Goal: Task Accomplishment & Management: Manage account settings

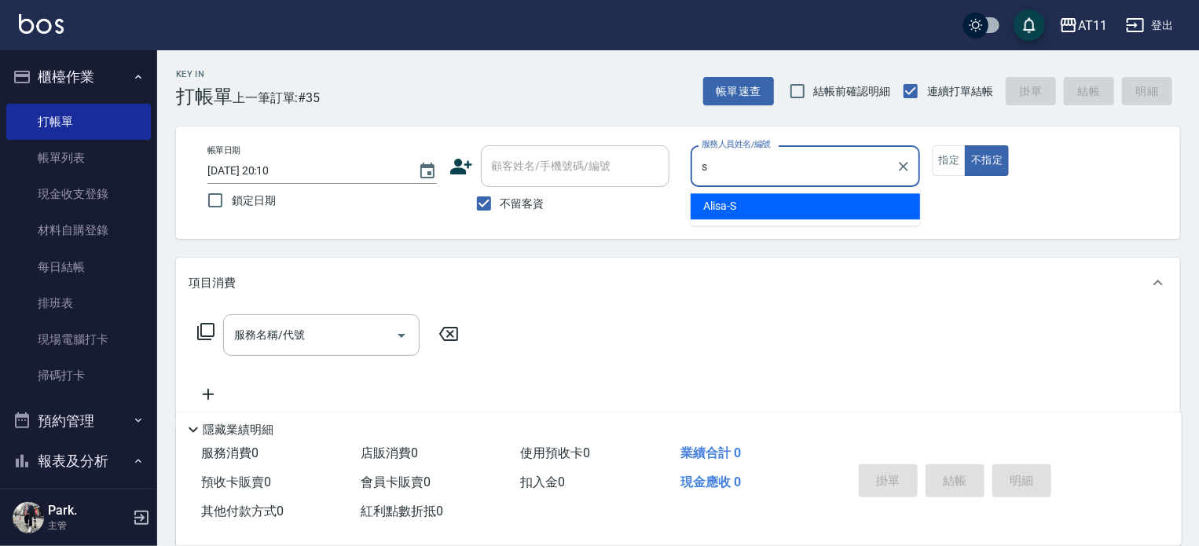
type input "Alisa-S"
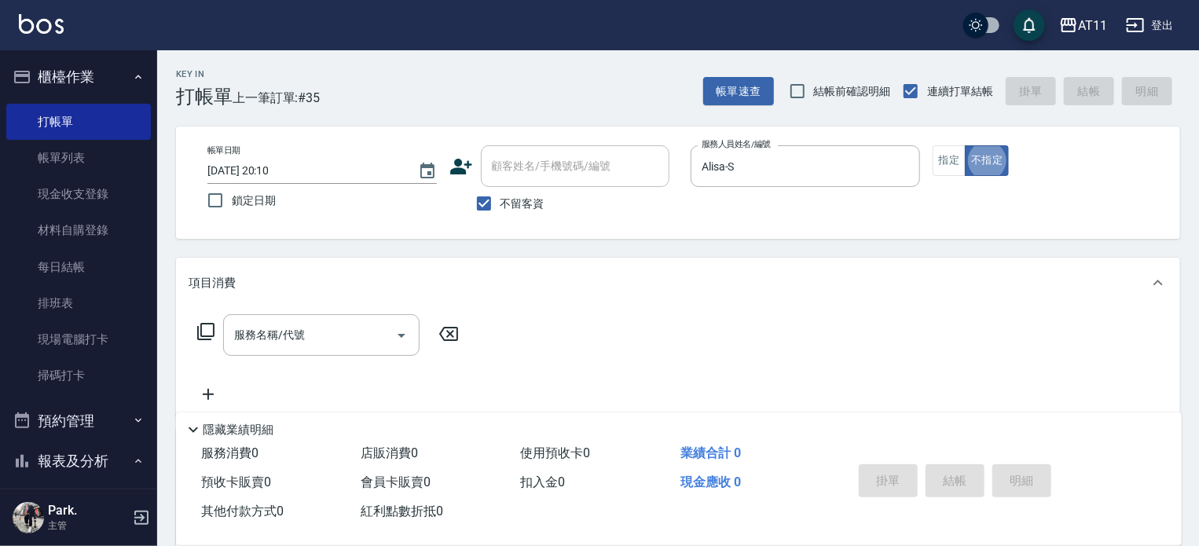
type button "false"
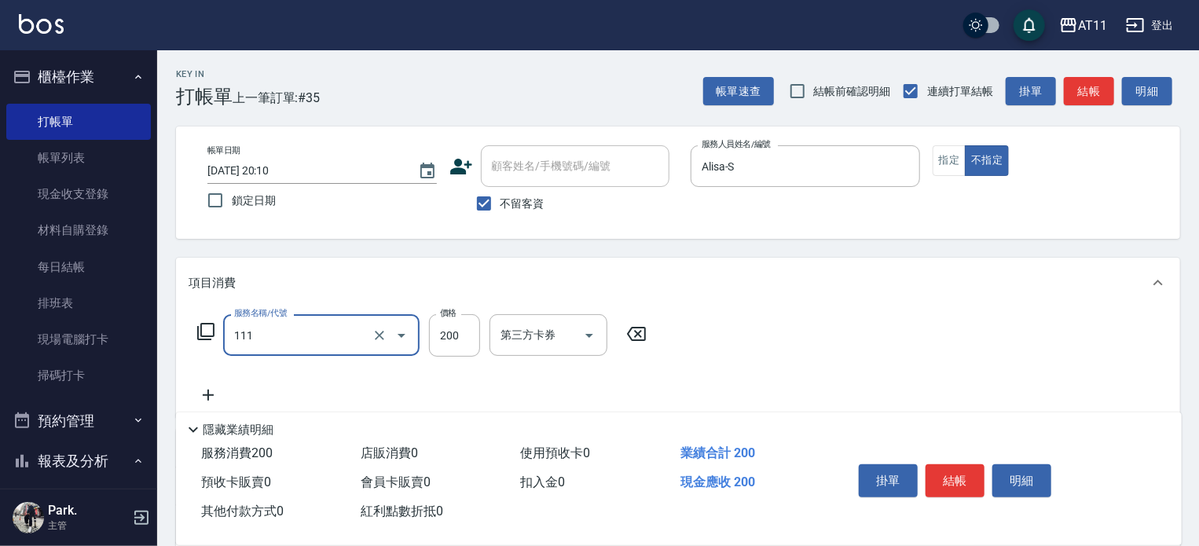
type input "精油洗髮(111)"
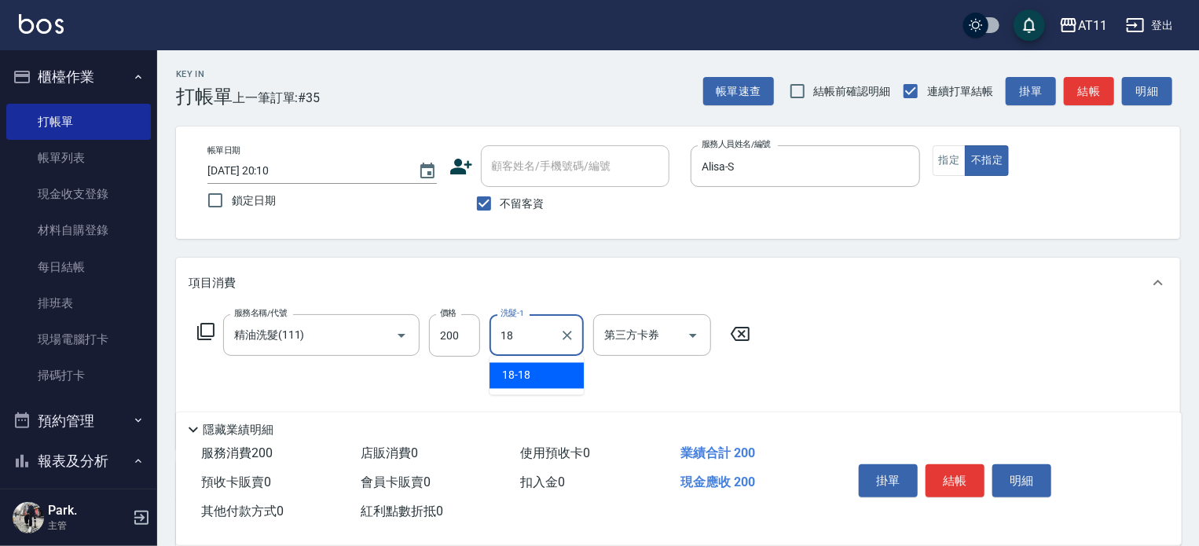
type input "18-18"
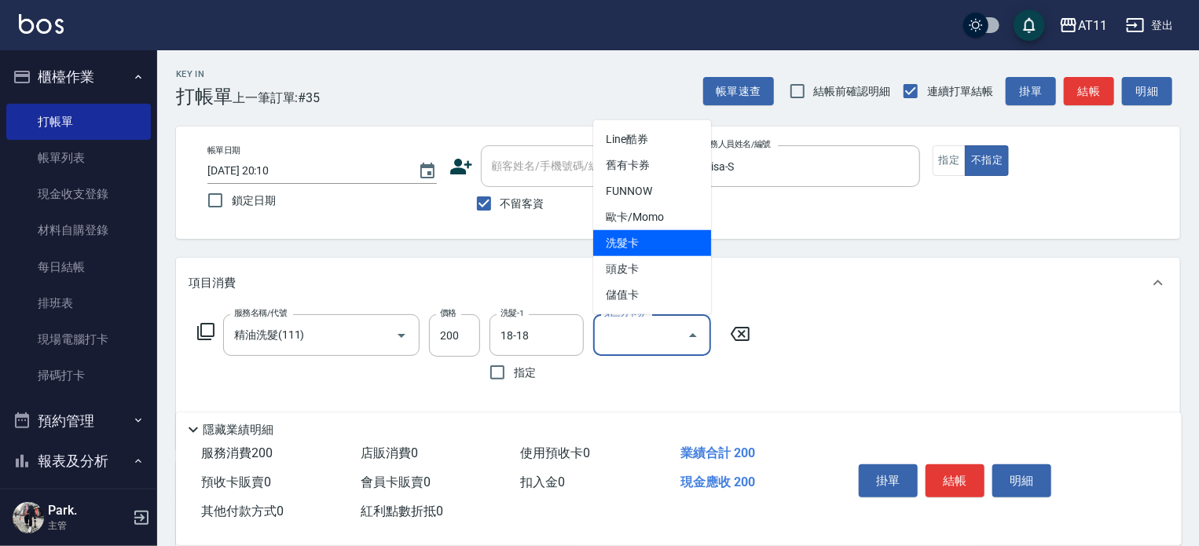
type input "洗髮卡"
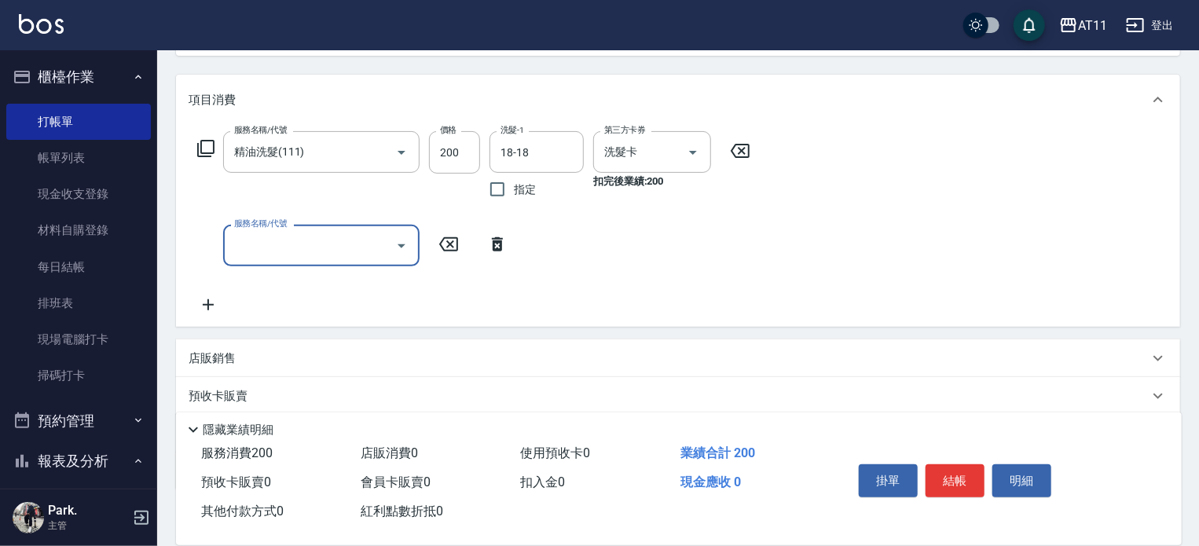
scroll to position [277, 0]
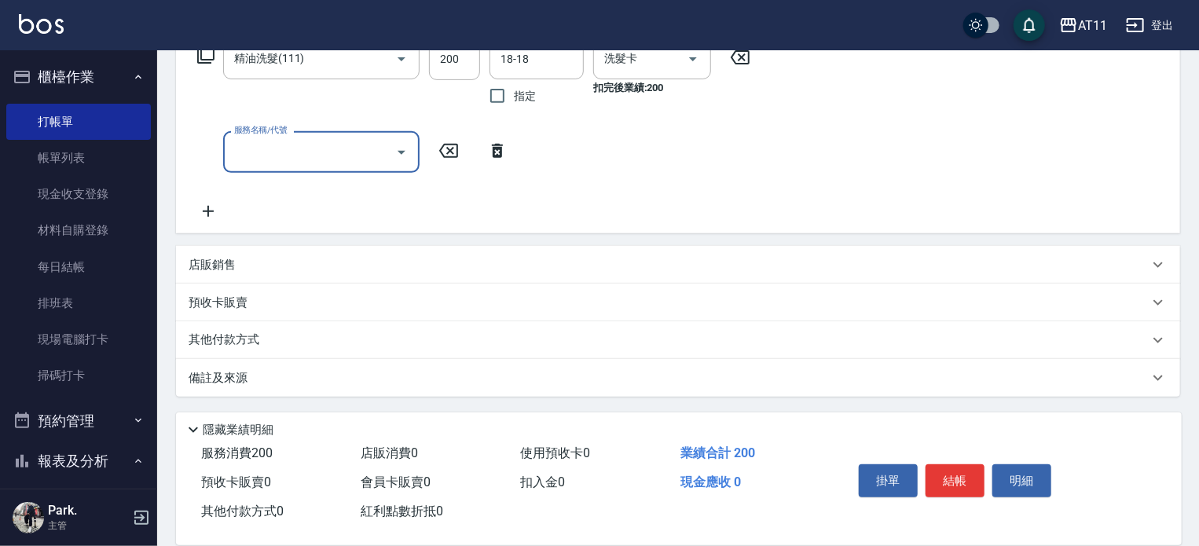
click at [338, 273] on div "店販銷售" at bounding box center [669, 265] width 960 height 16
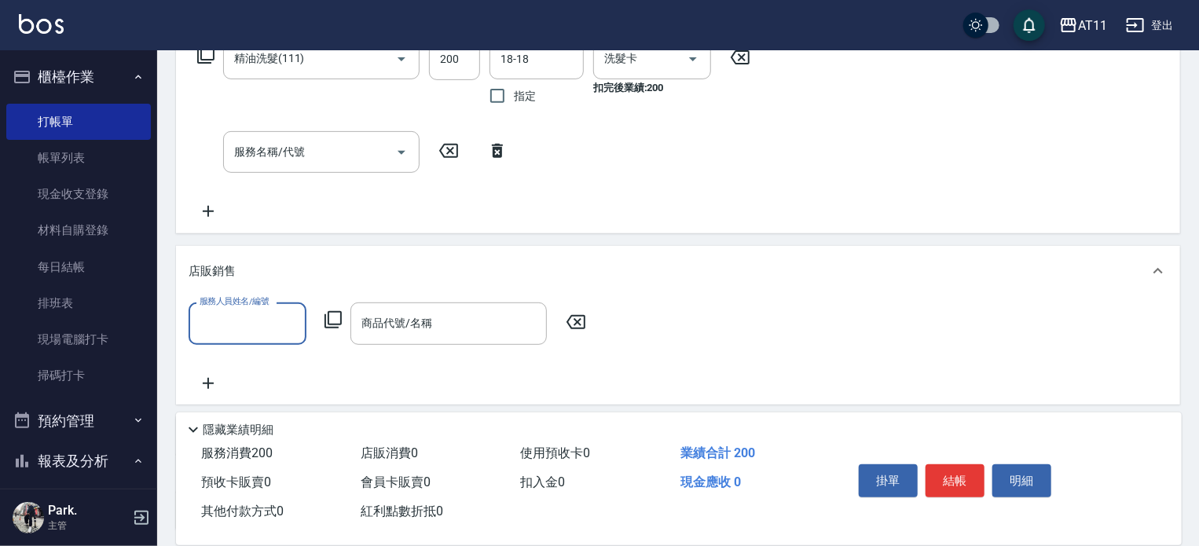
scroll to position [0, 0]
type input "Alisa-S"
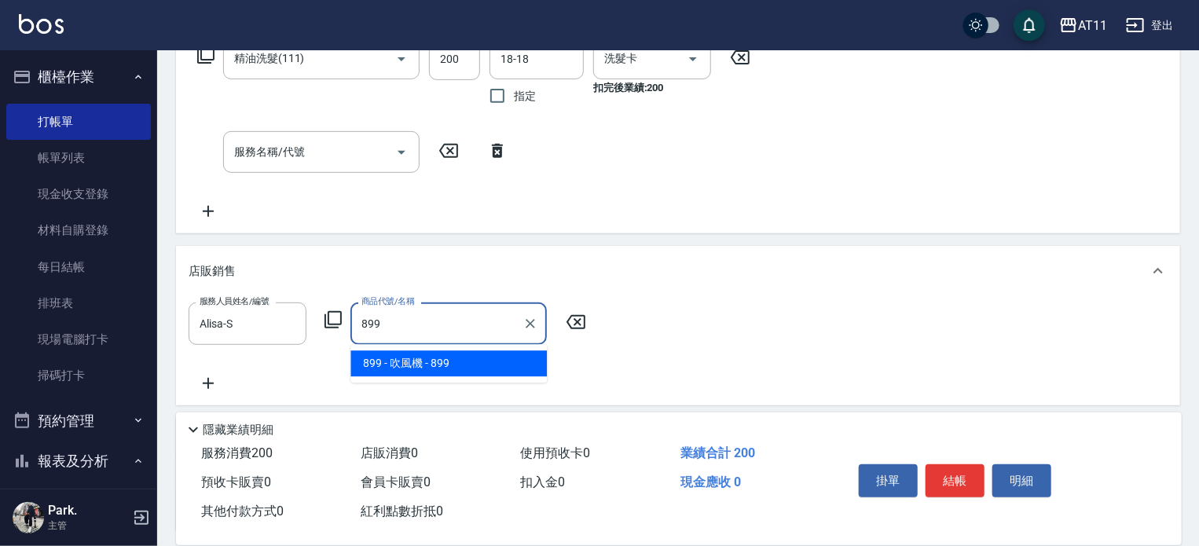
type input "吹風機"
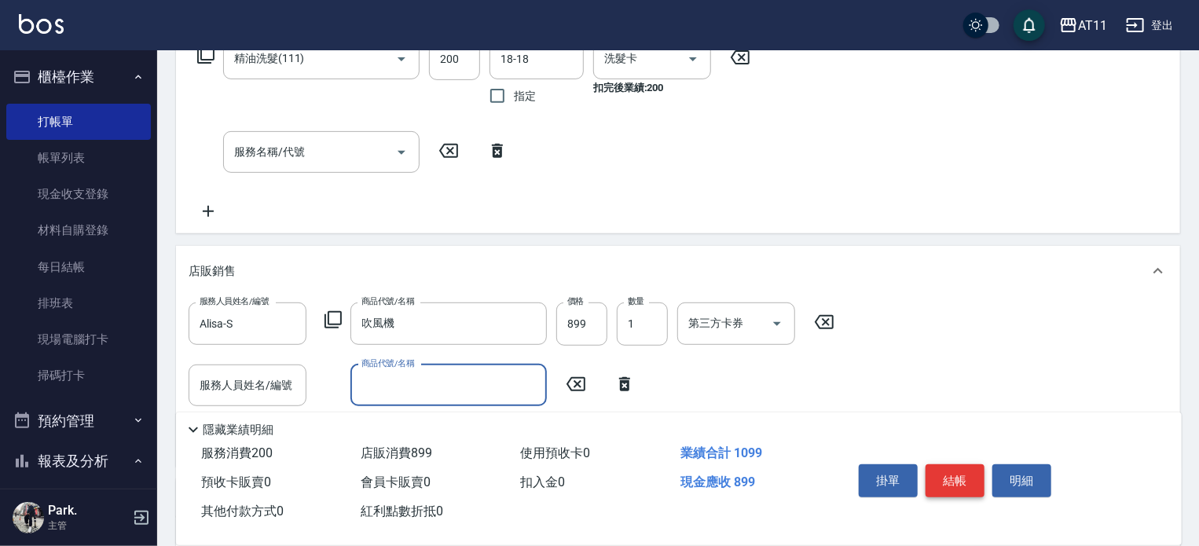
click at [965, 478] on button "結帳" at bounding box center [955, 480] width 59 height 33
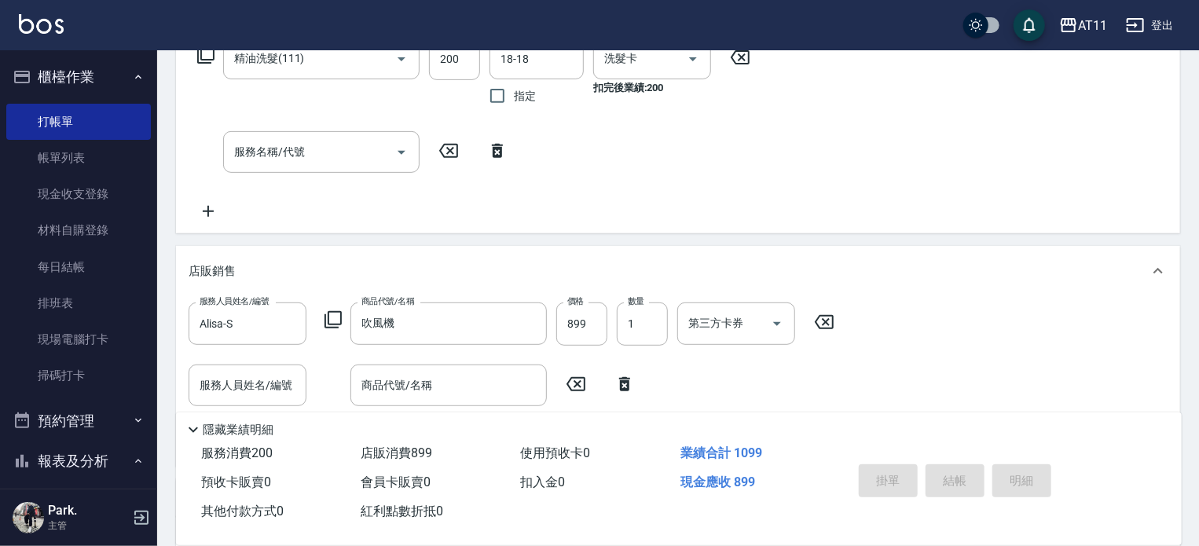
type input "[DATE] 20:53"
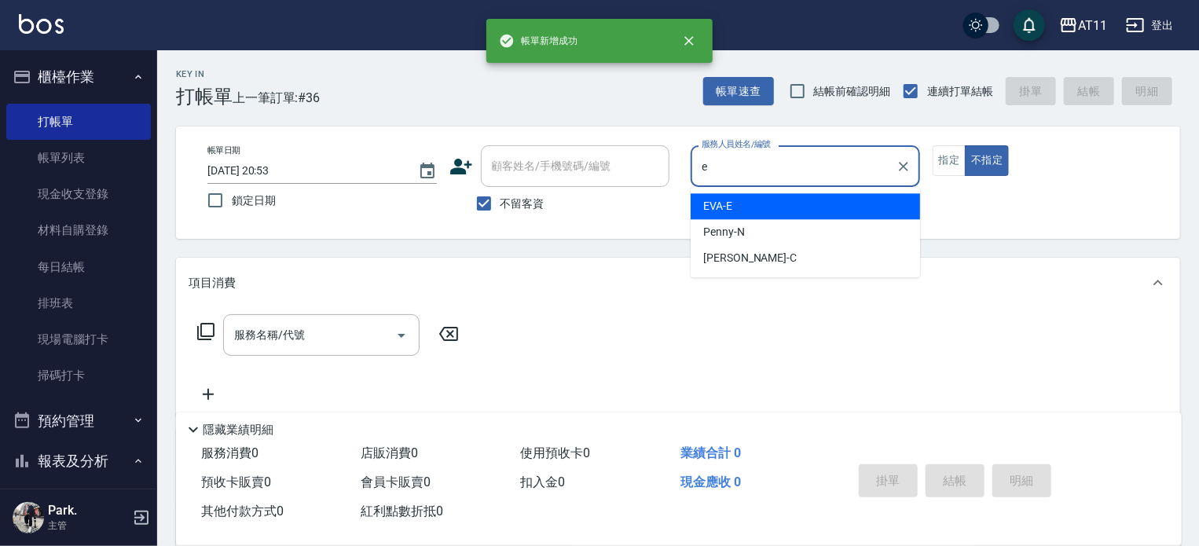
type input "EVA-E"
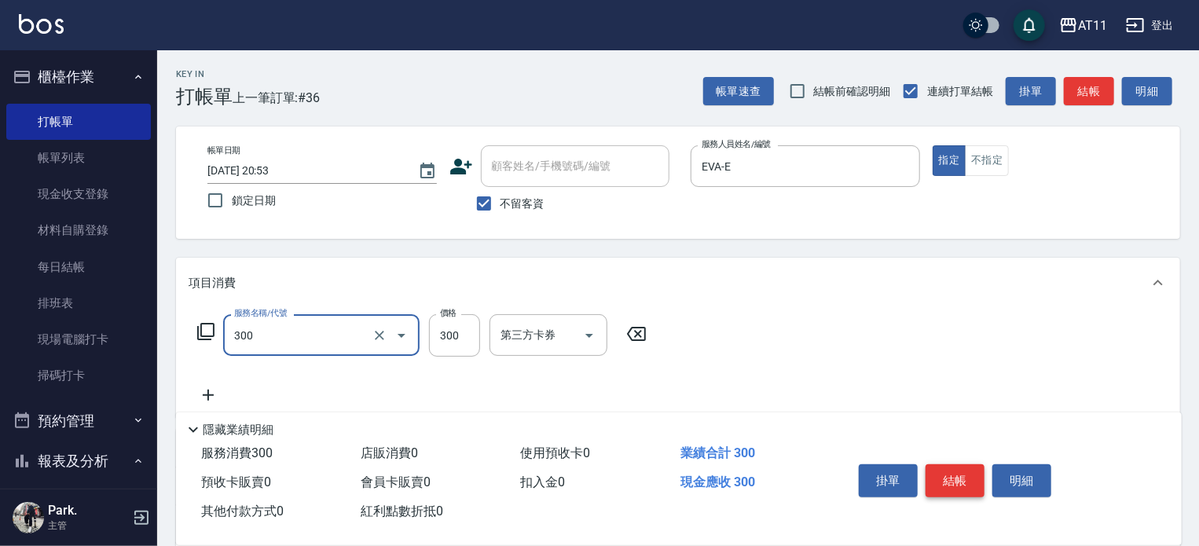
type input "A級剪髮(300)"
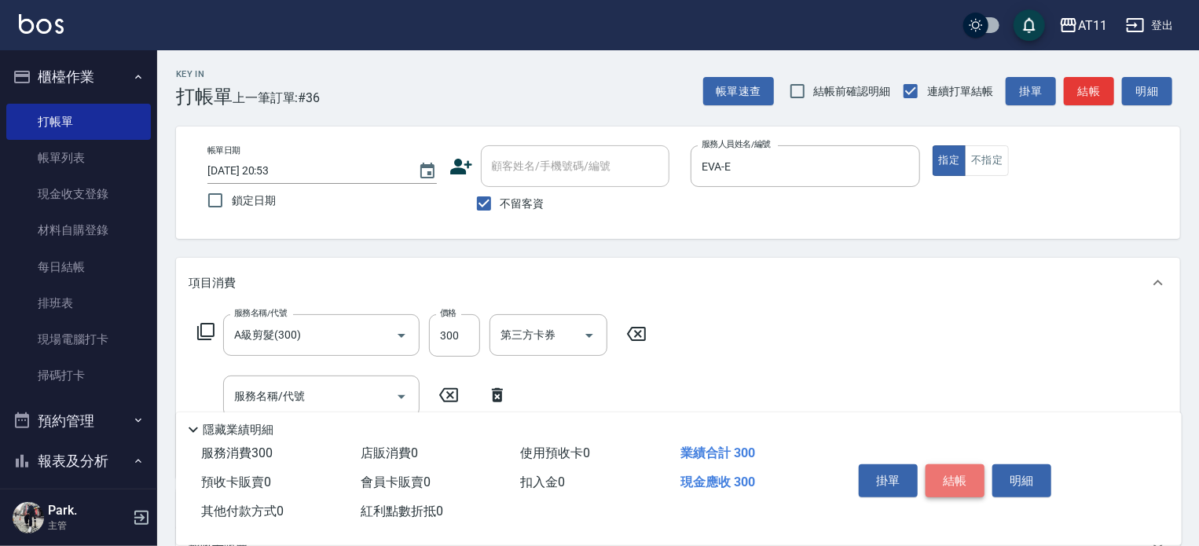
click at [965, 478] on button "結帳" at bounding box center [955, 480] width 59 height 33
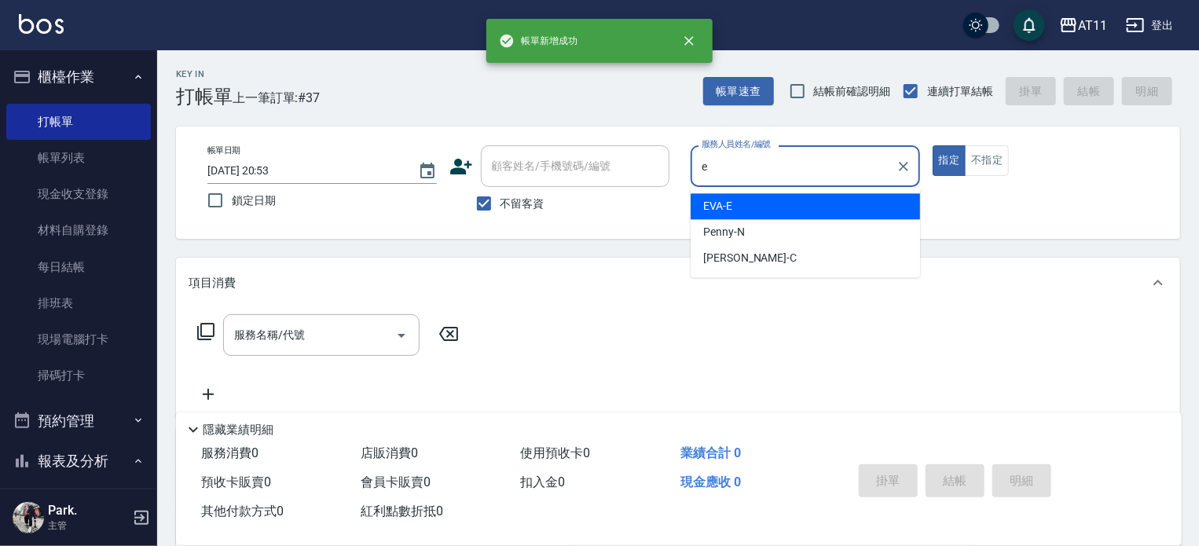
type input "EVA-E"
type button "true"
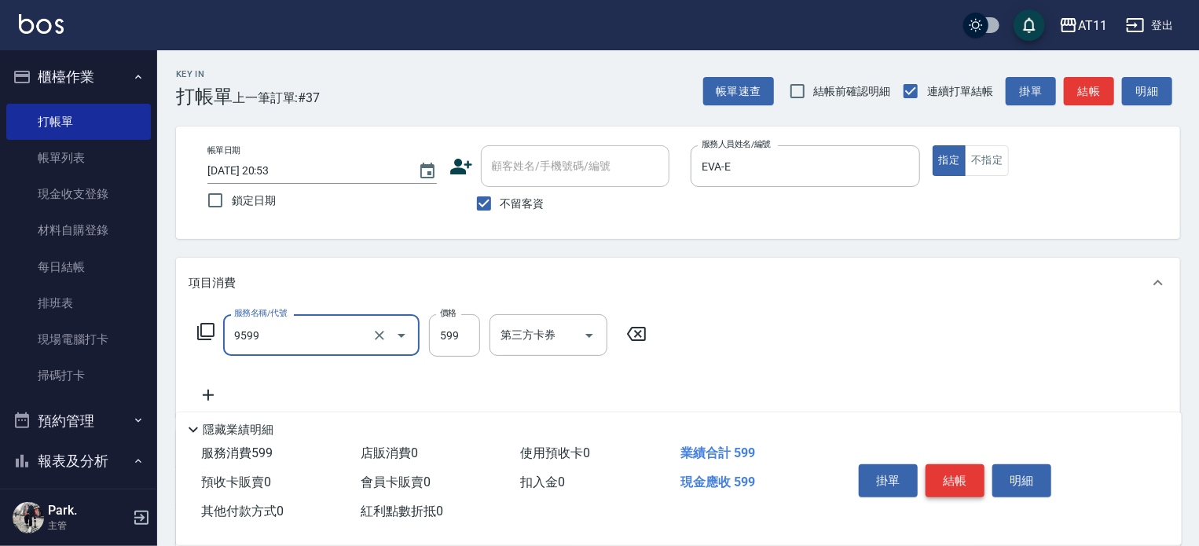
type input "D套餐(9599)"
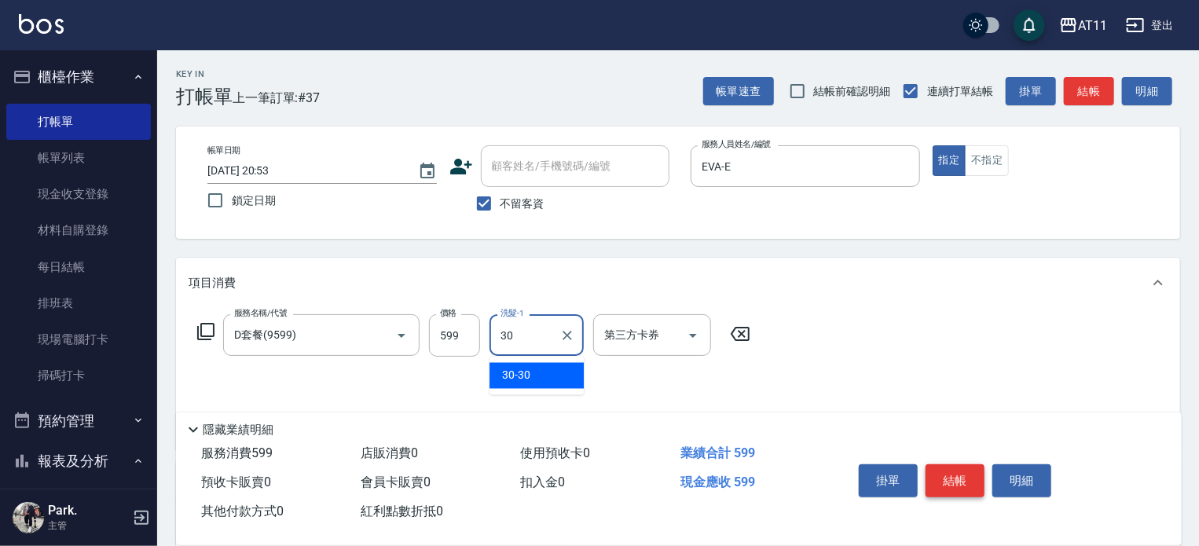
type input "30-30"
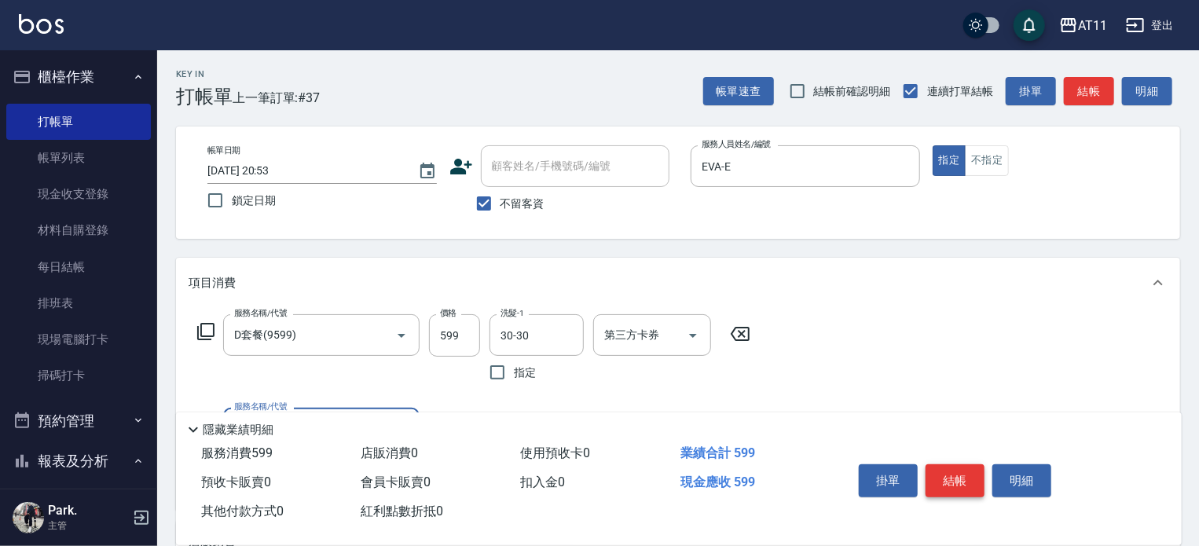
click at [965, 478] on button "結帳" at bounding box center [955, 480] width 59 height 33
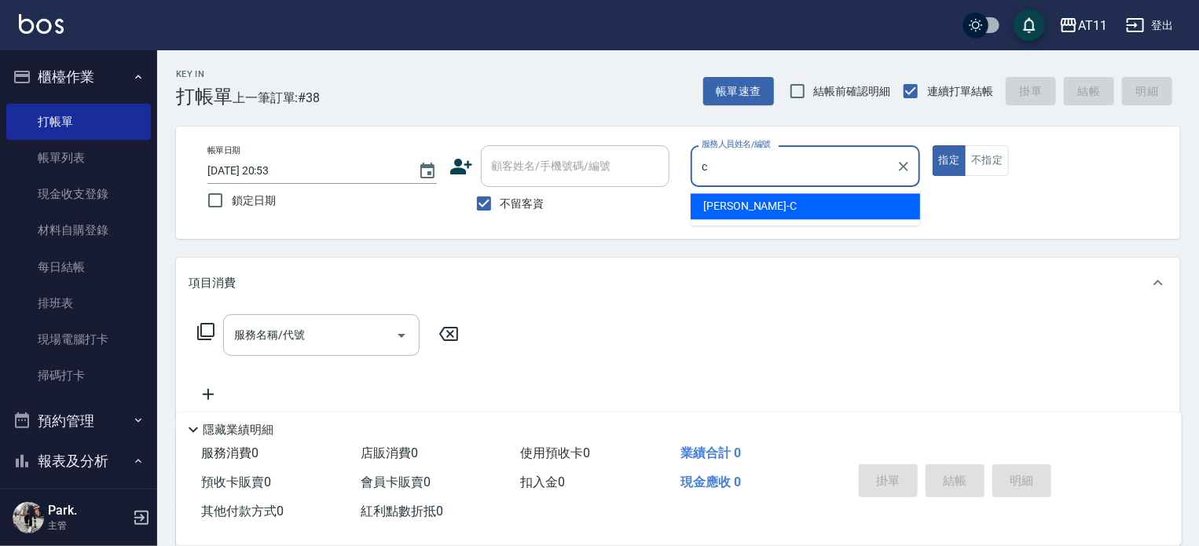
type input "[PERSON_NAME]"
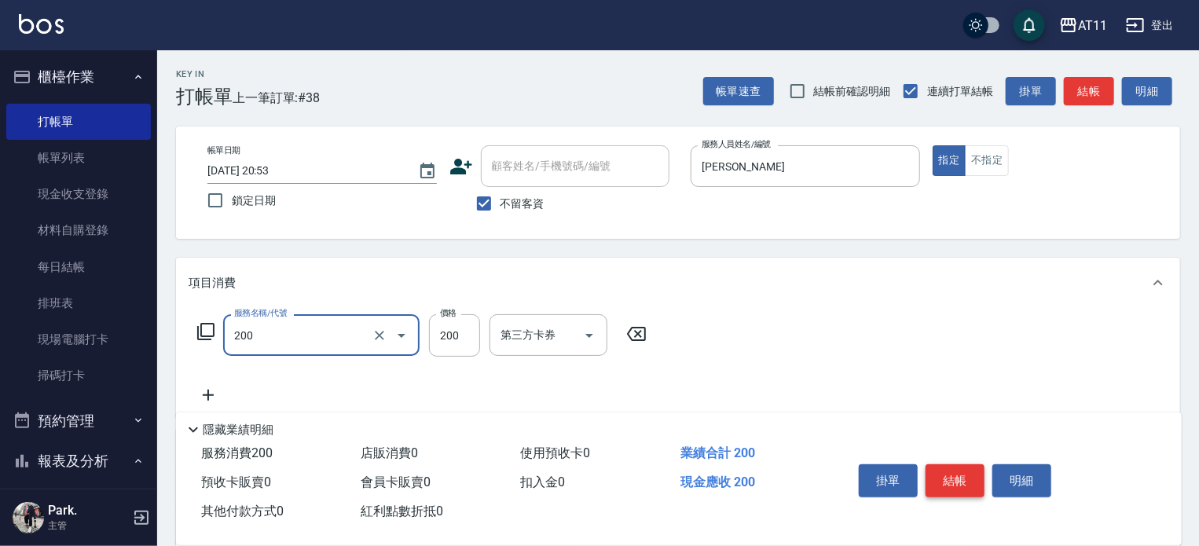
type input "剪髮(200)"
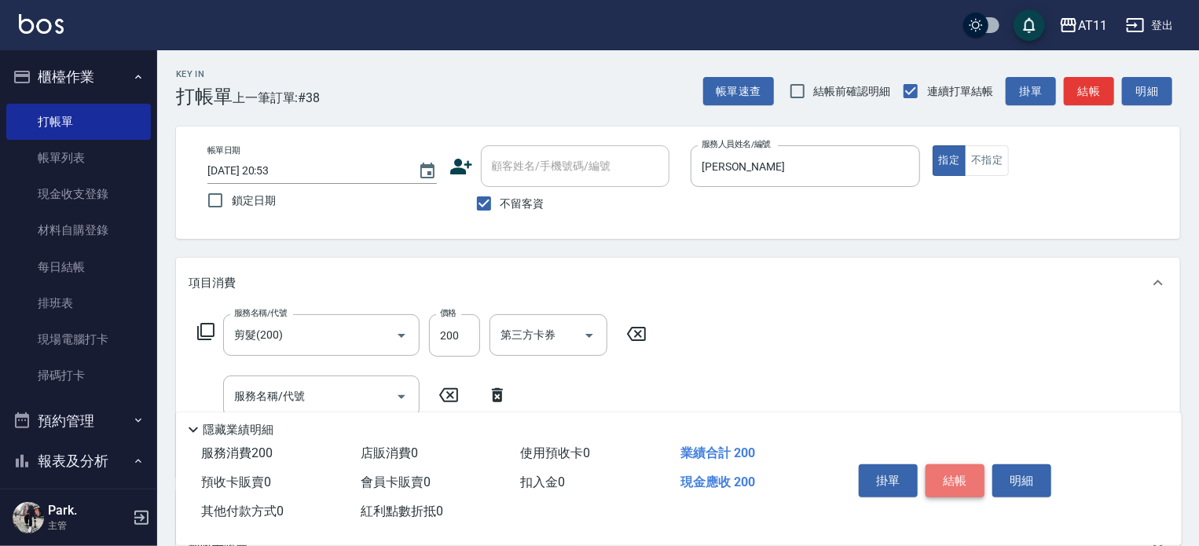
click at [965, 478] on button "結帳" at bounding box center [955, 480] width 59 height 33
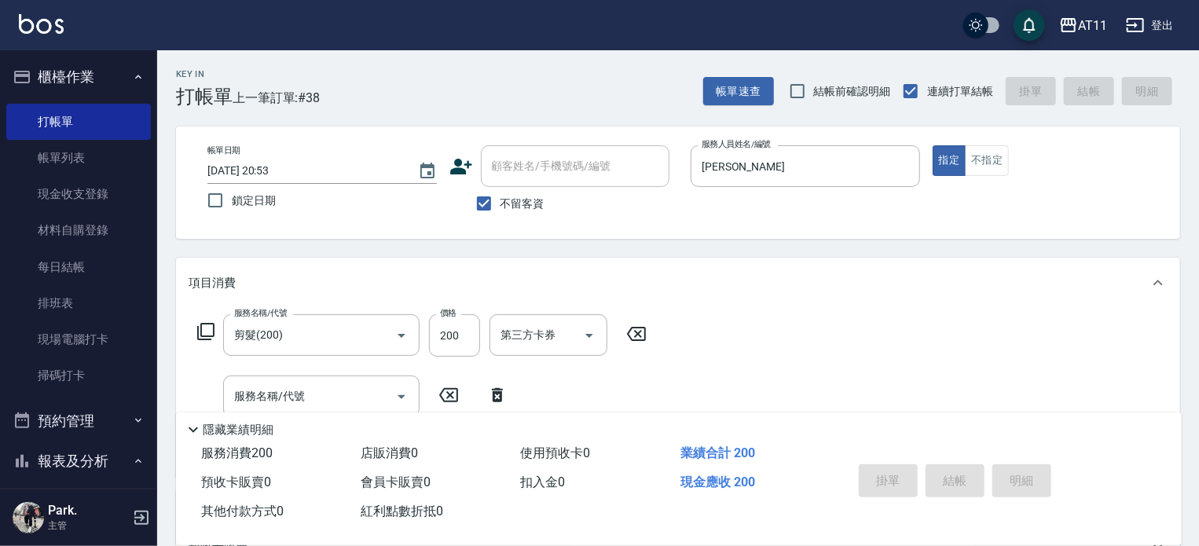
type input "[DATE] 20:54"
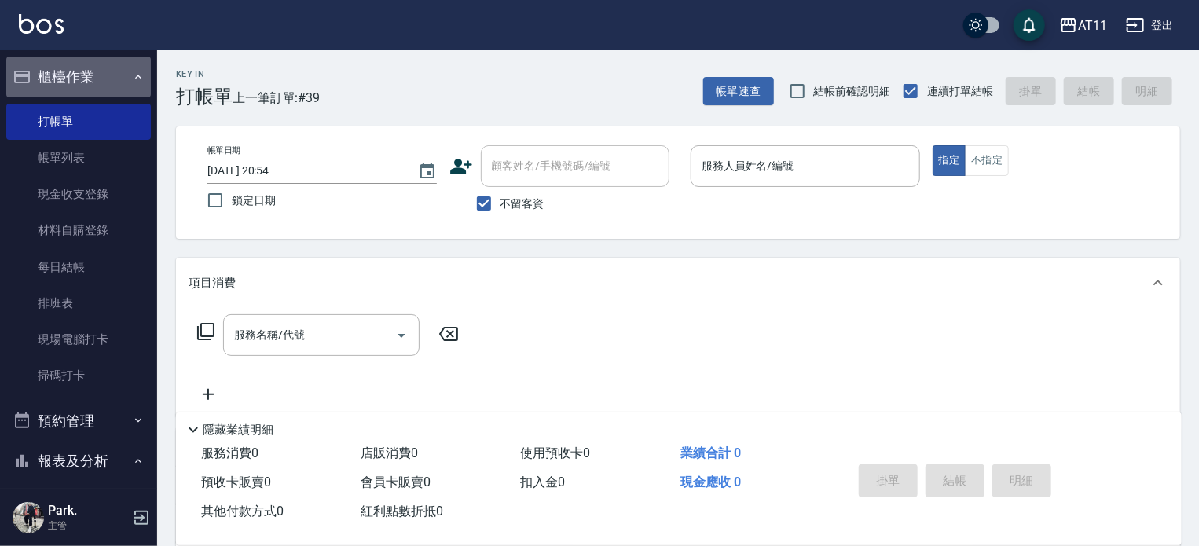
drag, startPoint x: 82, startPoint y: 71, endPoint x: 88, endPoint y: 87, distance: 17.7
click at [88, 87] on button "櫃檯作業" at bounding box center [78, 77] width 145 height 41
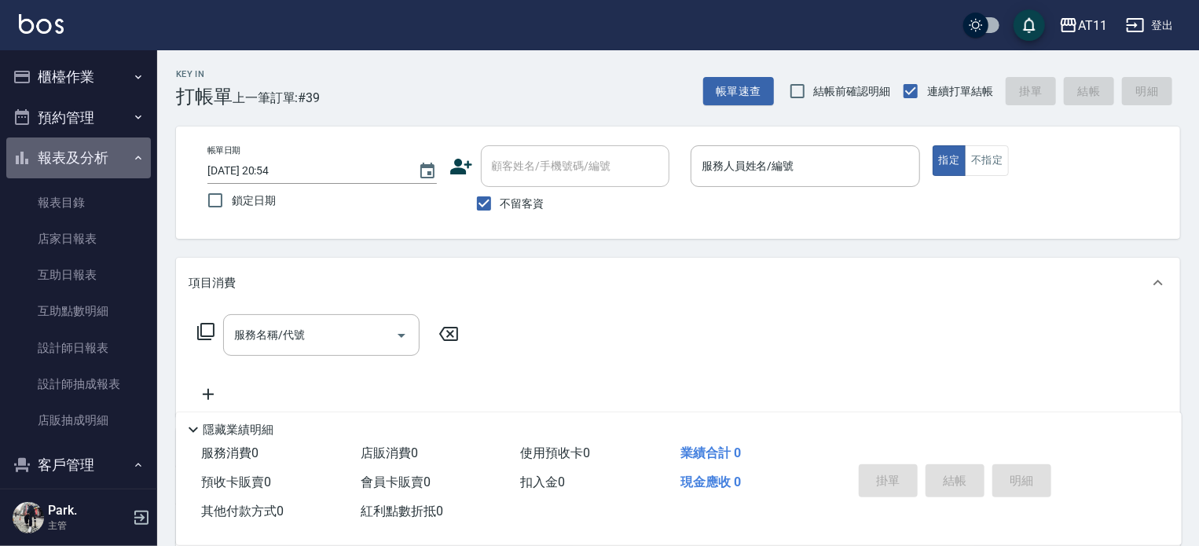
click at [98, 160] on button "報表及分析" at bounding box center [78, 157] width 145 height 41
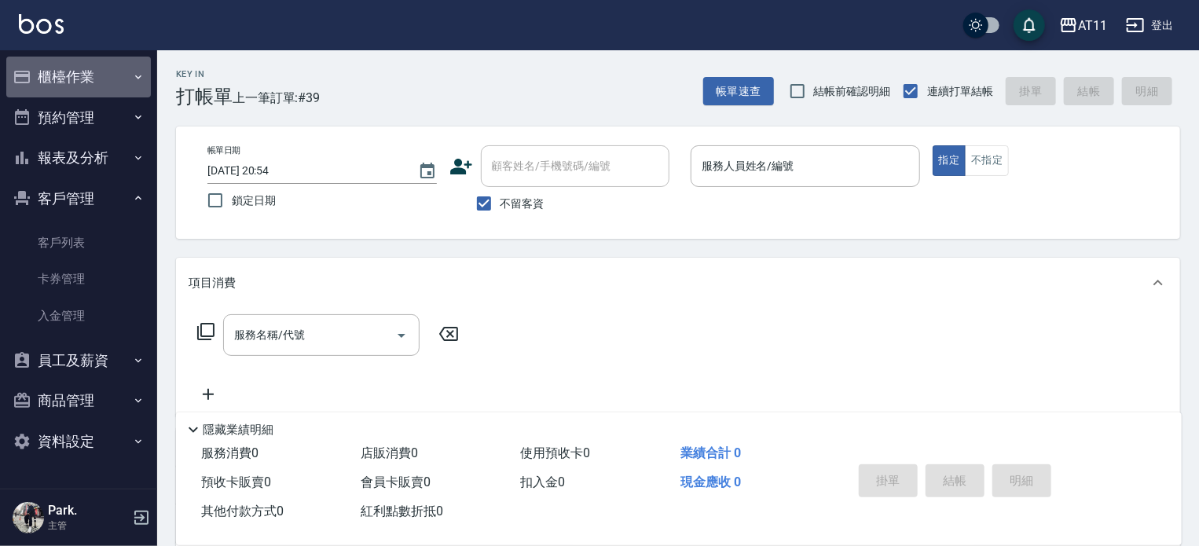
click at [88, 86] on button "櫃檯作業" at bounding box center [78, 77] width 145 height 41
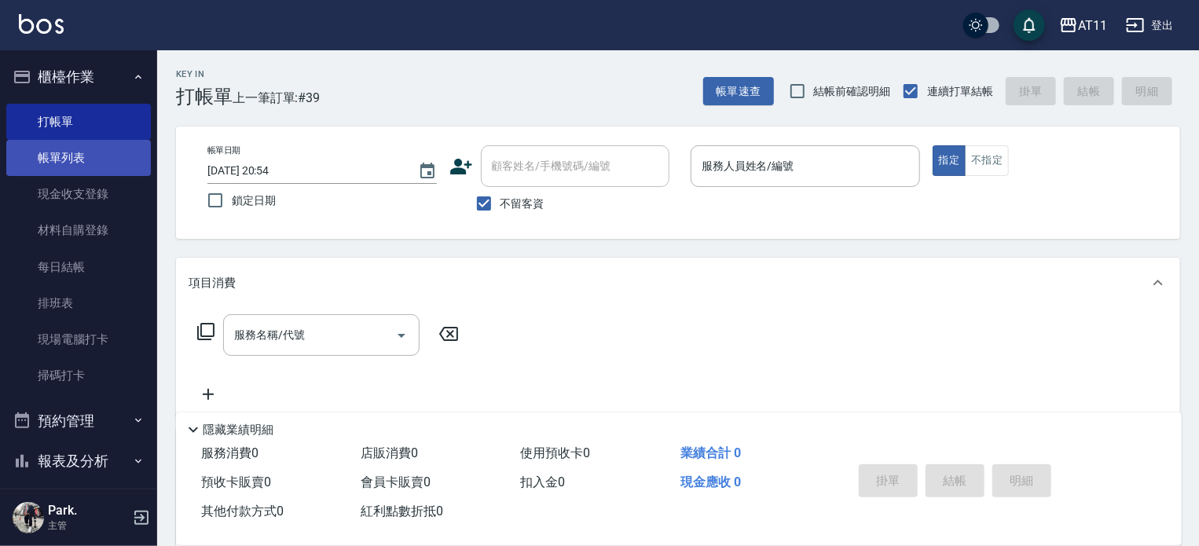
click at [85, 159] on link "帳單列表" at bounding box center [78, 158] width 145 height 36
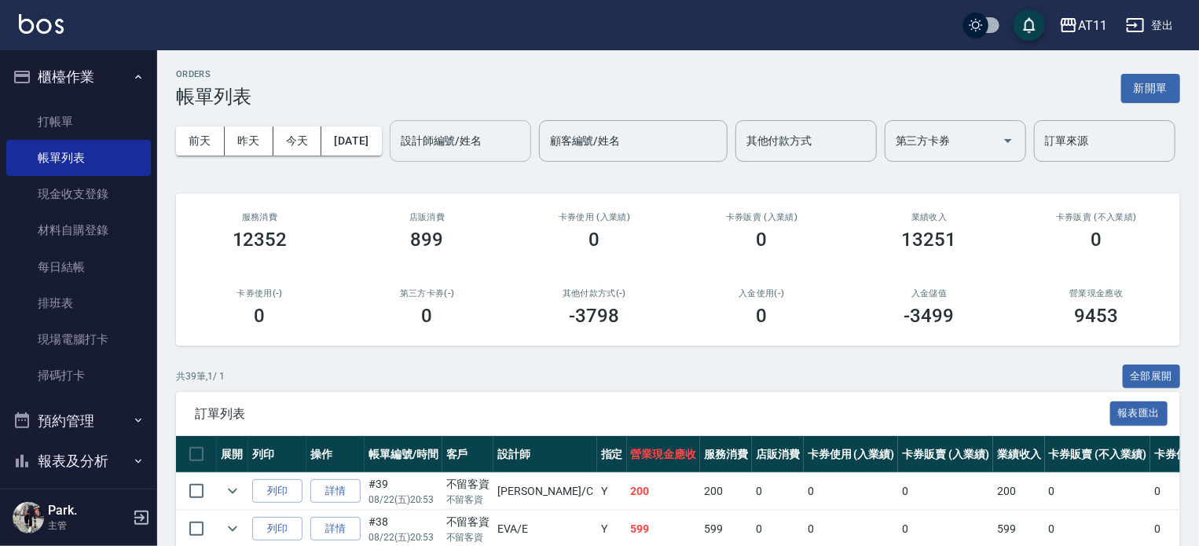
click at [397, 155] on input "設計師編號/姓名" at bounding box center [460, 140] width 127 height 27
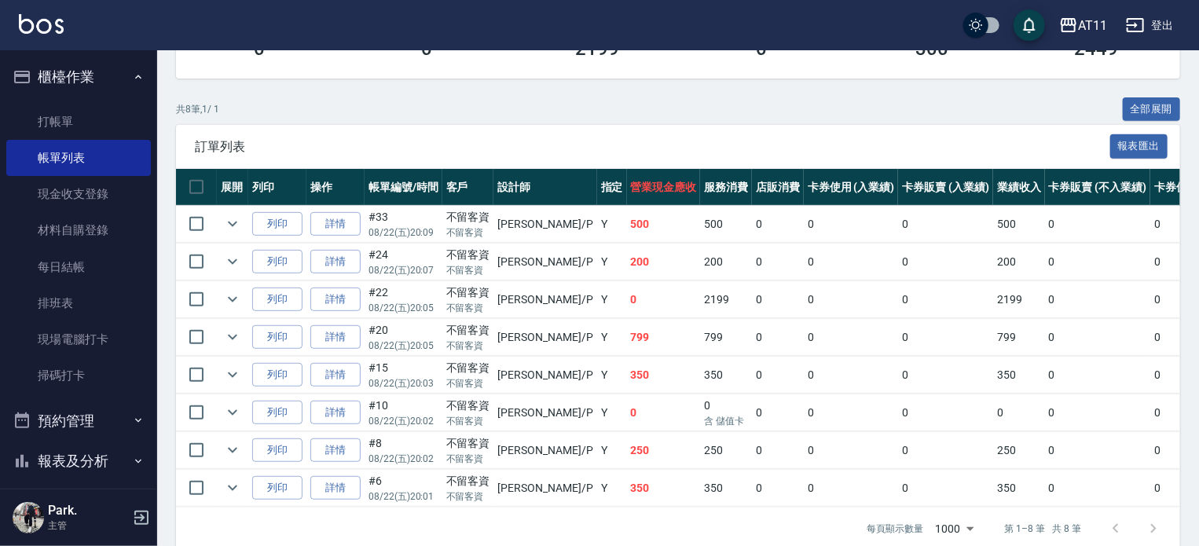
scroll to position [269, 0]
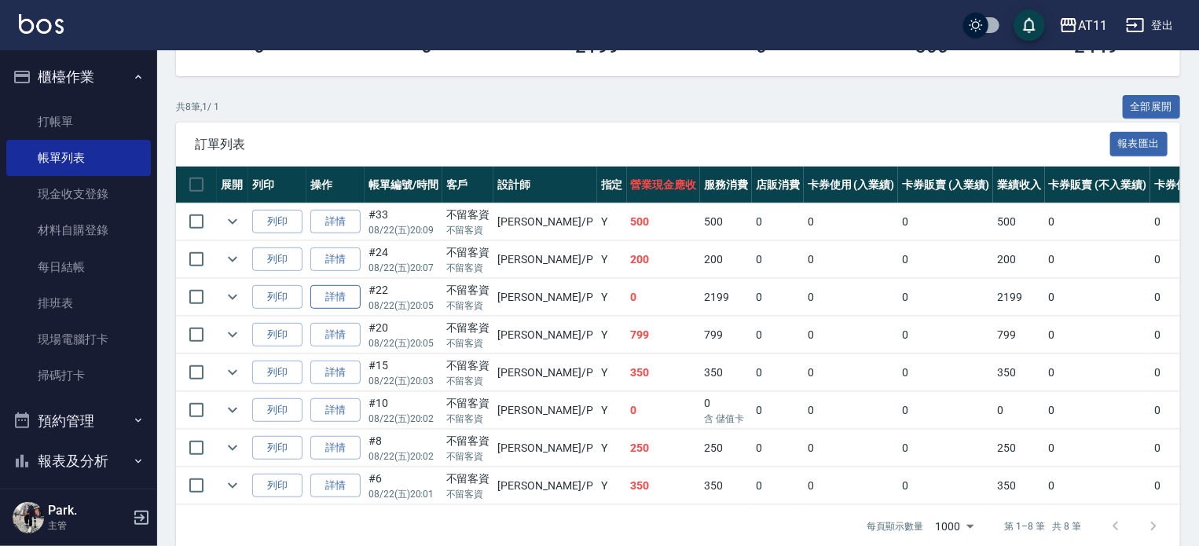
type input "[PERSON_NAME]-P"
click at [326, 310] on link "詳情" at bounding box center [335, 297] width 50 height 24
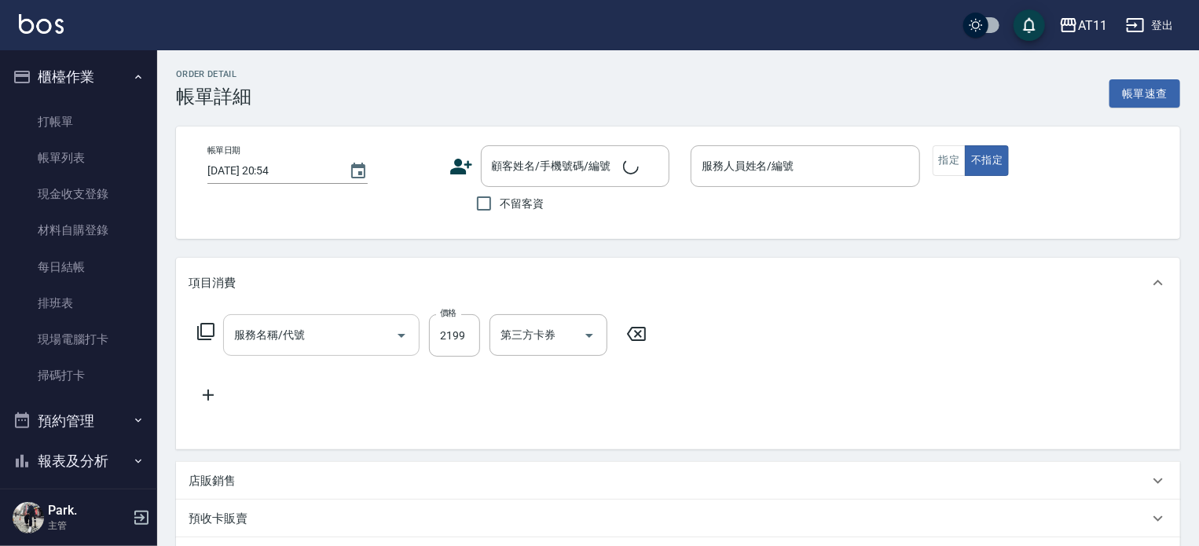
type input "[DATE] 20:05"
checkbox input "true"
type input "[PERSON_NAME]-P"
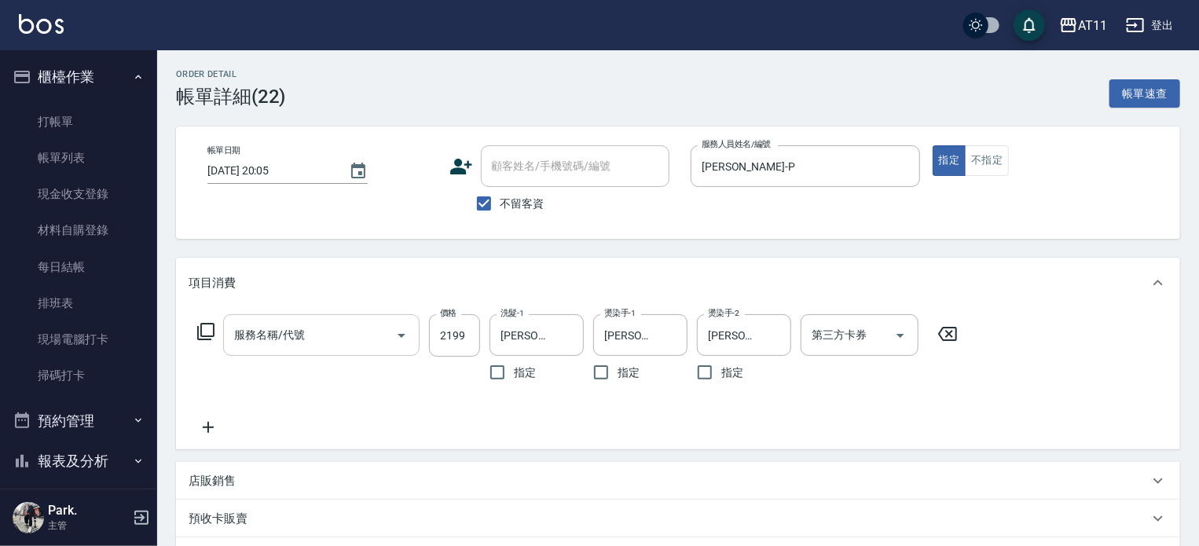
type input "燙髮套餐(02299)"
click at [322, 335] on input "燙髮套餐(02299)" at bounding box center [299, 334] width 138 height 27
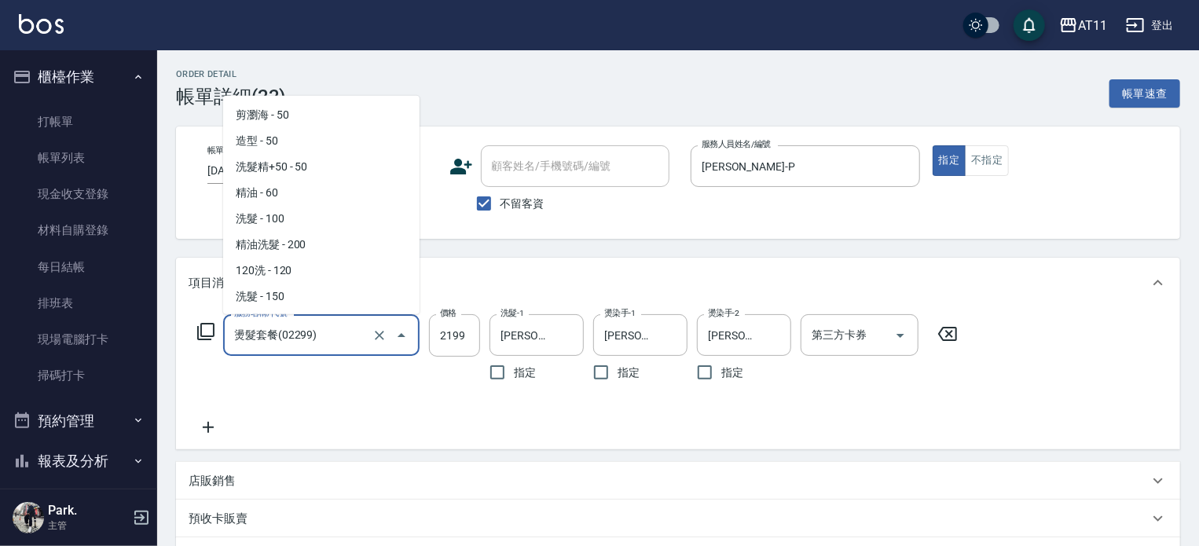
scroll to position [1240, 0]
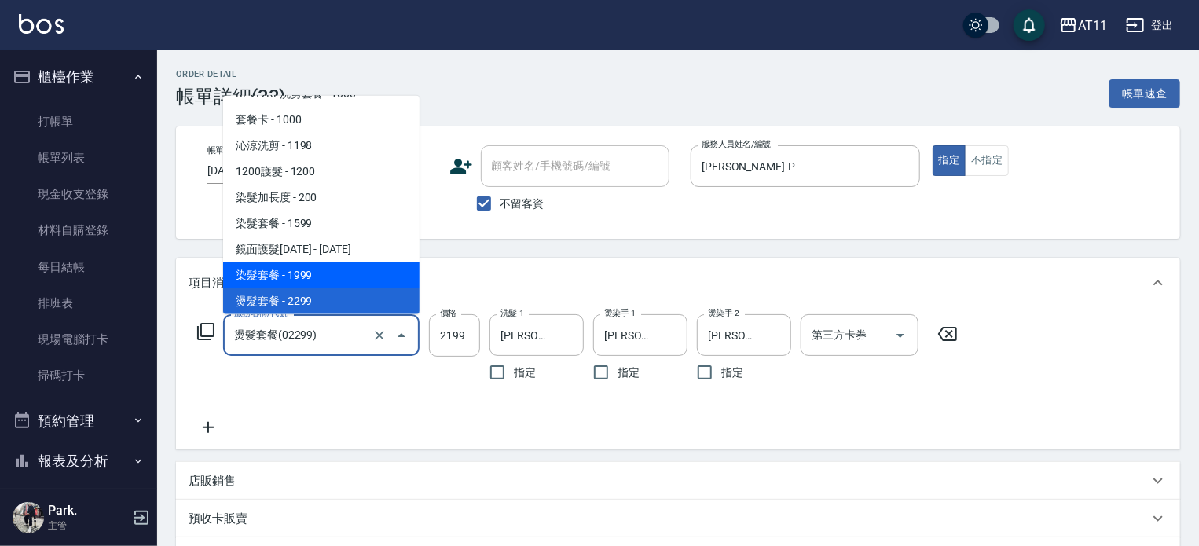
click at [647, 90] on div "Order detail 帳單詳細 (22) 帳單速查" at bounding box center [678, 88] width 1004 height 38
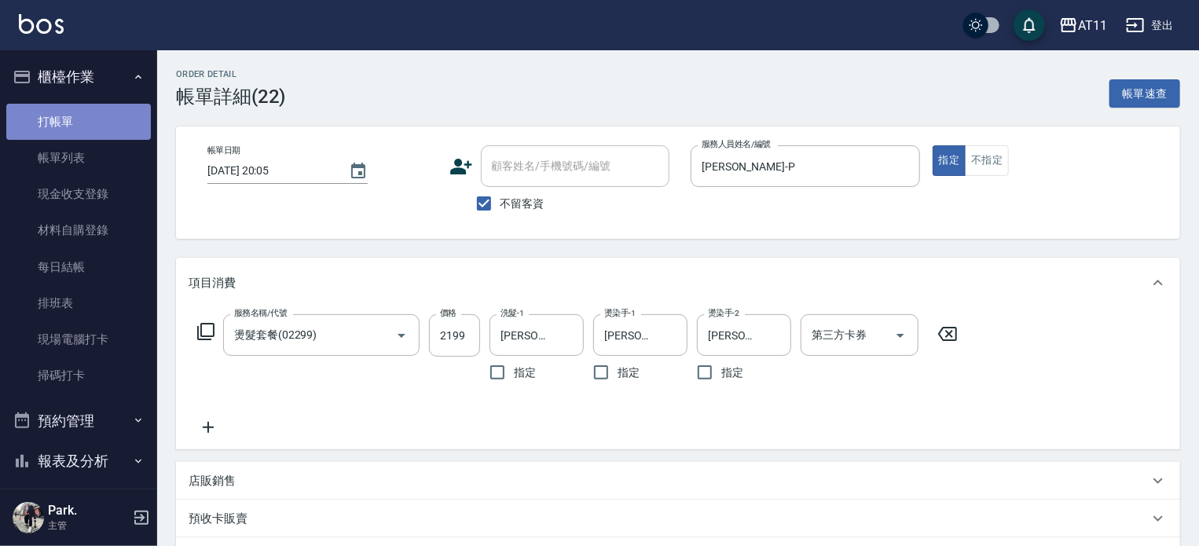
click at [89, 134] on link "打帳單" at bounding box center [78, 122] width 145 height 36
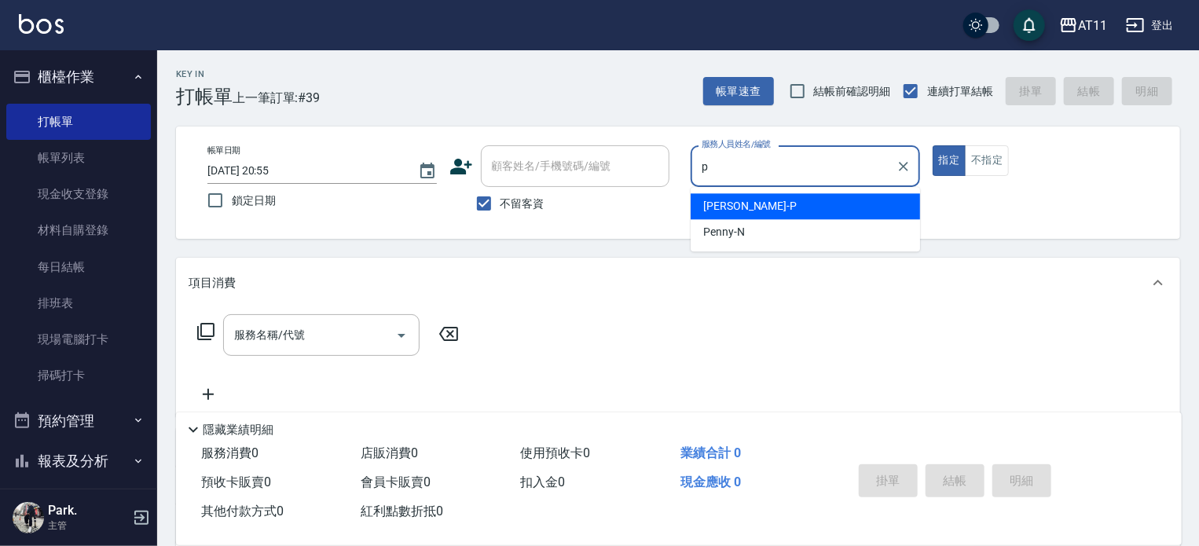
type input "[PERSON_NAME]-P"
type button "true"
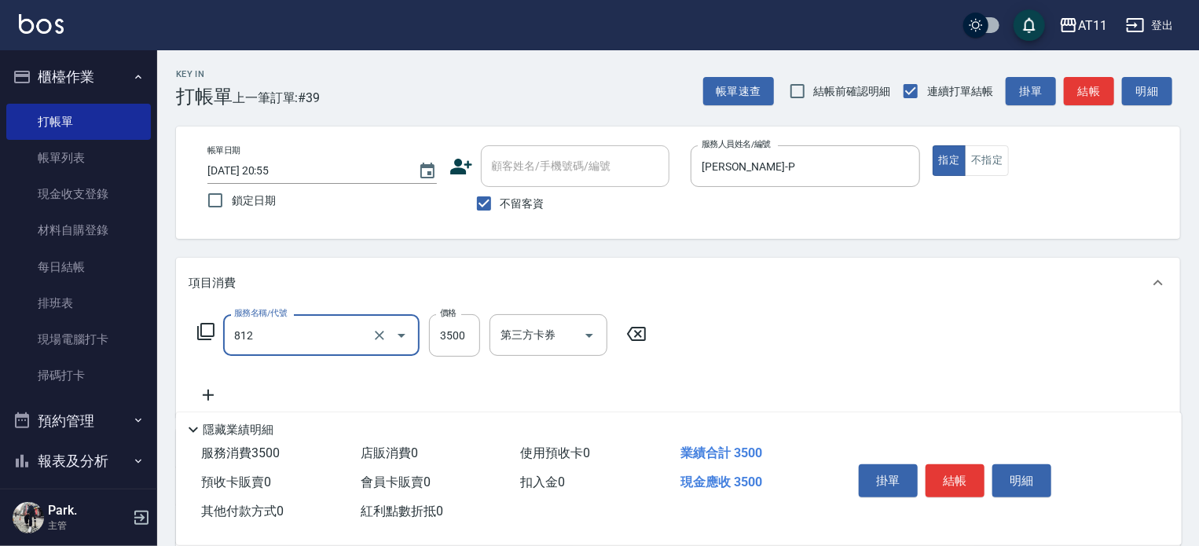
type input "過年套餐燙B餐(812)"
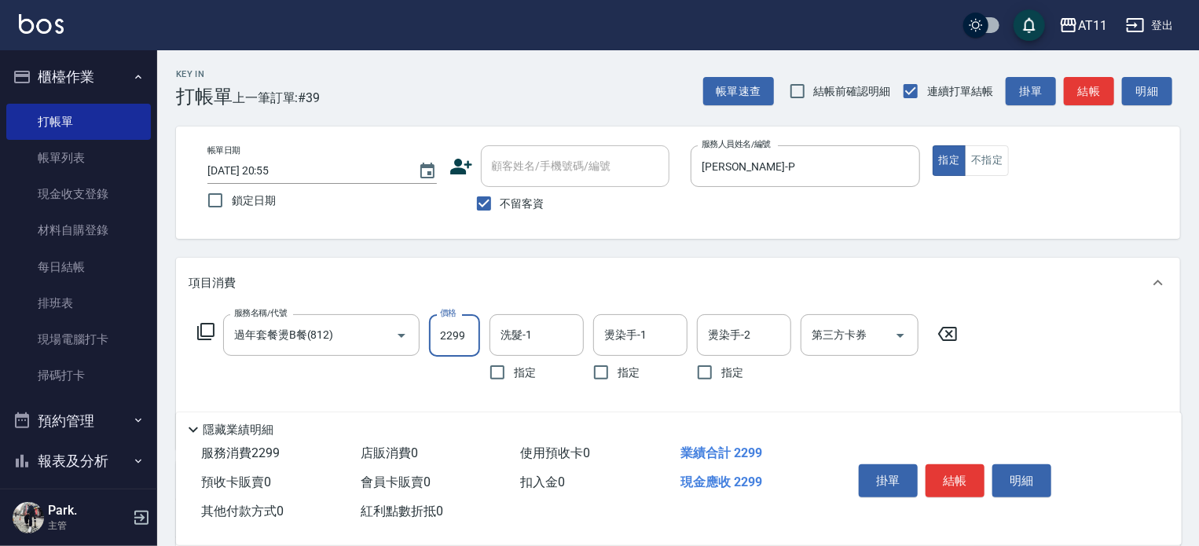
type input "2299"
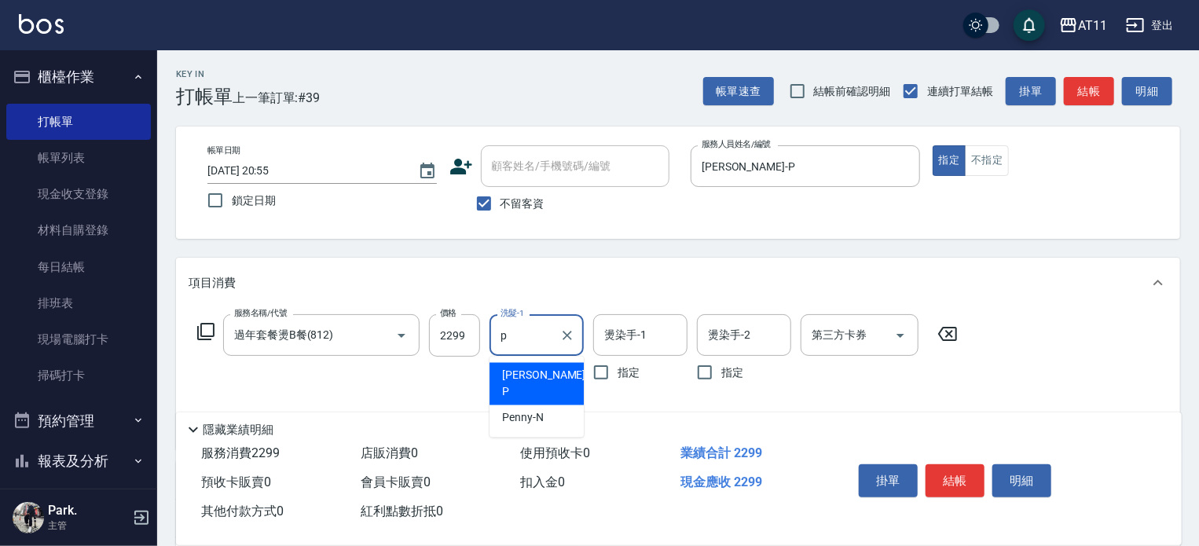
type input "[PERSON_NAME]-P"
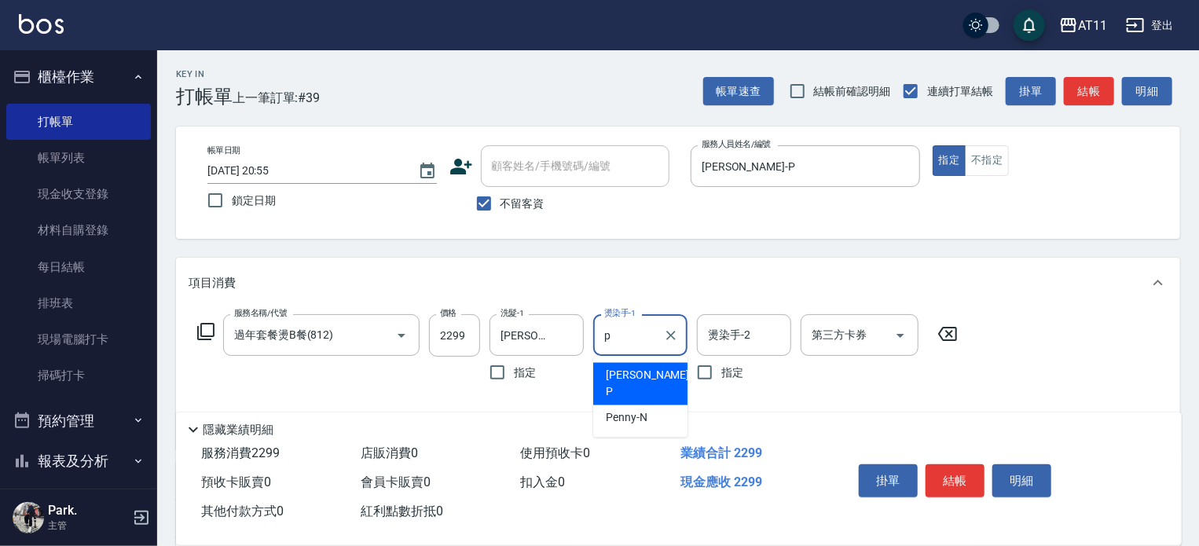
type input "[PERSON_NAME]-P"
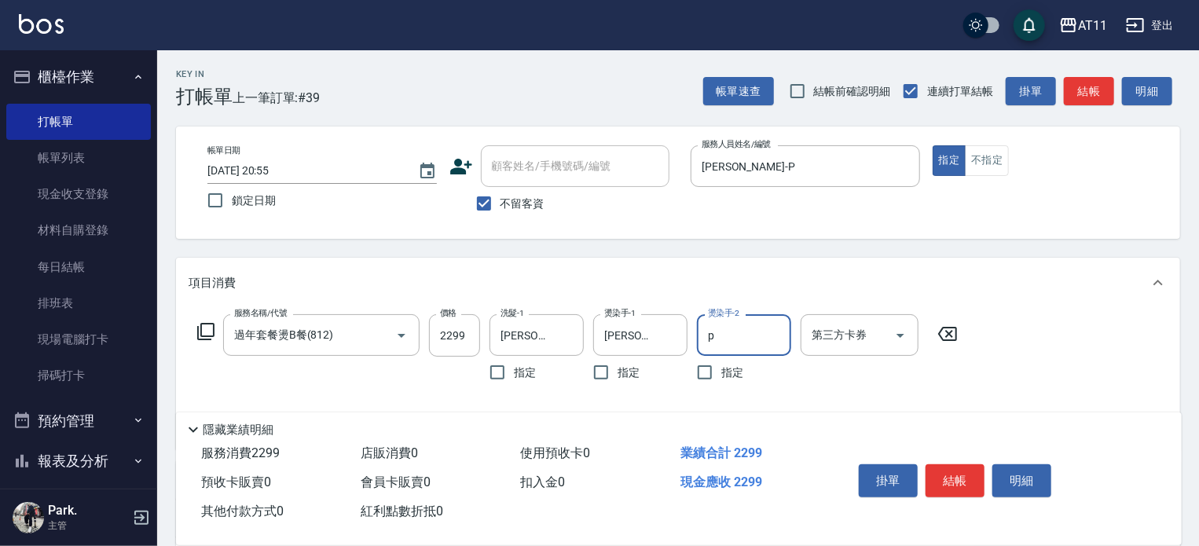
type input "[PERSON_NAME]-P"
click at [950, 471] on button "結帳" at bounding box center [955, 480] width 59 height 33
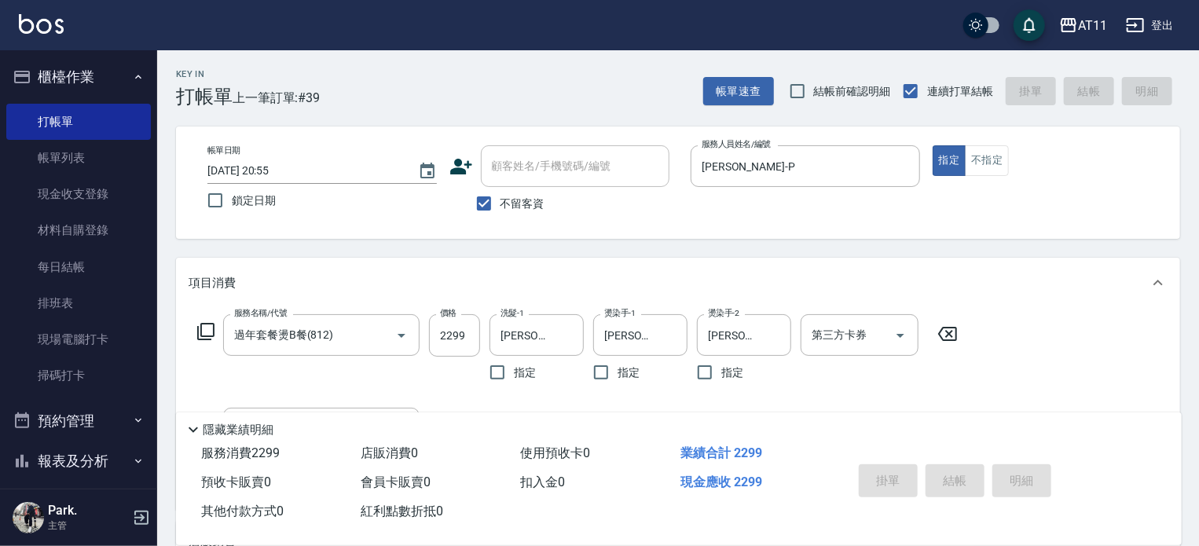
type input "[DATE] 20:56"
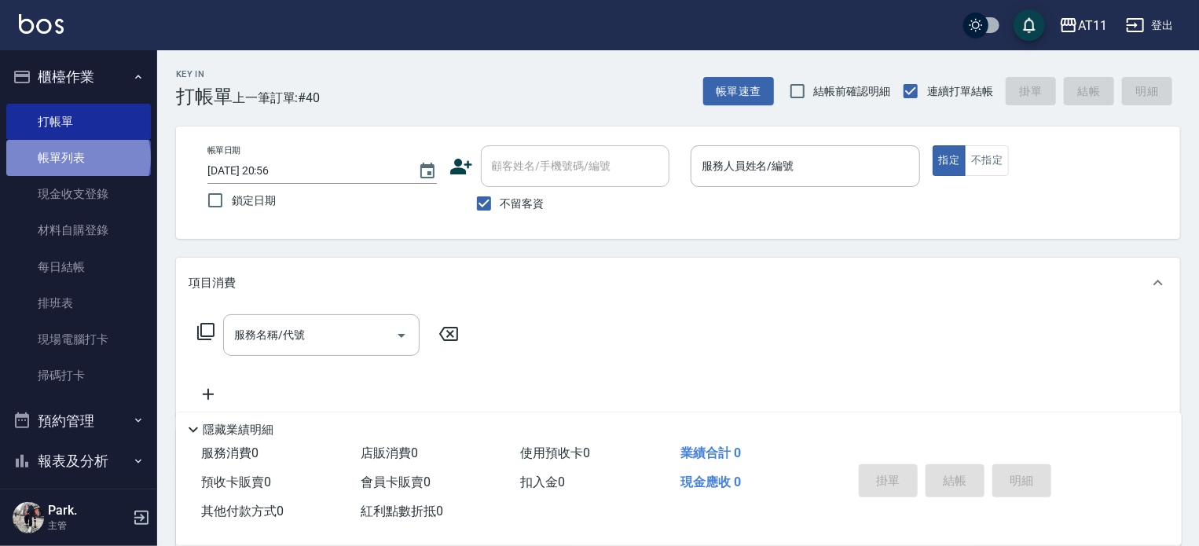
click at [77, 158] on link "帳單列表" at bounding box center [78, 158] width 145 height 36
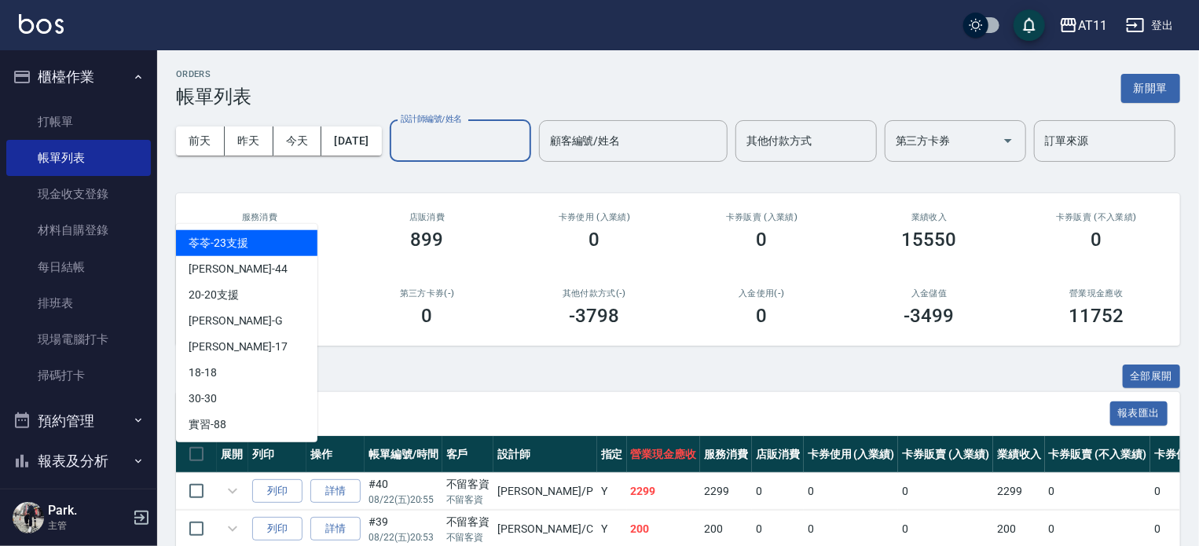
click at [397, 155] on input "設計師編號/姓名" at bounding box center [460, 140] width 127 height 27
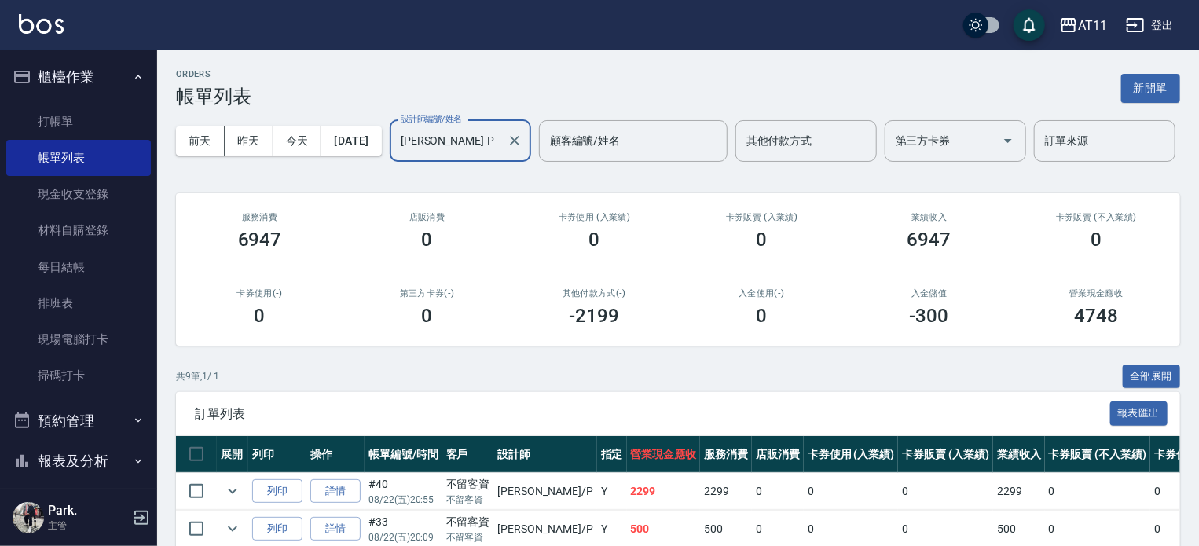
scroll to position [314, 0]
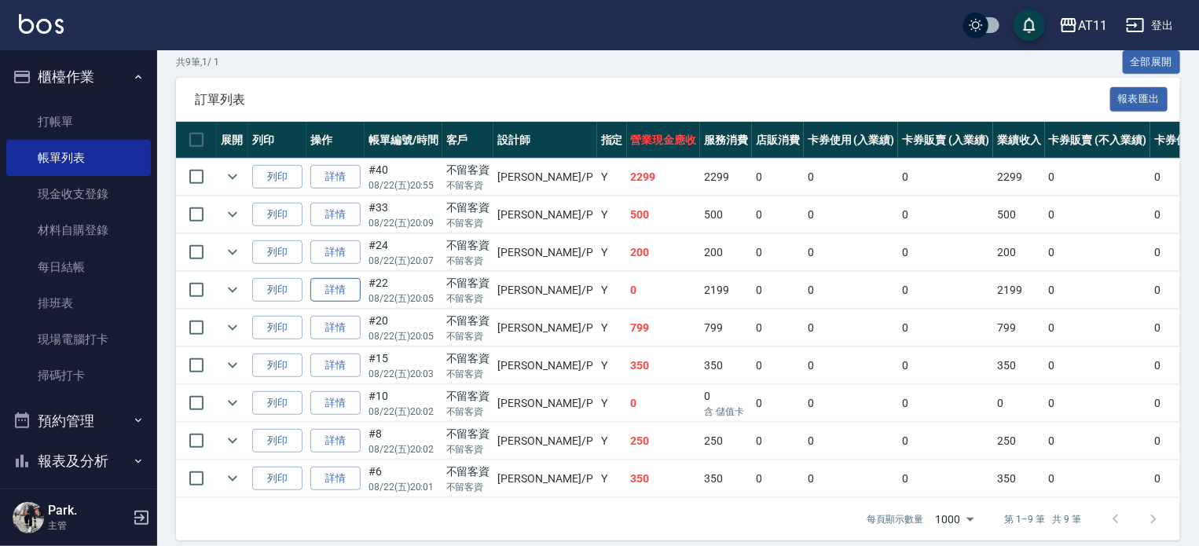
type input "[PERSON_NAME]-P"
click at [330, 302] on link "詳情" at bounding box center [335, 290] width 50 height 24
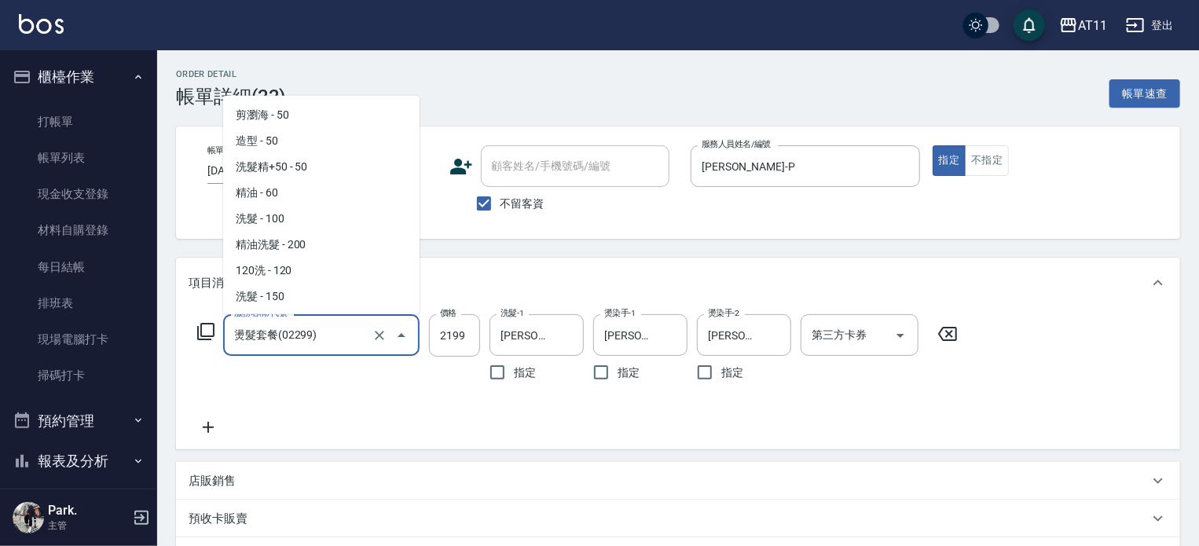
scroll to position [1240, 0]
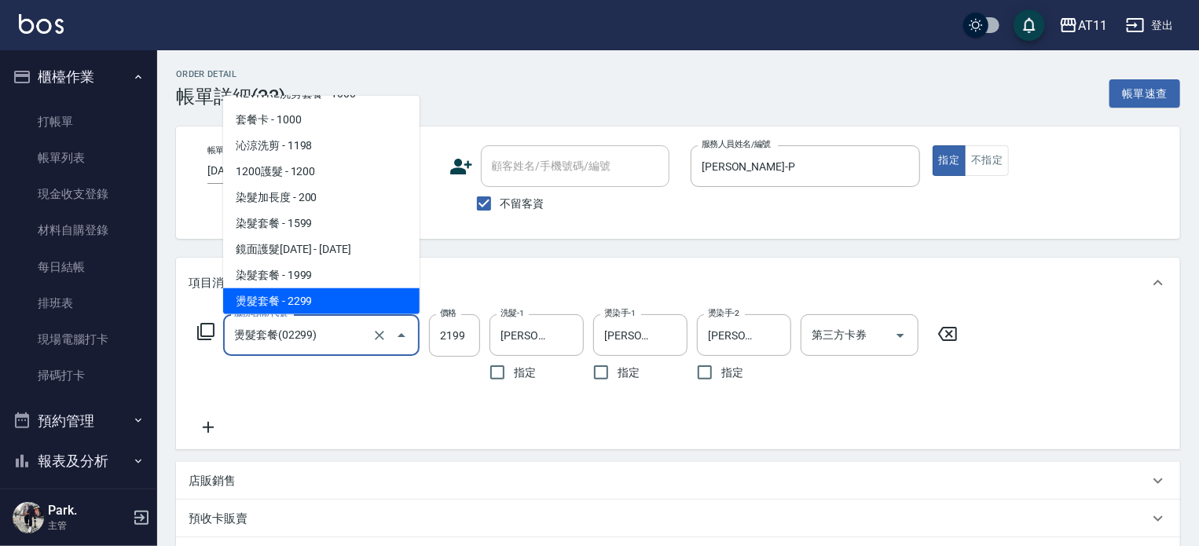
click at [326, 335] on input "燙髮套餐(02299)" at bounding box center [299, 334] width 138 height 27
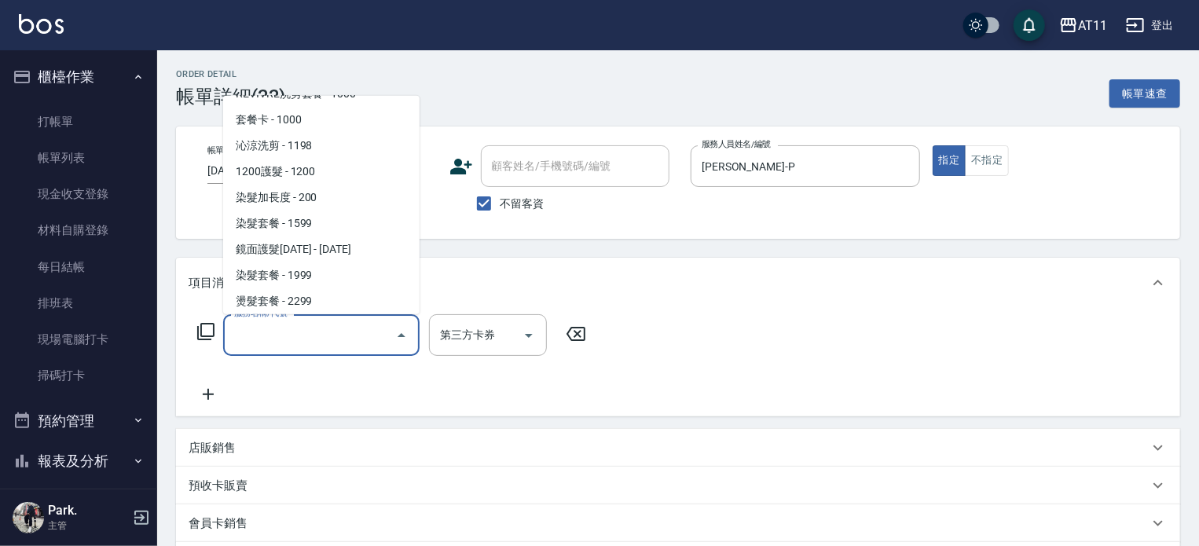
scroll to position [0, 0]
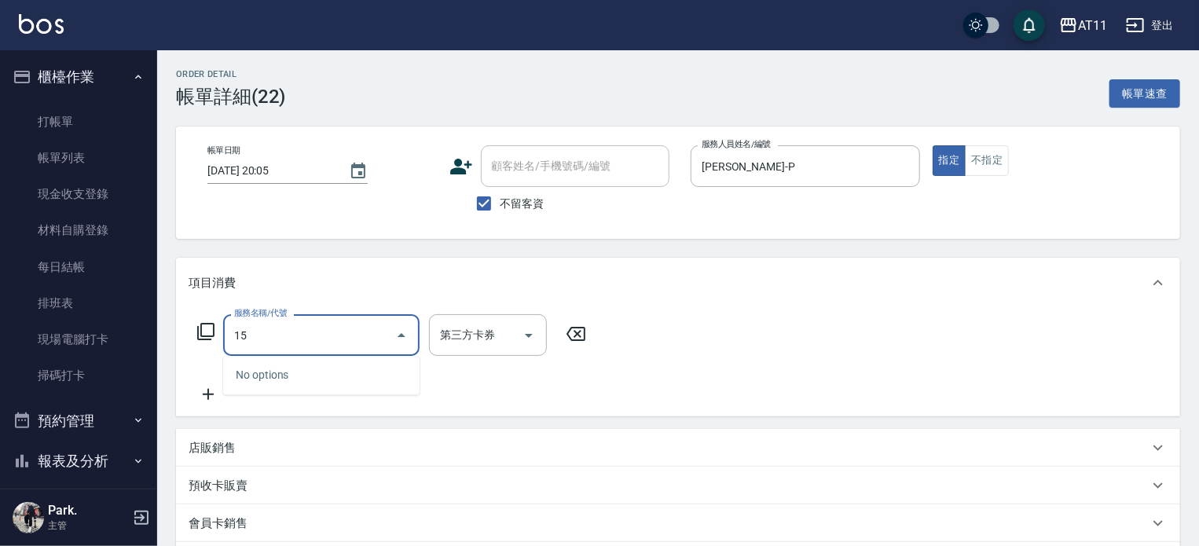
type input "1"
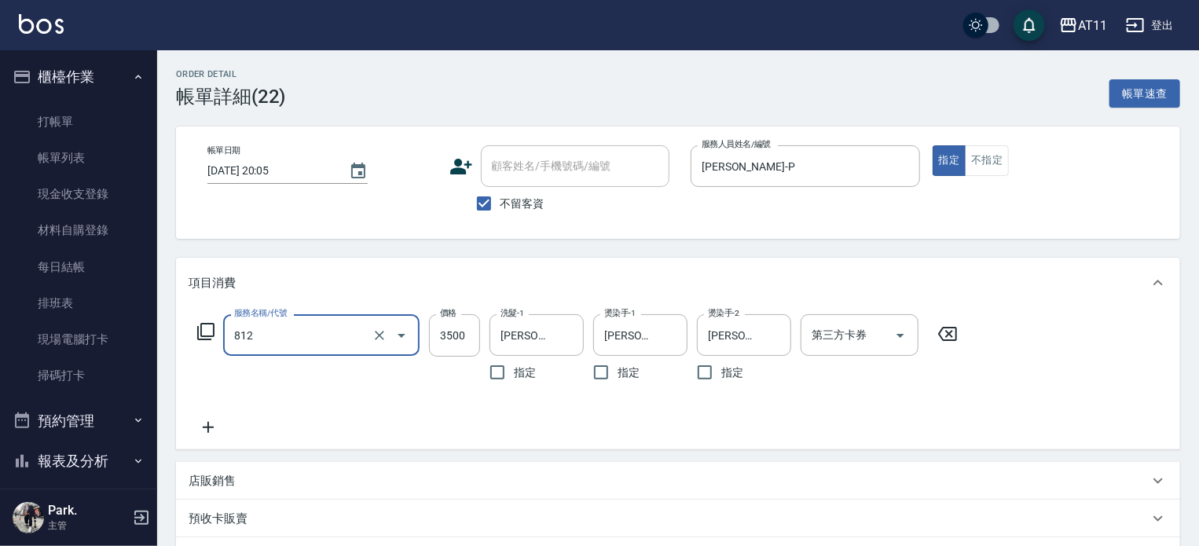
type input "過年套餐燙B餐(812)"
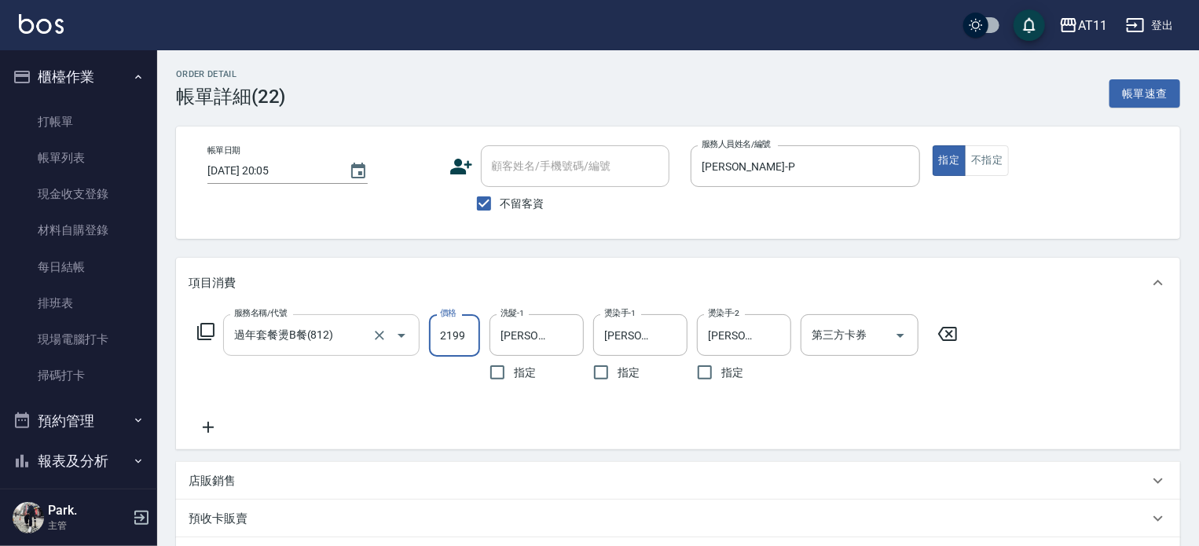
type input "2199"
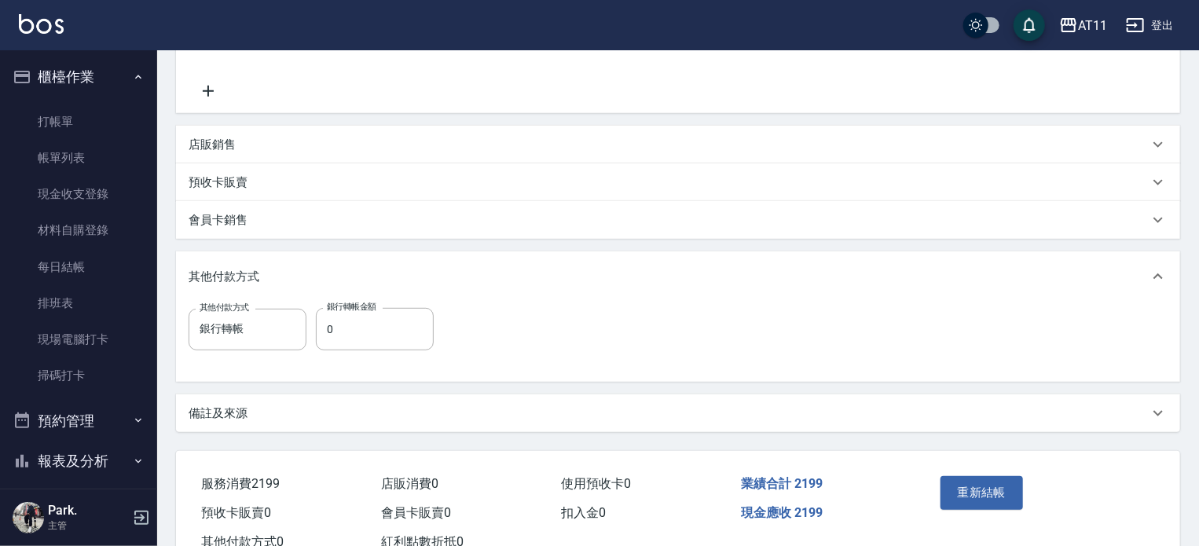
scroll to position [390, 0]
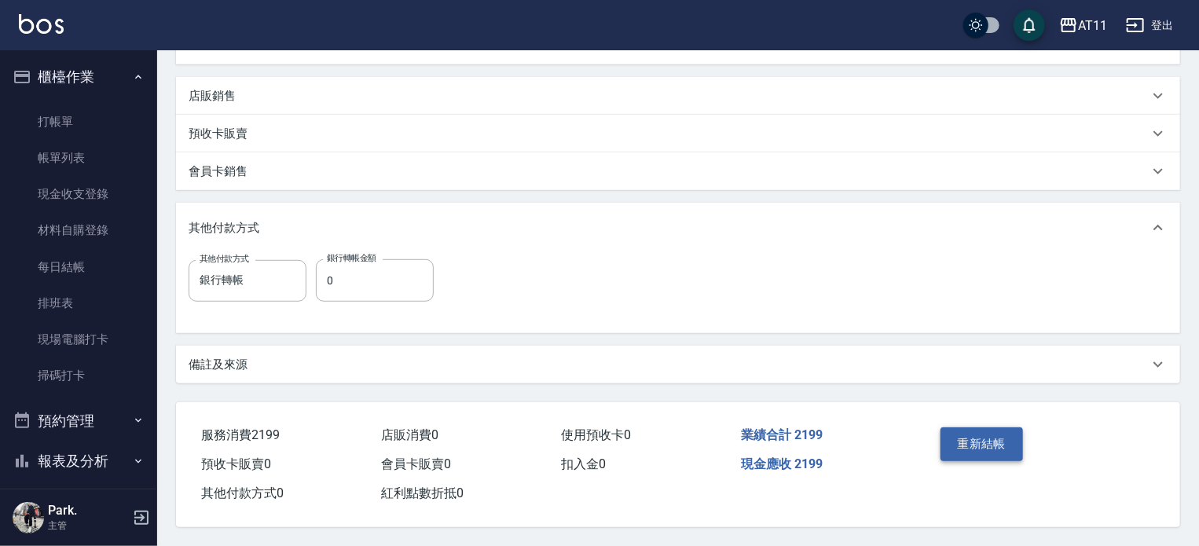
click at [1006, 440] on button "重新結帳" at bounding box center [981, 443] width 83 height 33
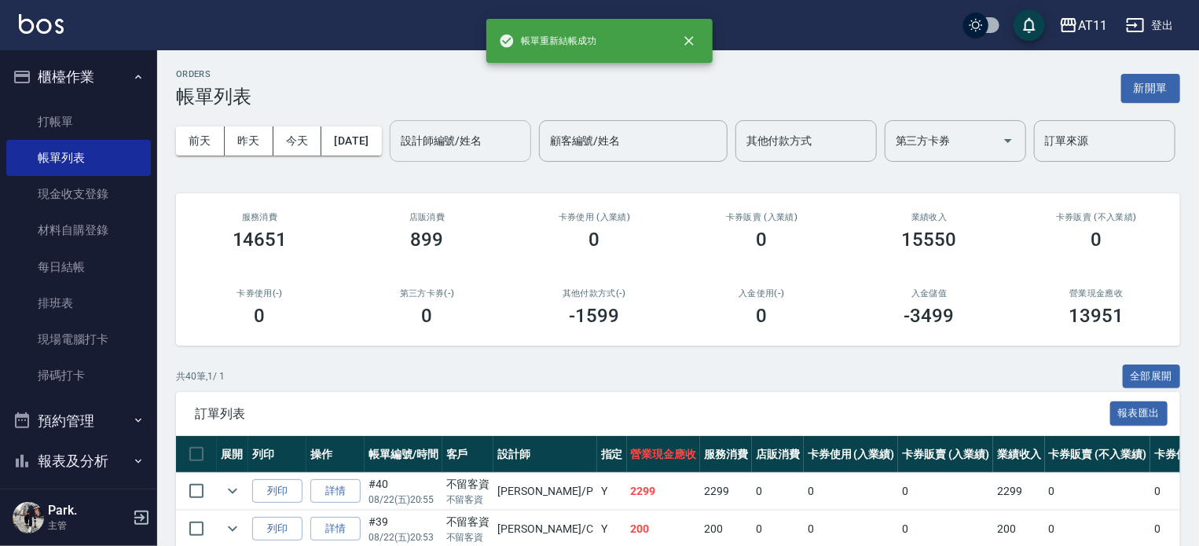
click at [397, 155] on input "設計師編號/姓名" at bounding box center [460, 140] width 127 height 27
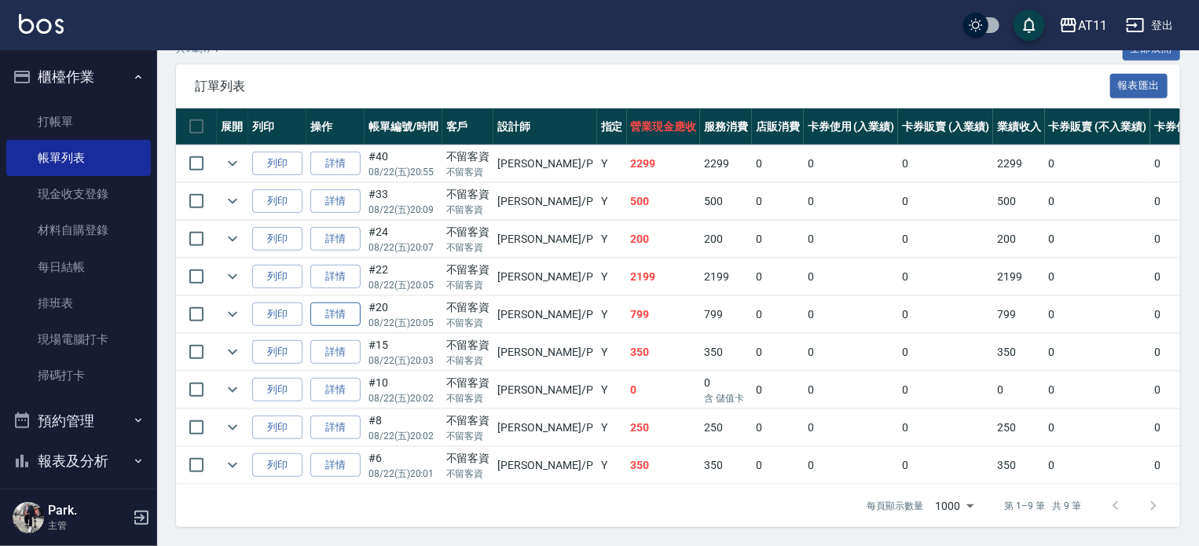
scroll to position [386, 0]
type input "[PERSON_NAME]-P"
click at [339, 266] on link "詳情" at bounding box center [335, 277] width 50 height 24
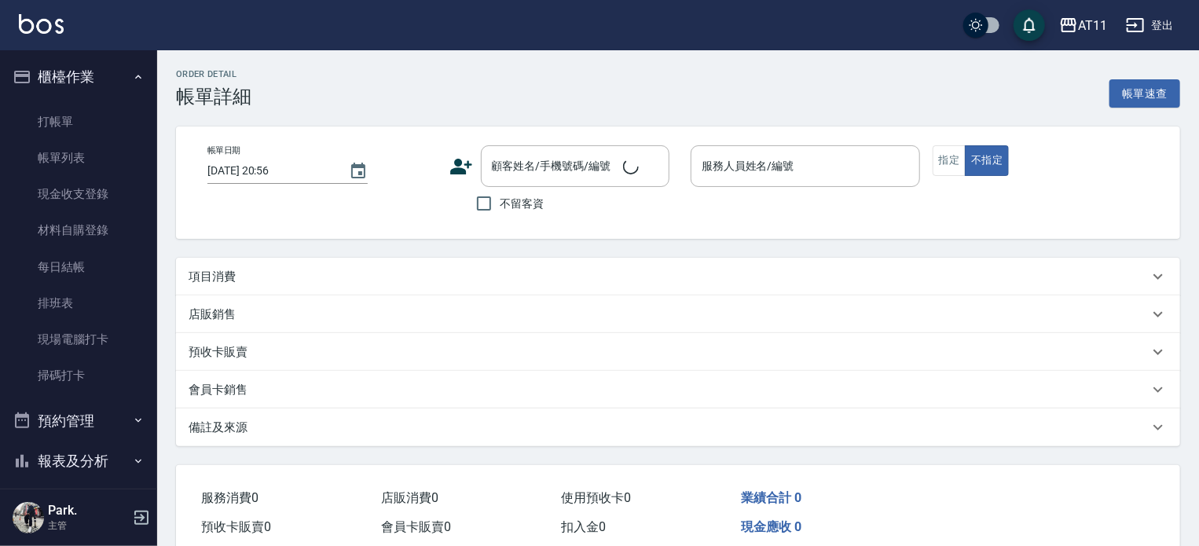
type input "[DATE] 20:05"
checkbox input "true"
type input "[PERSON_NAME]-P"
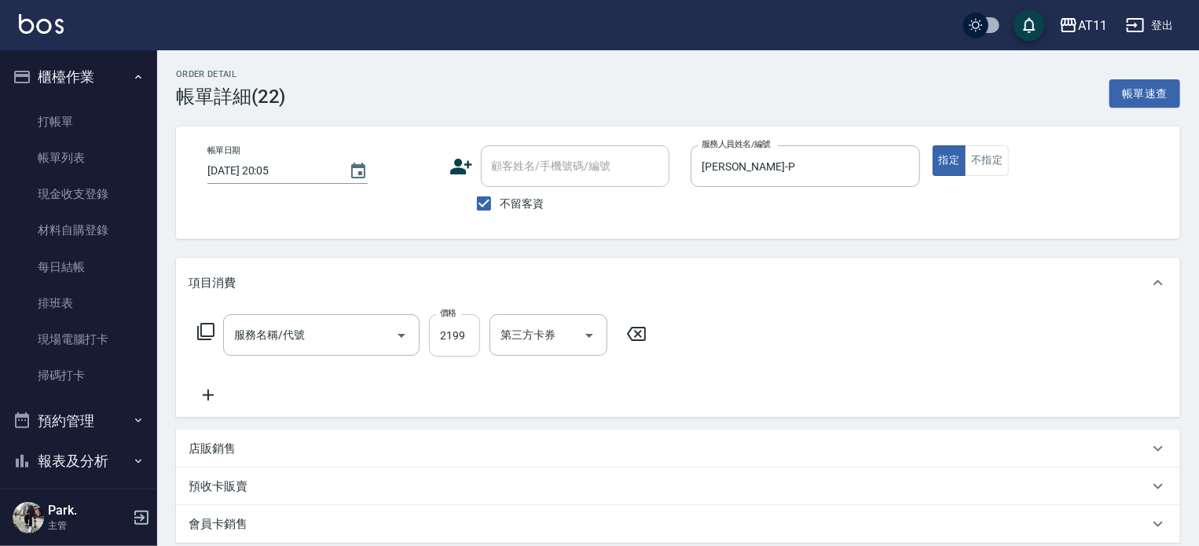
type input "過年套餐燙B餐(812)"
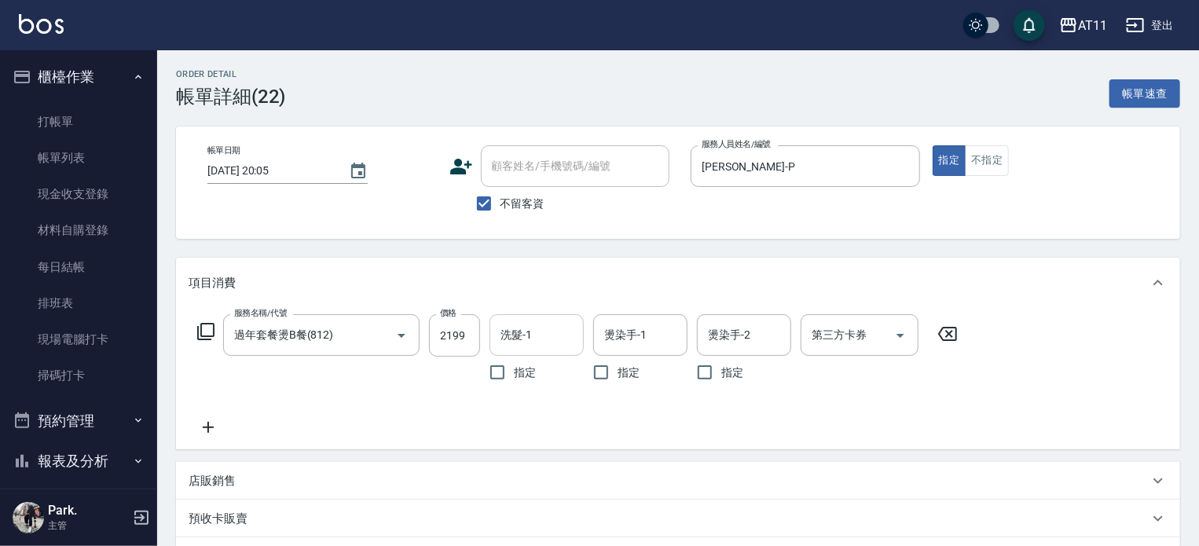
click at [506, 340] on input "洗髮-1" at bounding box center [537, 334] width 80 height 27
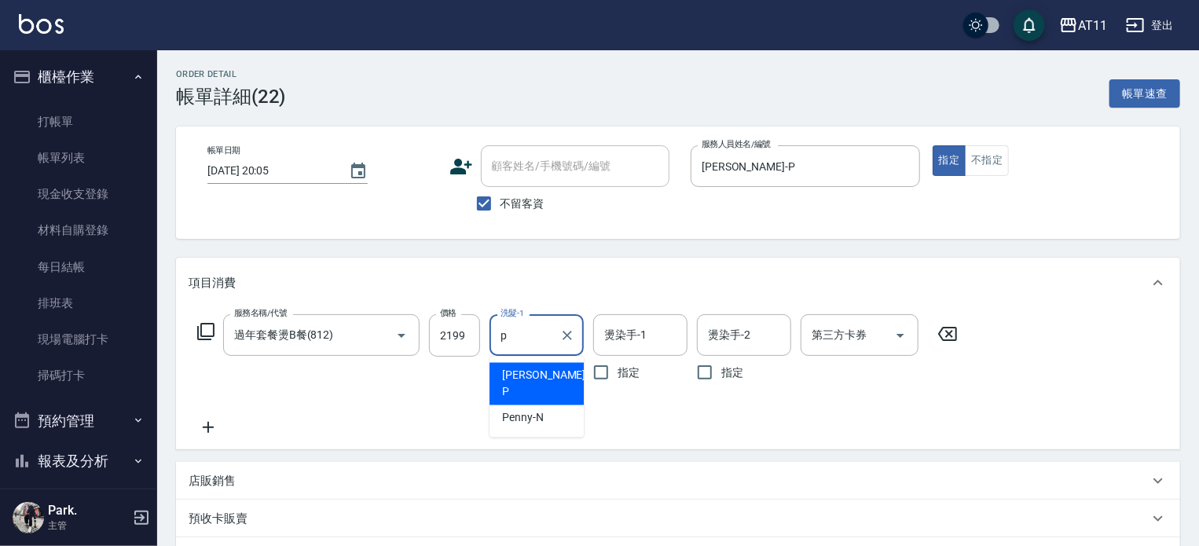
type input "[PERSON_NAME]-P"
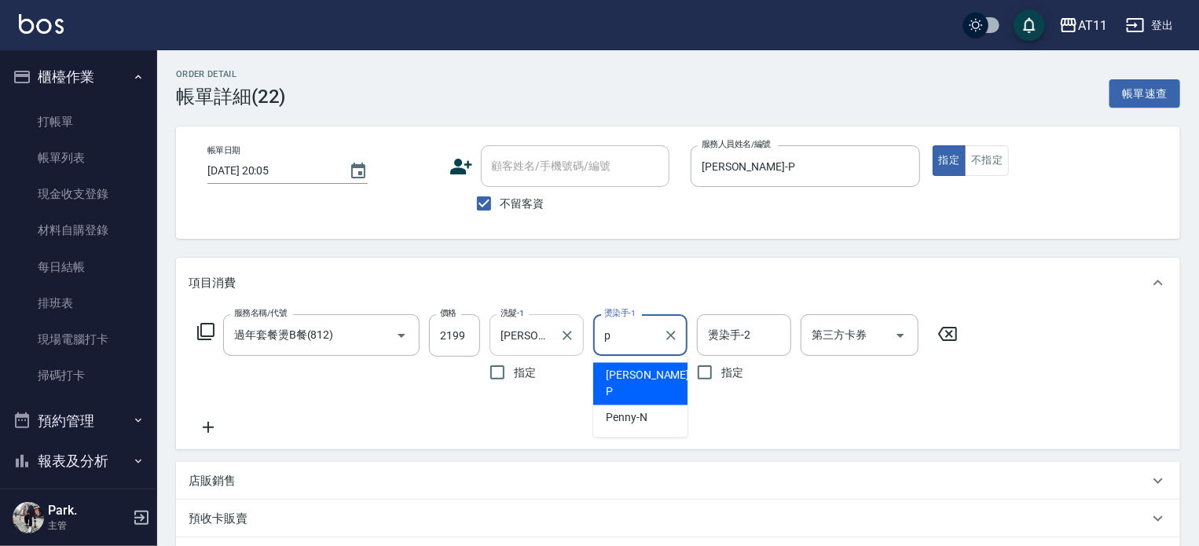
type input "[PERSON_NAME]-P"
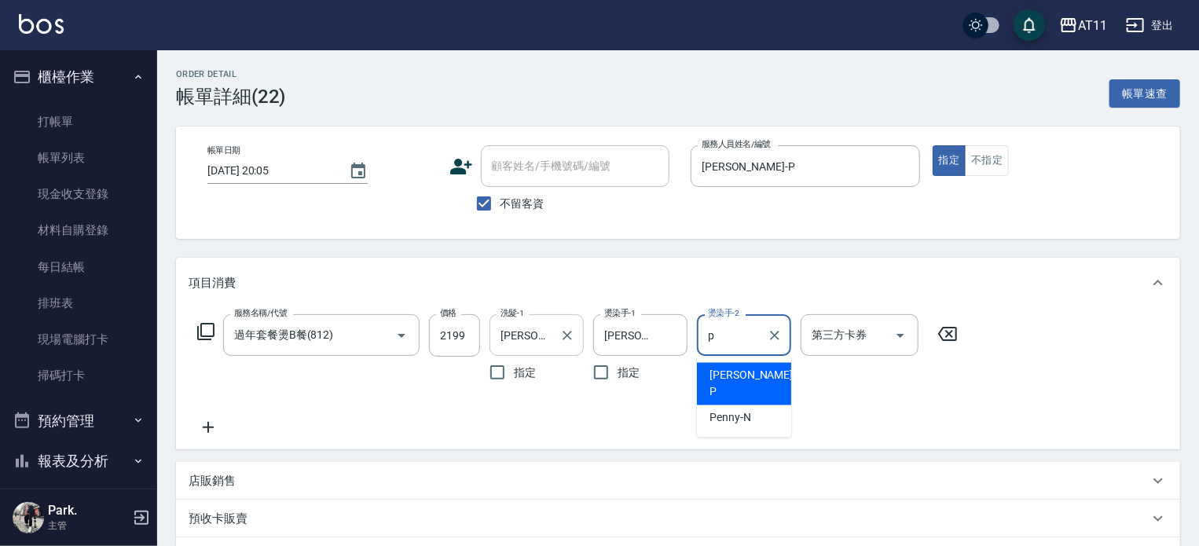
type input "[PERSON_NAME]-P"
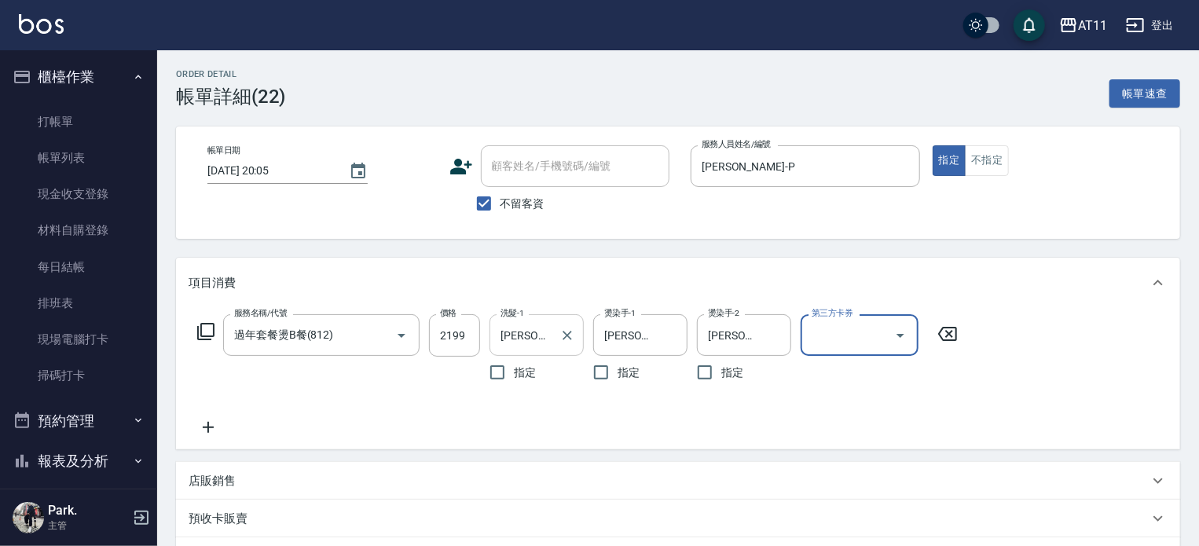
scroll to position [390, 0]
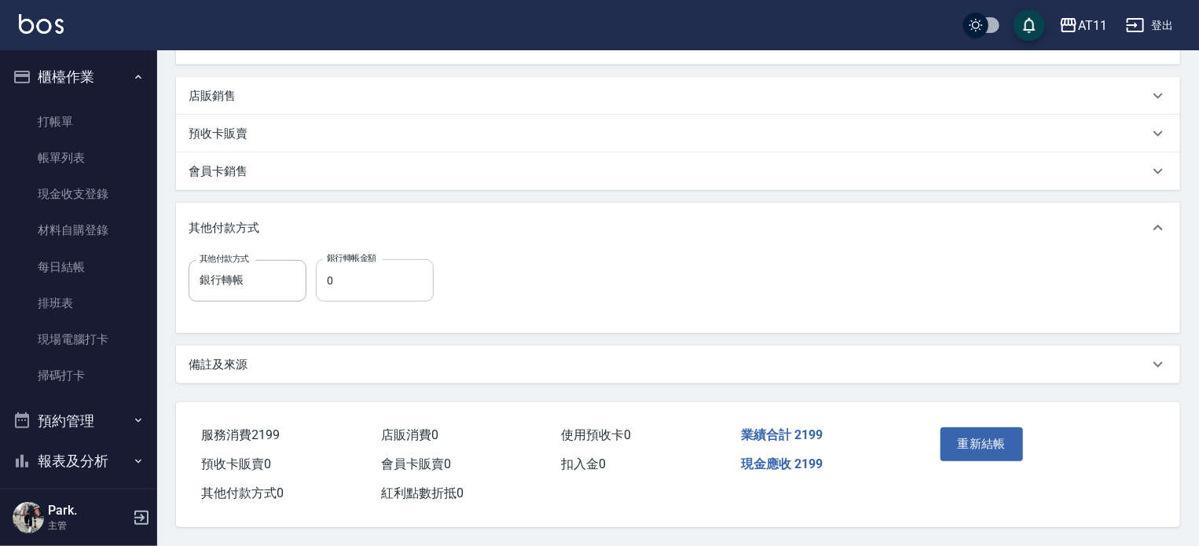
click at [396, 273] on input "0" at bounding box center [375, 280] width 118 height 42
type input "2199"
click at [998, 433] on button "重新結帳" at bounding box center [981, 443] width 83 height 33
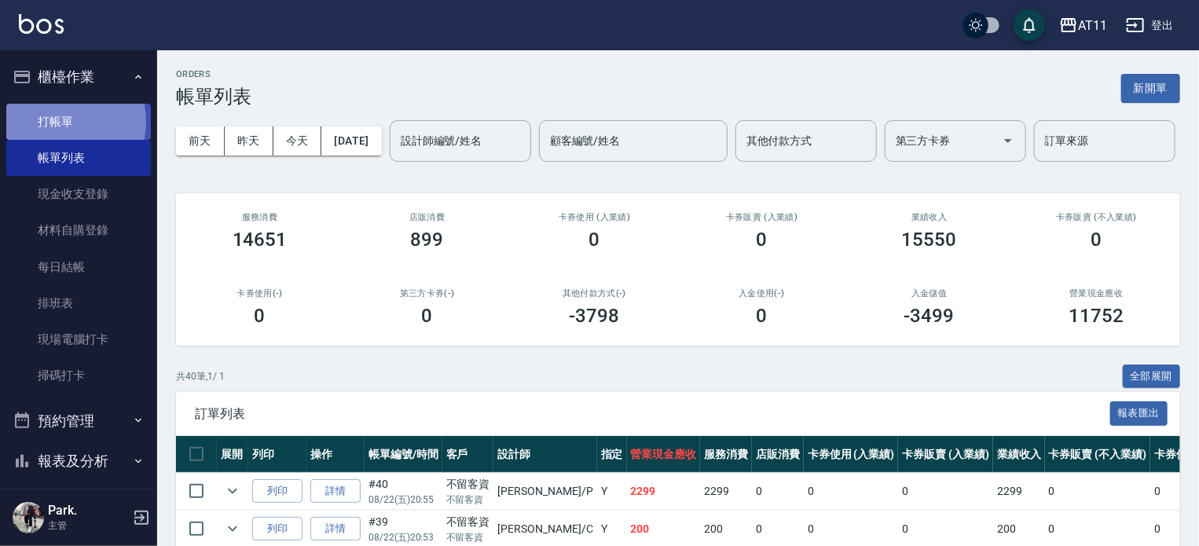
click at [57, 121] on link "打帳單" at bounding box center [78, 122] width 145 height 36
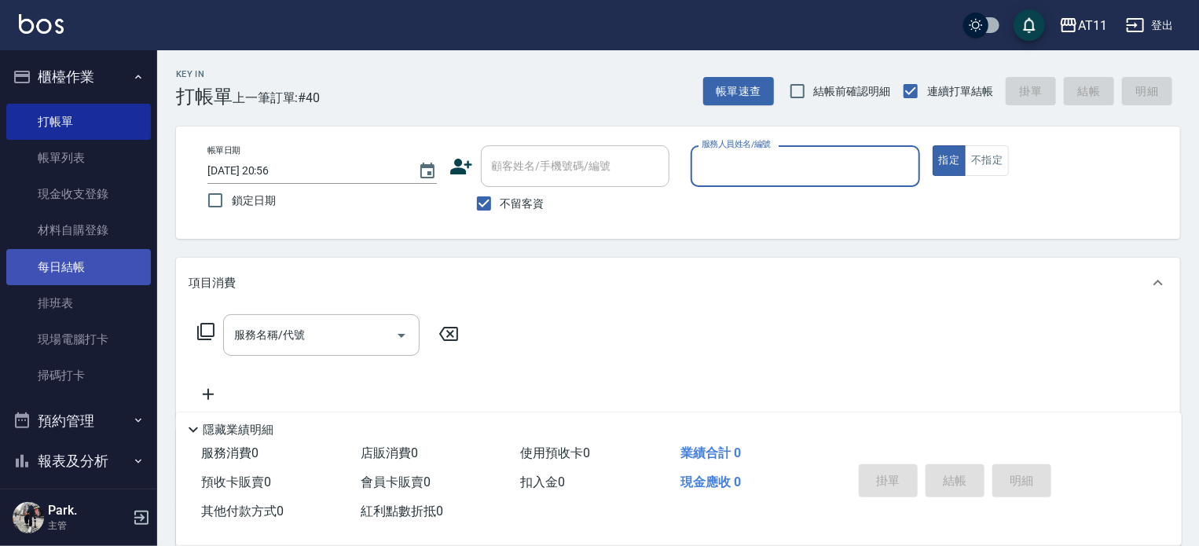
click at [73, 266] on link "每日結帳" at bounding box center [78, 267] width 145 height 36
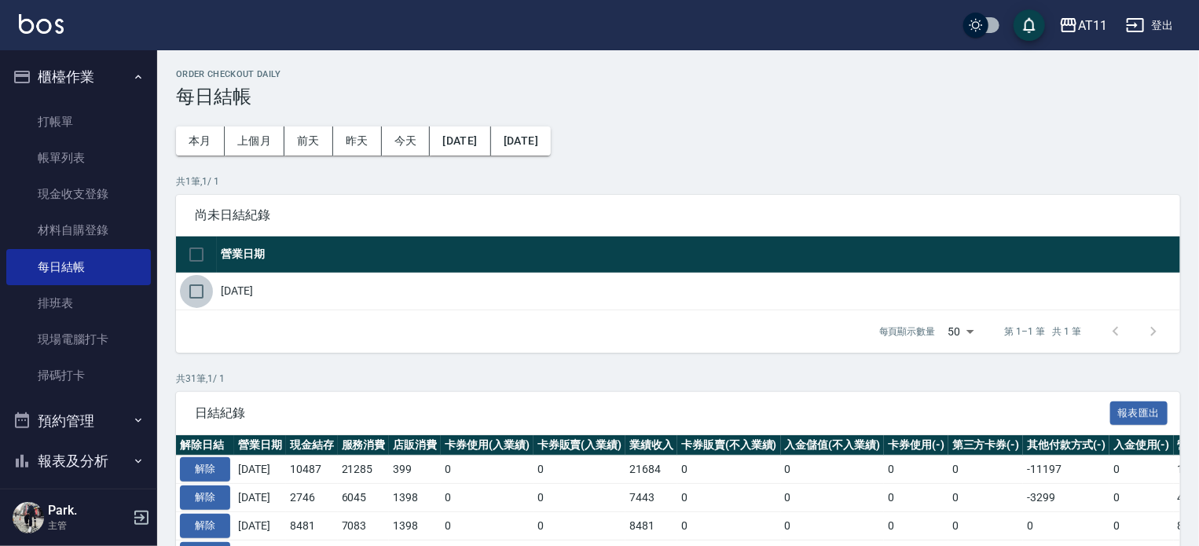
click at [201, 284] on input "checkbox" at bounding box center [196, 291] width 33 height 33
checkbox input "true"
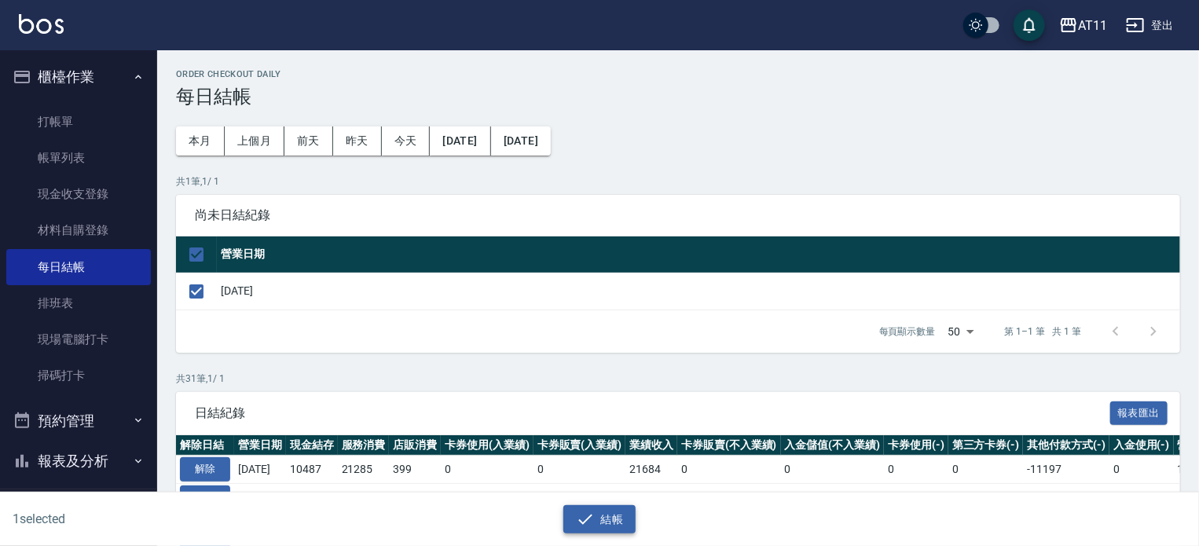
click at [593, 518] on icon "button" at bounding box center [585, 519] width 19 height 19
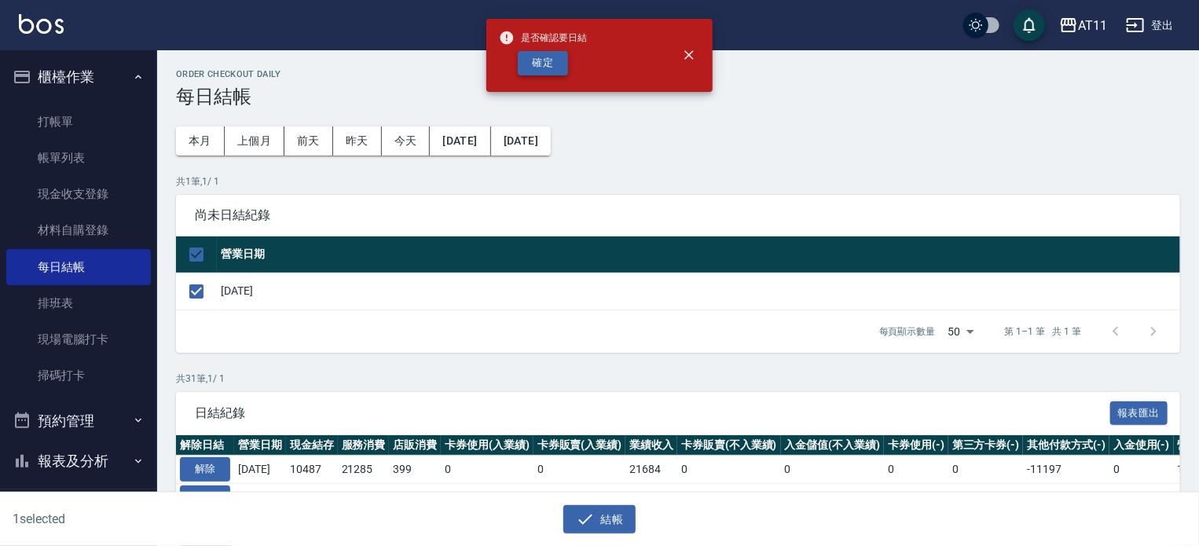
click at [539, 63] on button "確定" at bounding box center [543, 63] width 50 height 24
checkbox input "false"
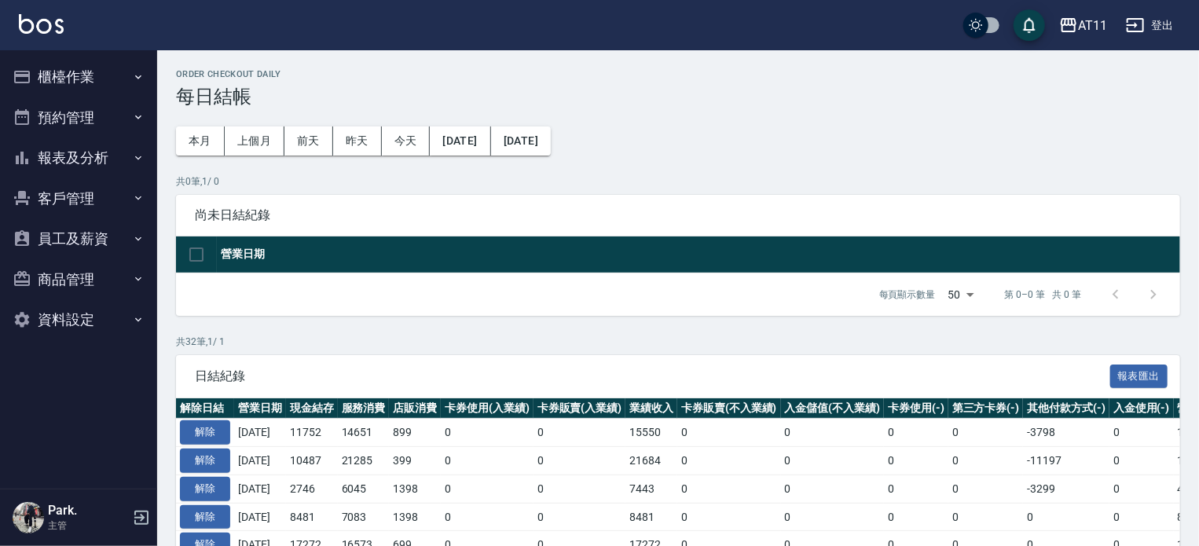
click at [69, 156] on button "報表及分析" at bounding box center [78, 157] width 145 height 41
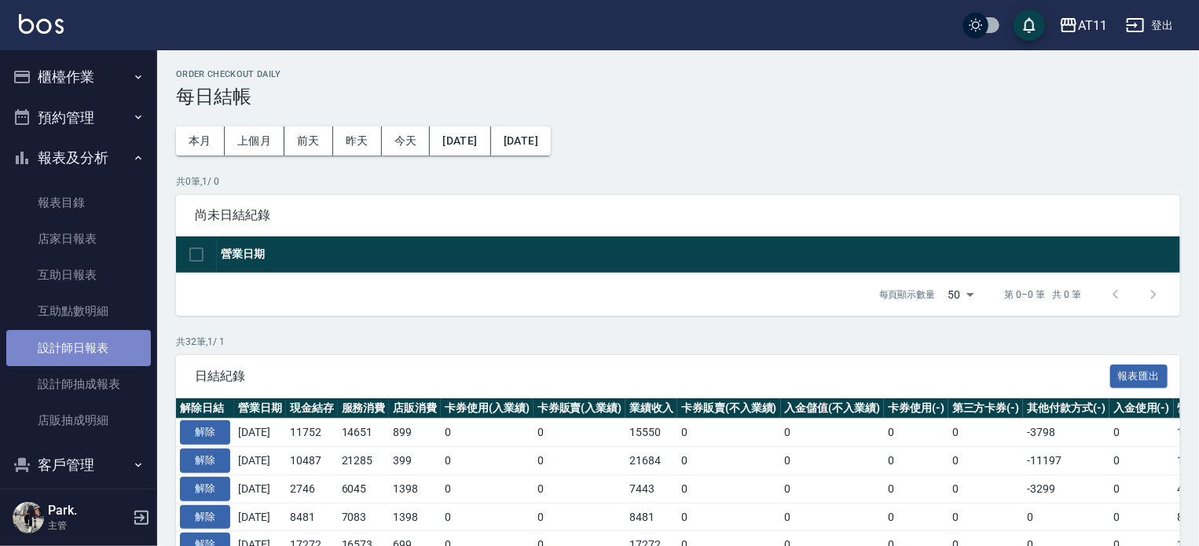
click at [99, 350] on link "設計師日報表" at bounding box center [78, 348] width 145 height 36
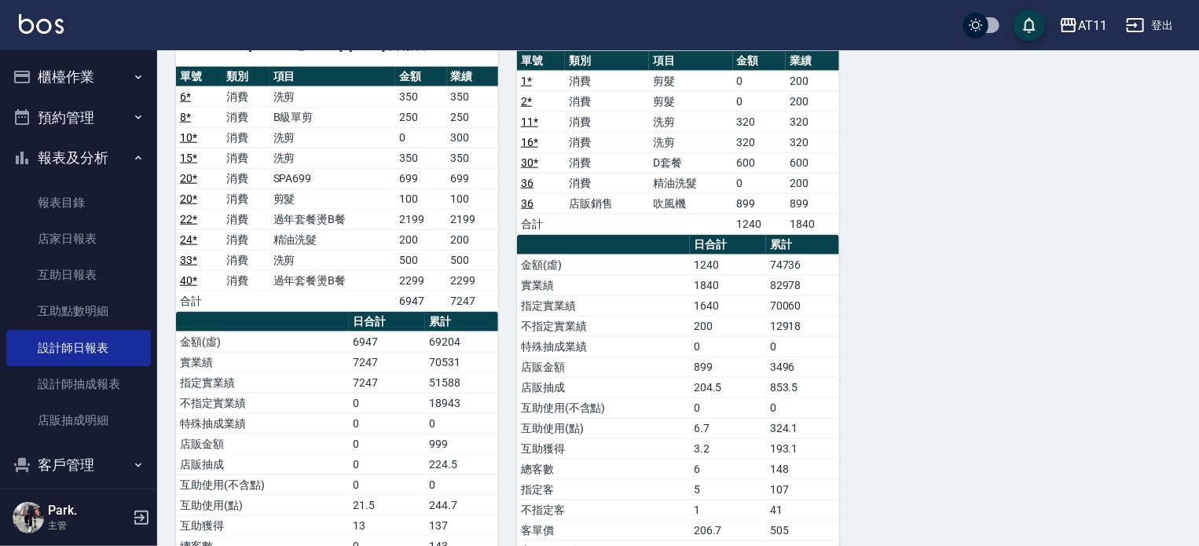
scroll to position [864, 0]
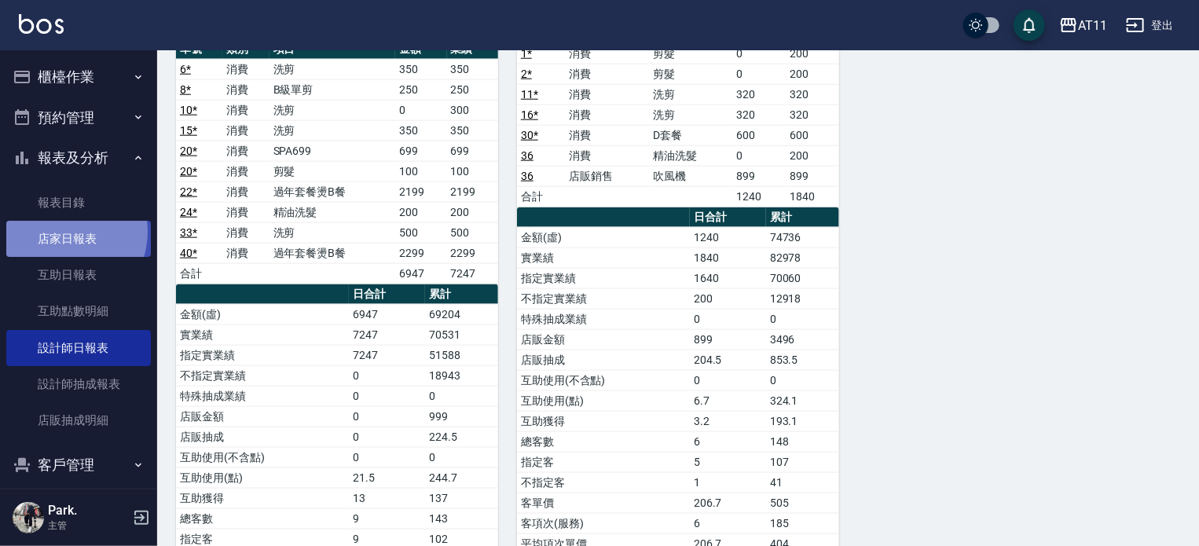
click at [60, 232] on link "店家日報表" at bounding box center [78, 239] width 145 height 36
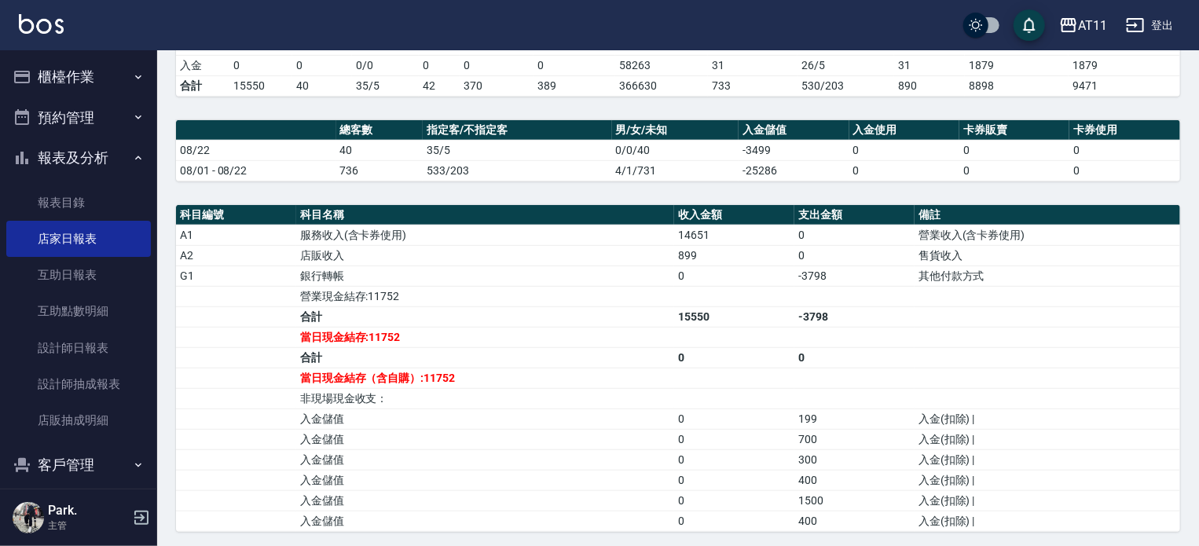
scroll to position [393, 0]
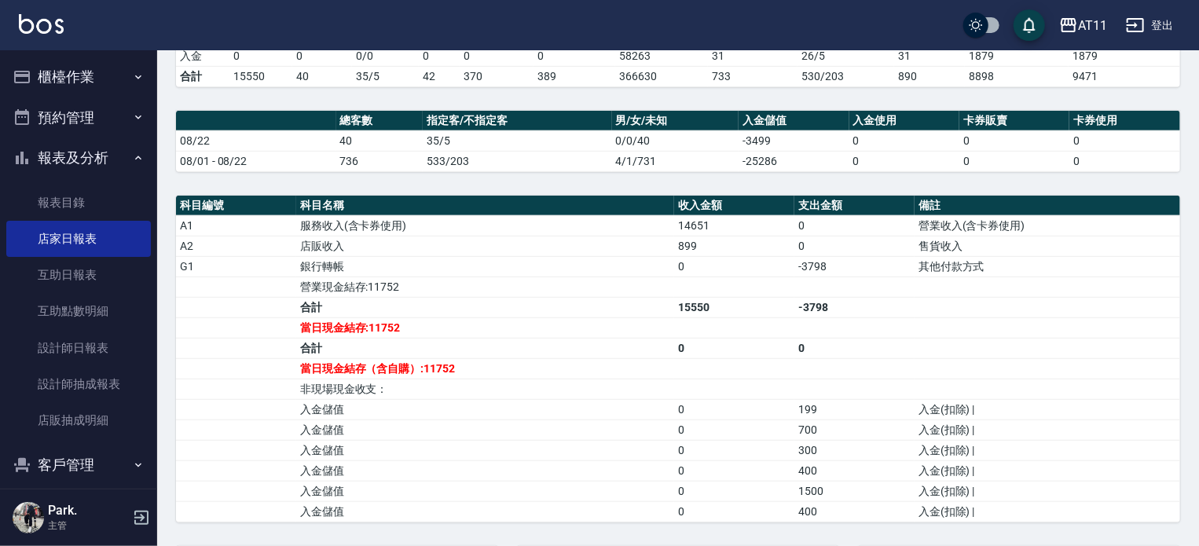
click at [83, 78] on button "櫃檯作業" at bounding box center [78, 77] width 145 height 41
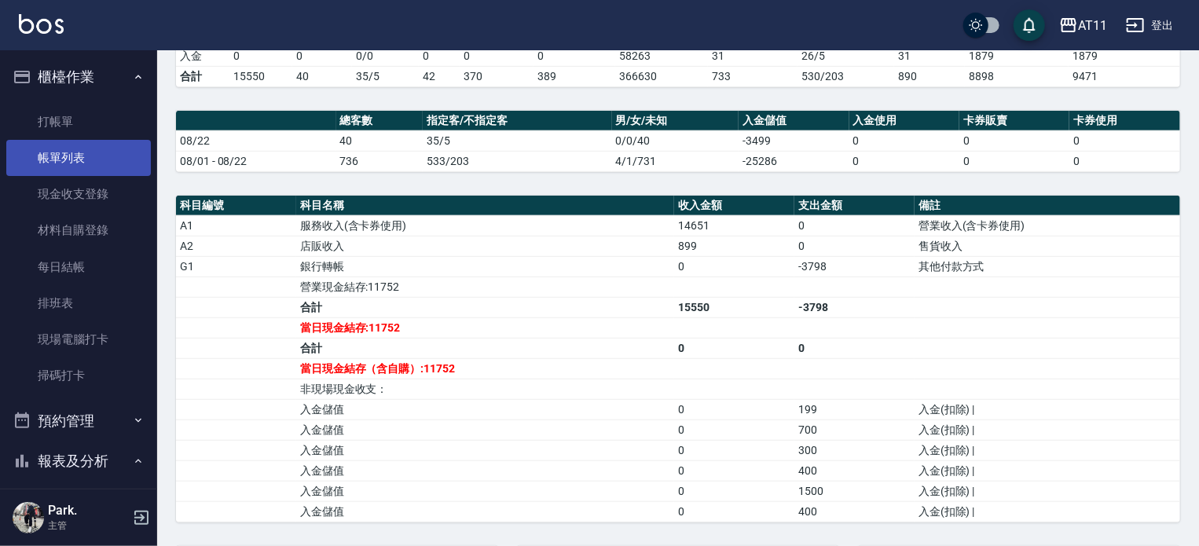
drag, startPoint x: 86, startPoint y: 158, endPoint x: 94, endPoint y: 163, distance: 9.6
click at [86, 159] on link "帳單列表" at bounding box center [78, 158] width 145 height 36
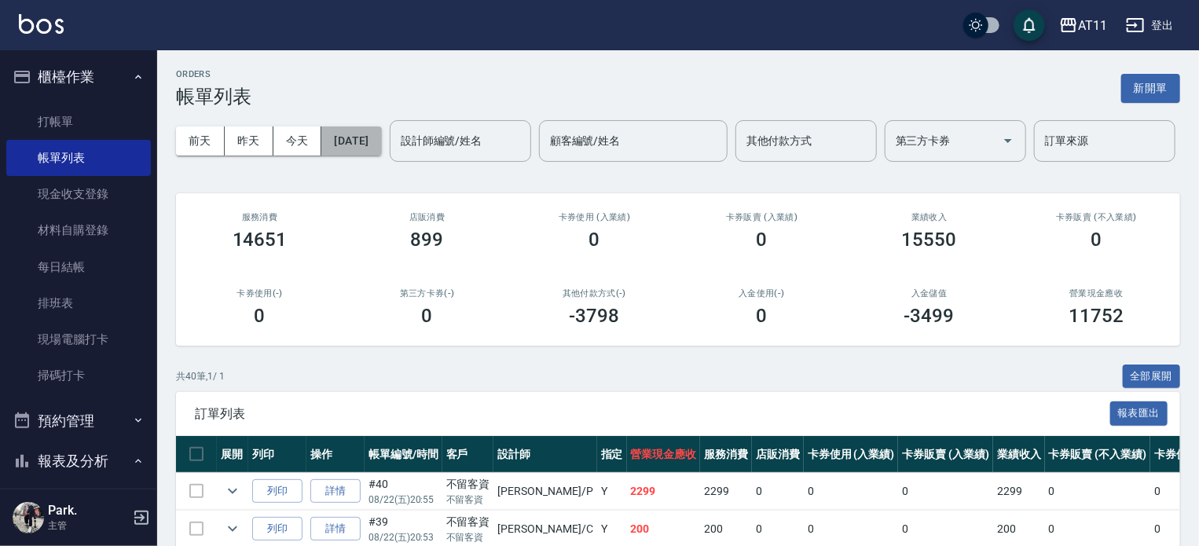
click at [337, 140] on button "[DATE]" at bounding box center [351, 140] width 60 height 29
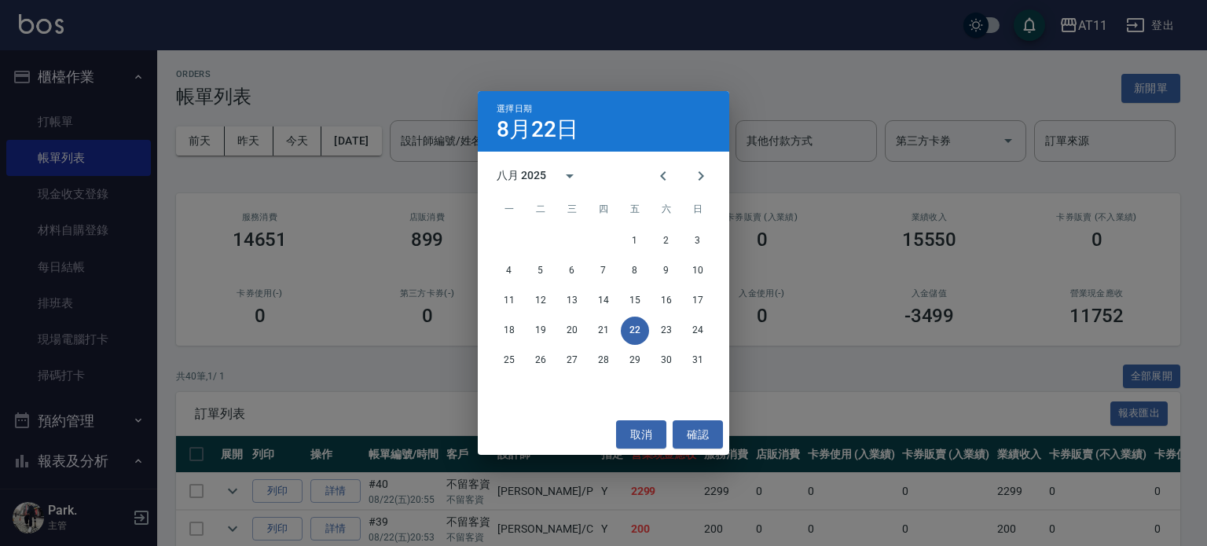
click at [438, 100] on div "選擇日期 8月22日 八月 2025 一 二 三 四 五 六 日 1 2 3 4 5 6 7 8 9 10 11 12 13 14 15 16 17 18 1…" at bounding box center [603, 273] width 1207 height 546
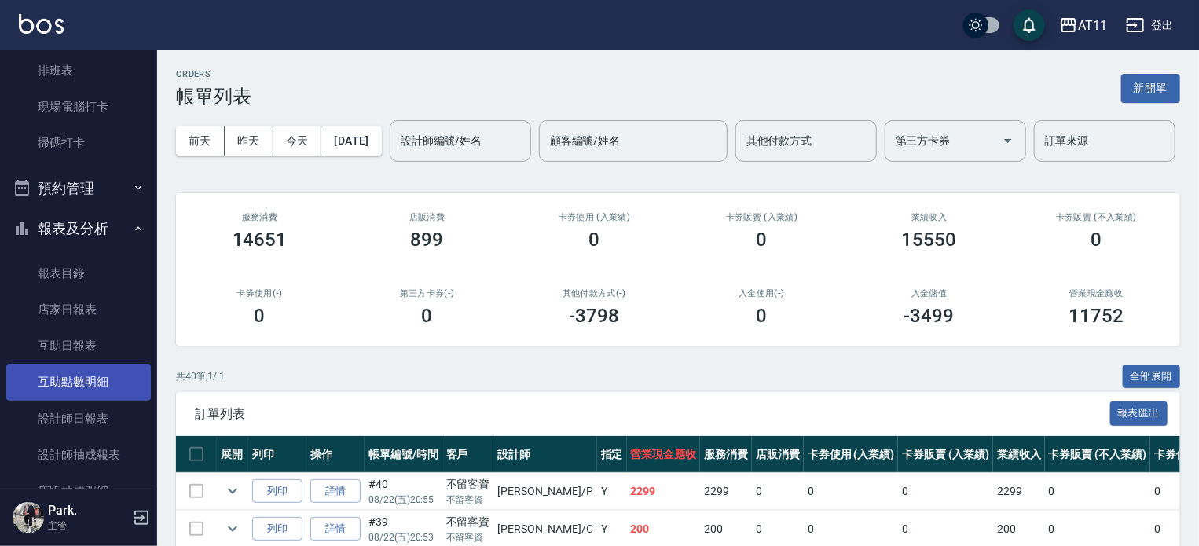
scroll to position [236, 0]
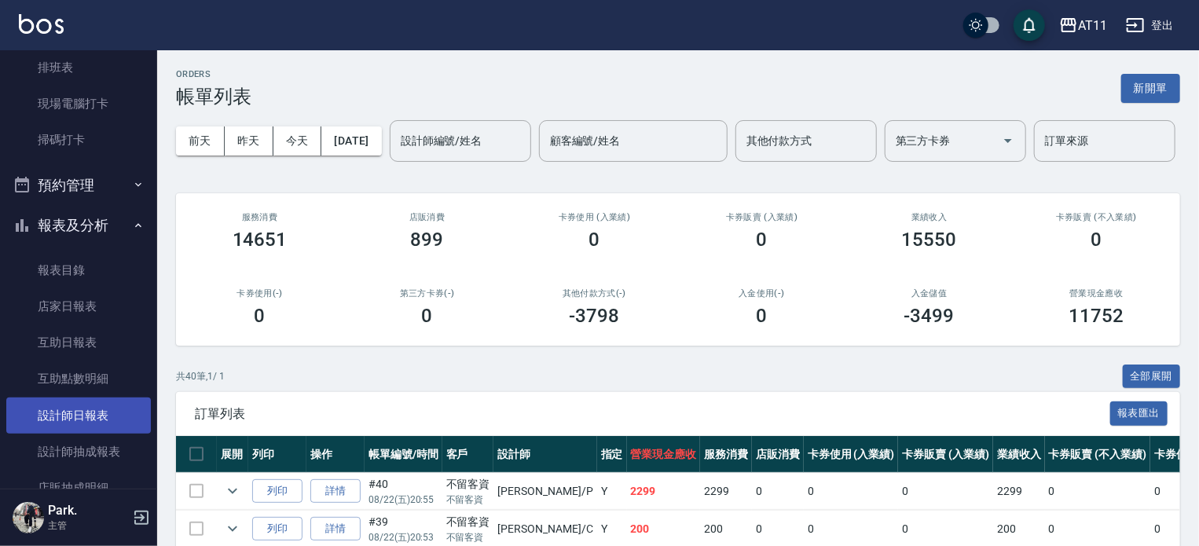
click at [67, 410] on link "設計師日報表" at bounding box center [78, 416] width 145 height 36
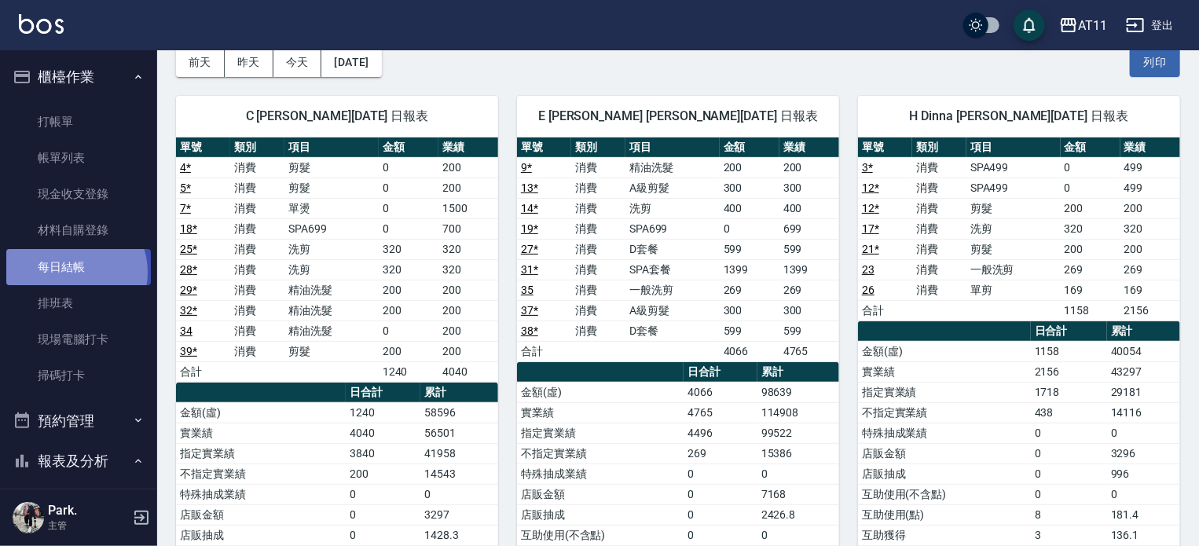
click at [72, 272] on link "每日結帳" at bounding box center [78, 267] width 145 height 36
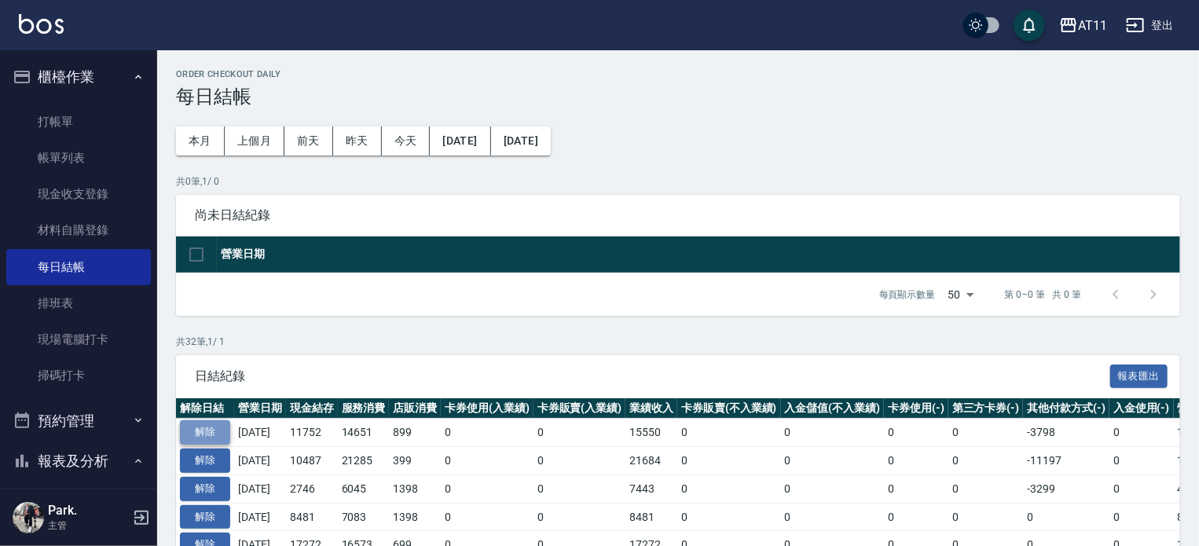
click at [211, 431] on button "解除" at bounding box center [205, 432] width 50 height 24
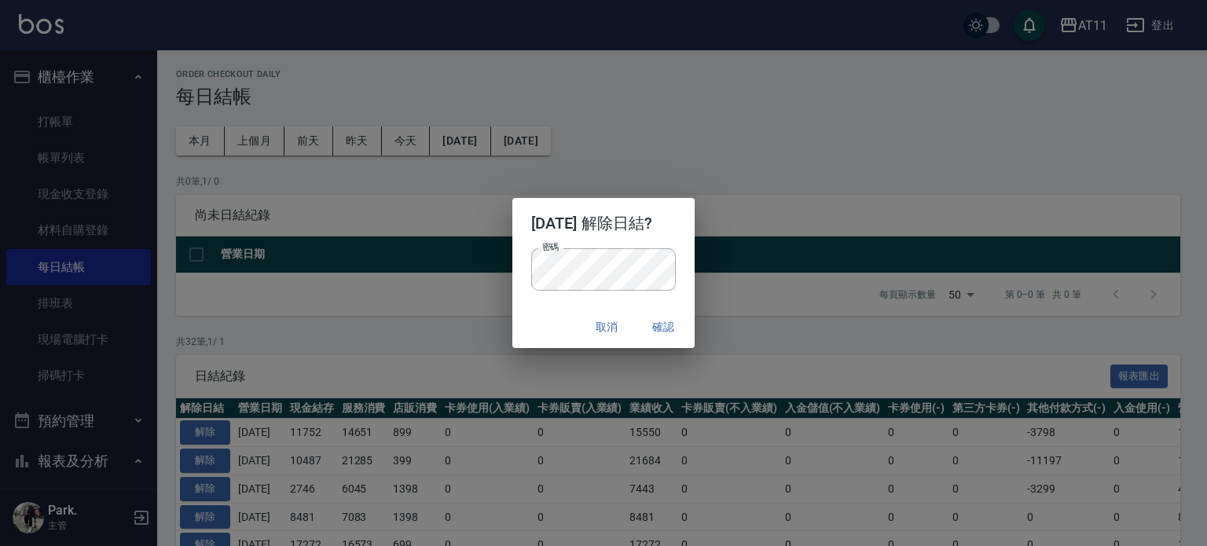
click at [709, 365] on div "2025/08/22 解除日結? 密碼 密碼 取消 確認" at bounding box center [603, 273] width 1207 height 546
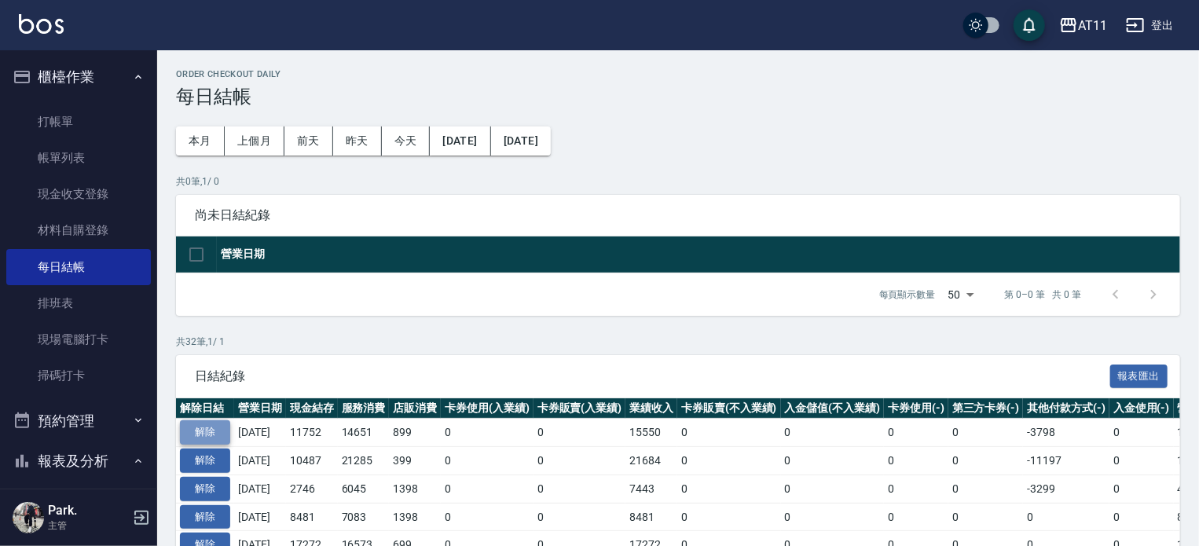
click at [207, 433] on button "解除" at bounding box center [205, 432] width 50 height 24
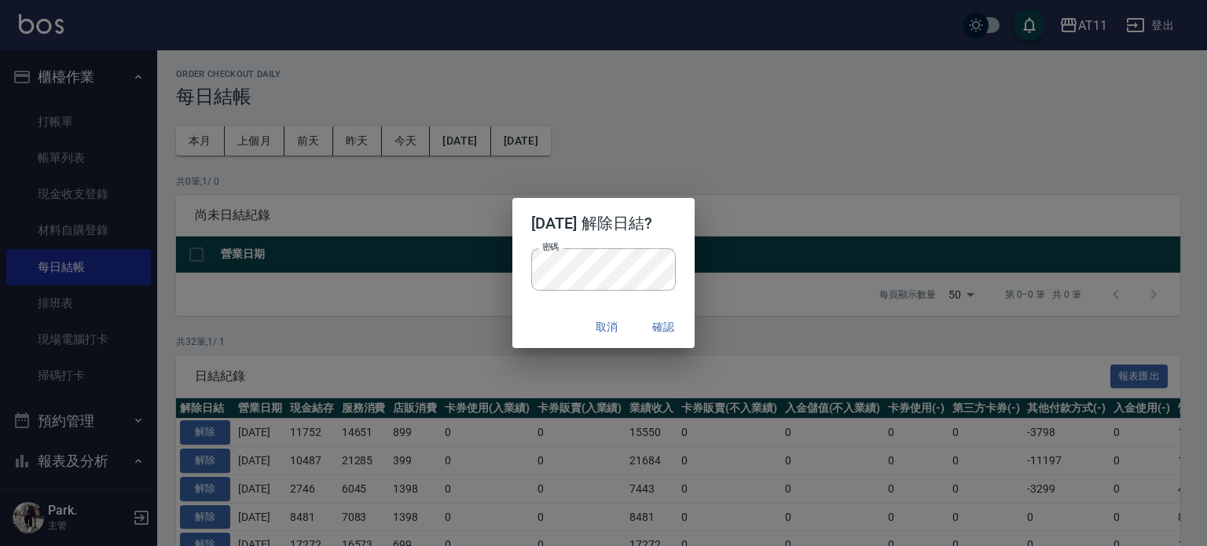
drag, startPoint x: 682, startPoint y: 277, endPoint x: 675, endPoint y: 326, distance: 49.2
click at [675, 326] on div "2025/08/22 解除日結? 密碼 密碼 取消 確認" at bounding box center [603, 273] width 183 height 150
click at [675, 326] on button "確認" at bounding box center [663, 327] width 50 height 29
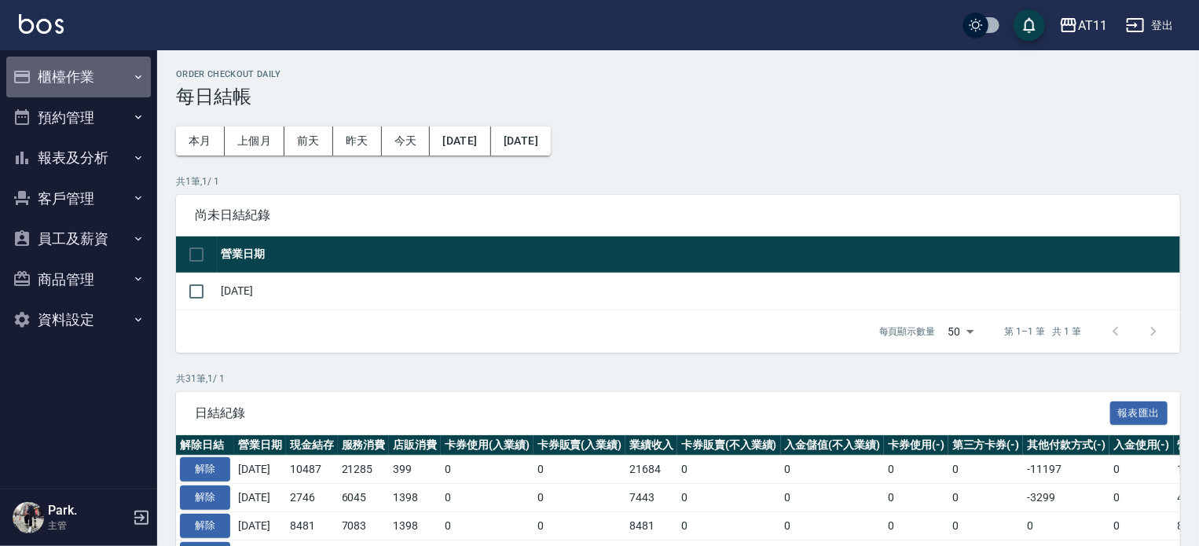
click at [94, 71] on button "櫃檯作業" at bounding box center [78, 77] width 145 height 41
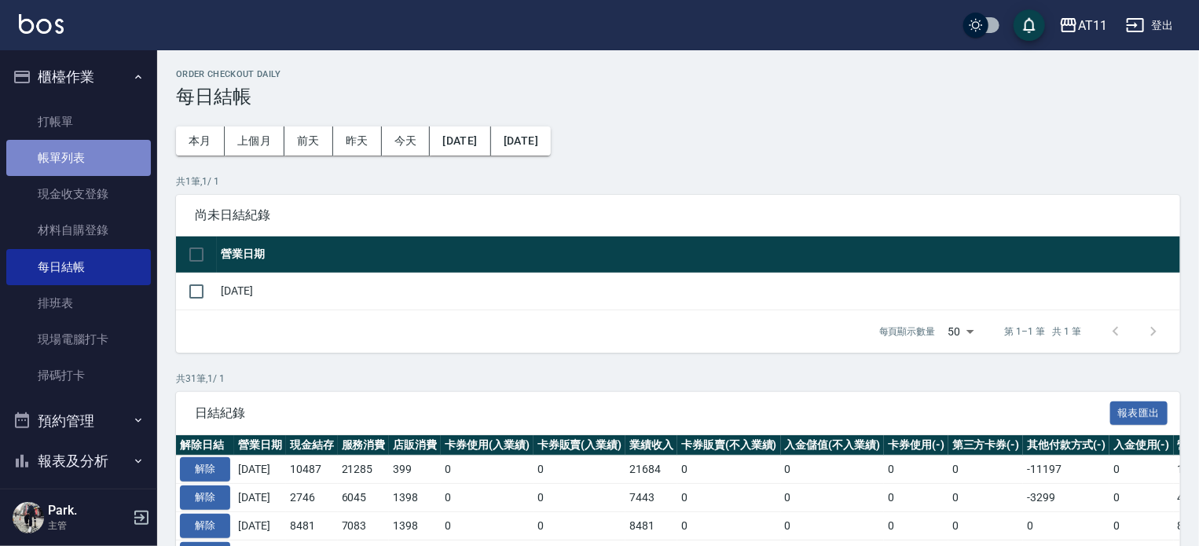
click at [82, 156] on link "帳單列表" at bounding box center [78, 158] width 145 height 36
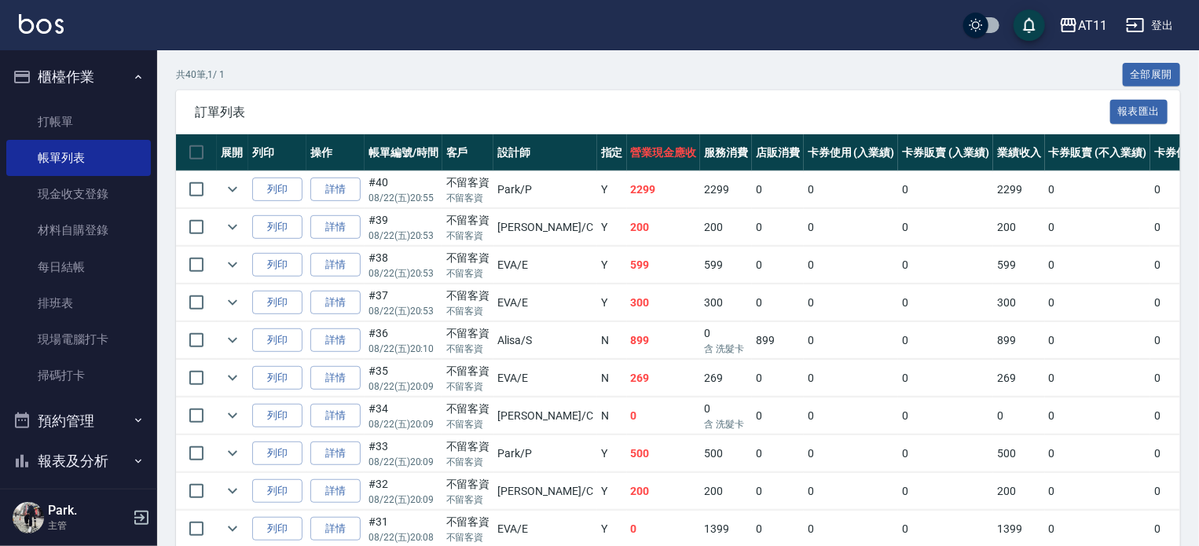
scroll to position [314, 0]
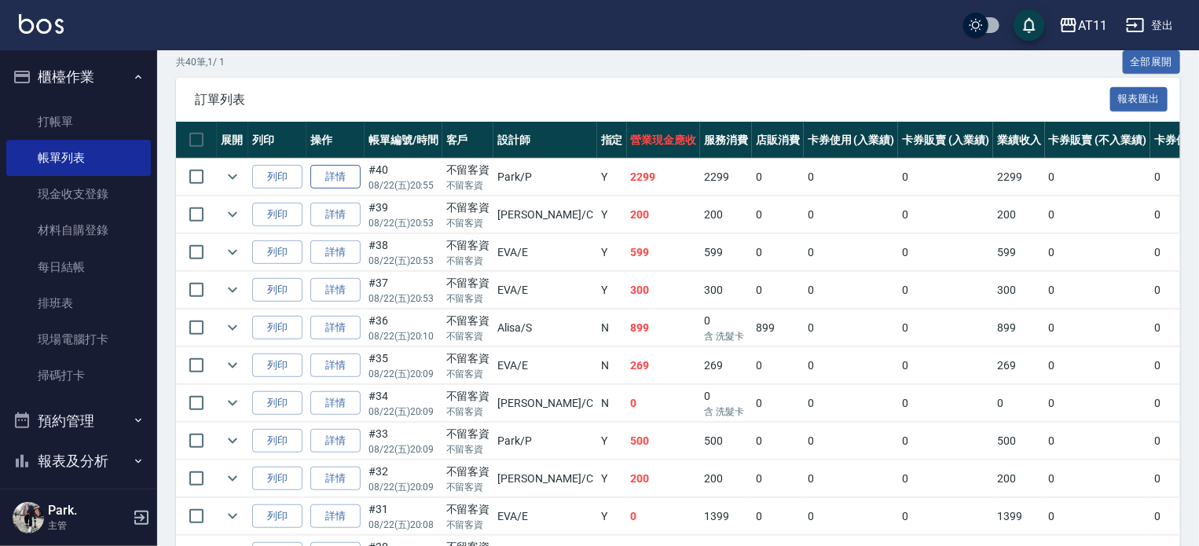
click at [333, 189] on link "詳情" at bounding box center [335, 177] width 50 height 24
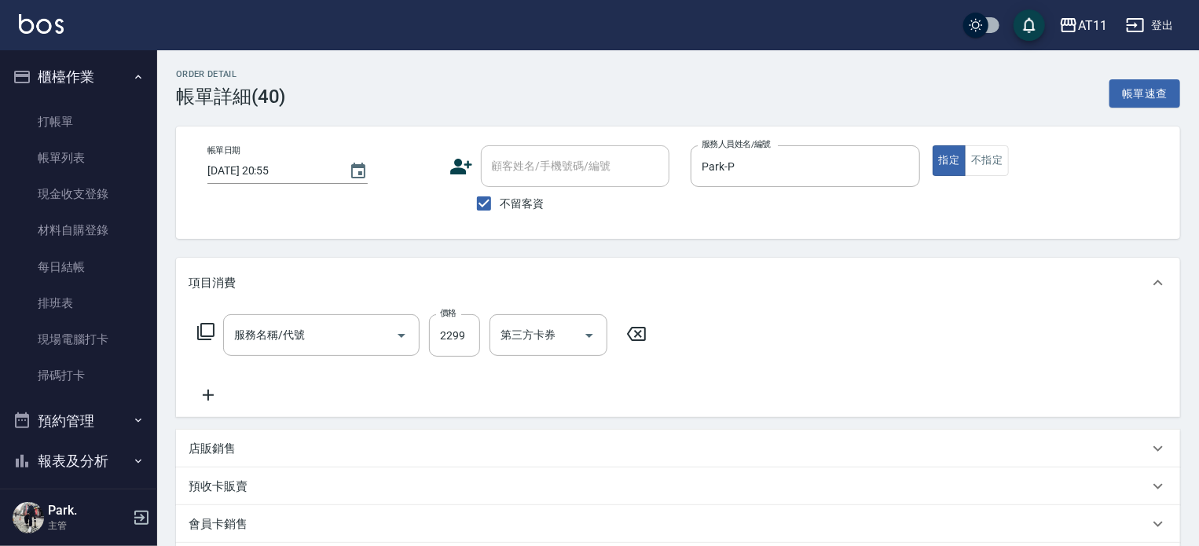
type input "2025/08/22 20:55"
checkbox input "true"
type input "Park-P"
type input "過年套餐燙B餐(812)"
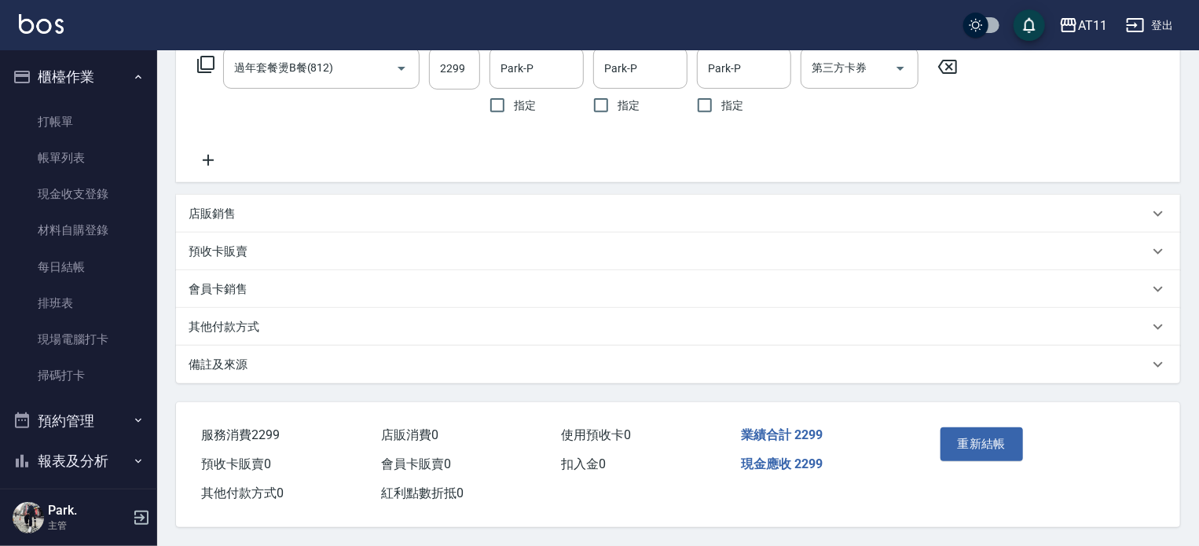
click at [352, 320] on div "其他付款方式" at bounding box center [669, 327] width 960 height 16
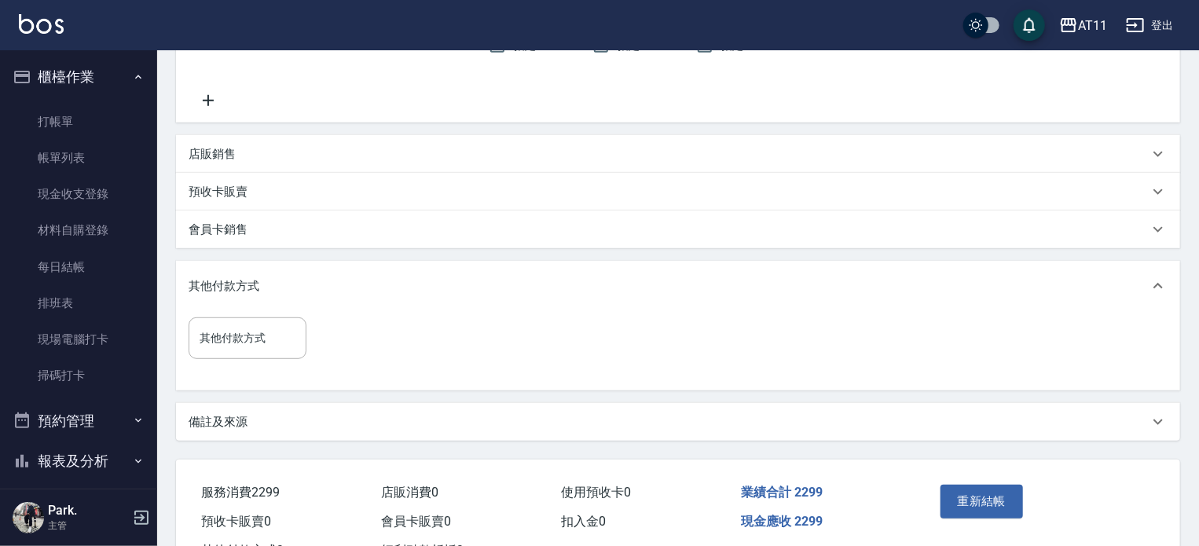
scroll to position [390, 0]
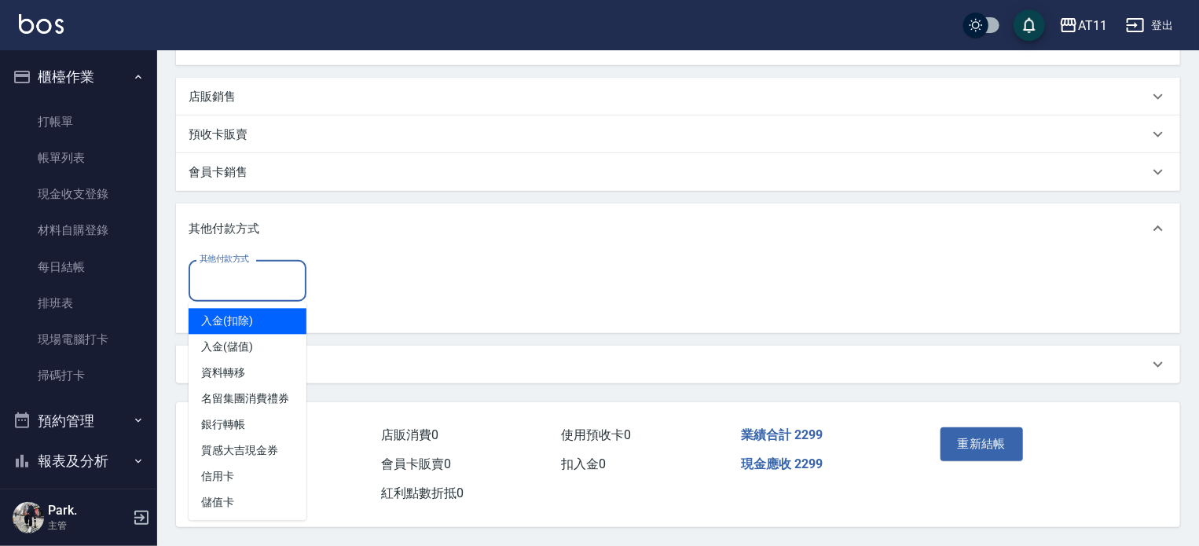
click at [292, 286] on input "其他付款方式" at bounding box center [248, 280] width 104 height 27
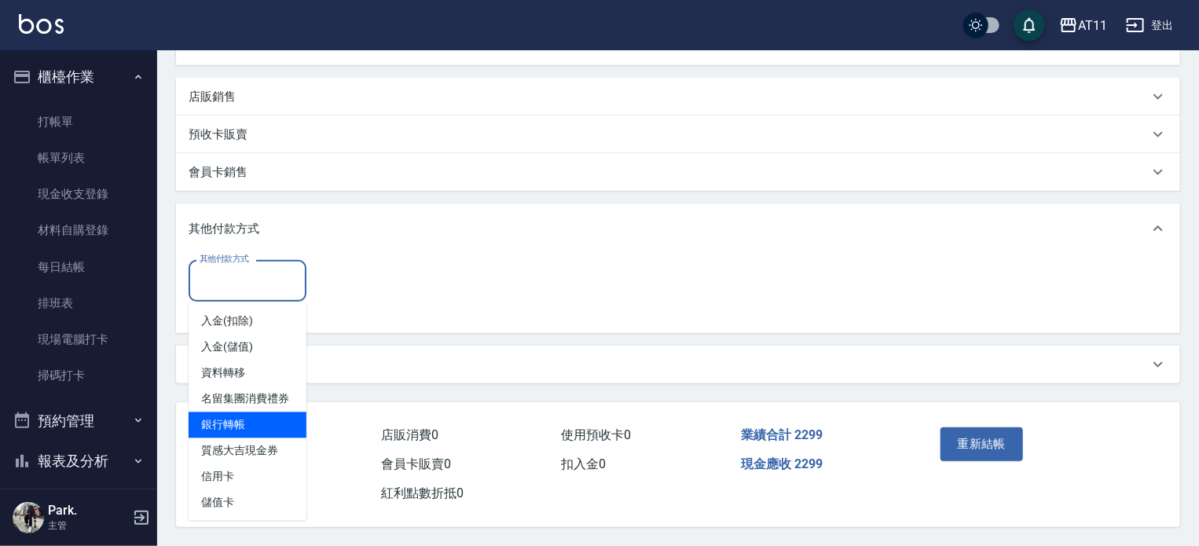
click at [262, 438] on span "銀行轉帳" at bounding box center [248, 425] width 118 height 26
type input "銀行轉帳"
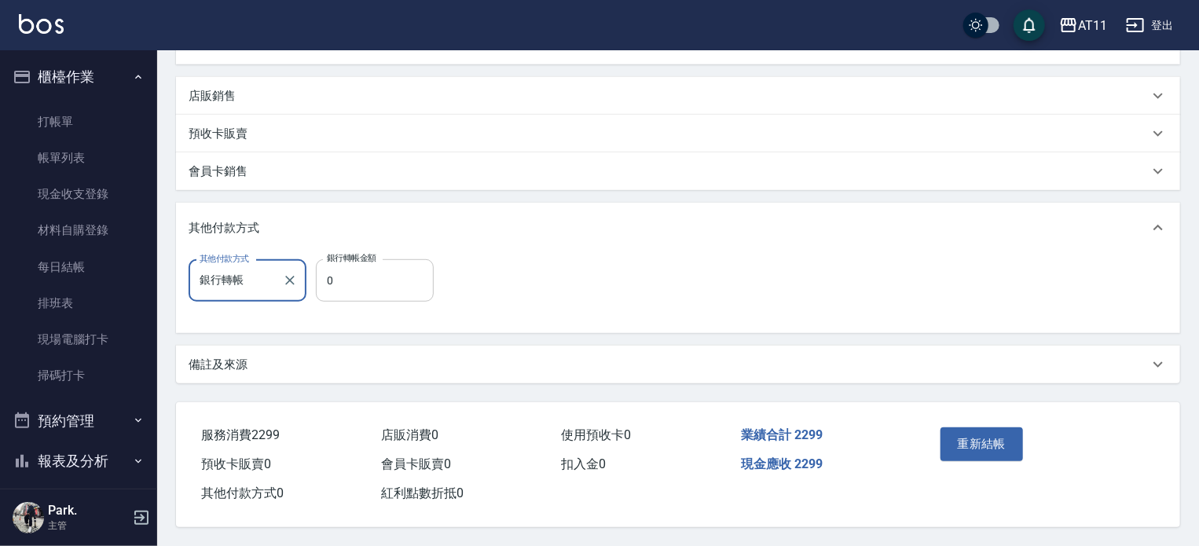
click at [387, 281] on input "0" at bounding box center [375, 280] width 118 height 42
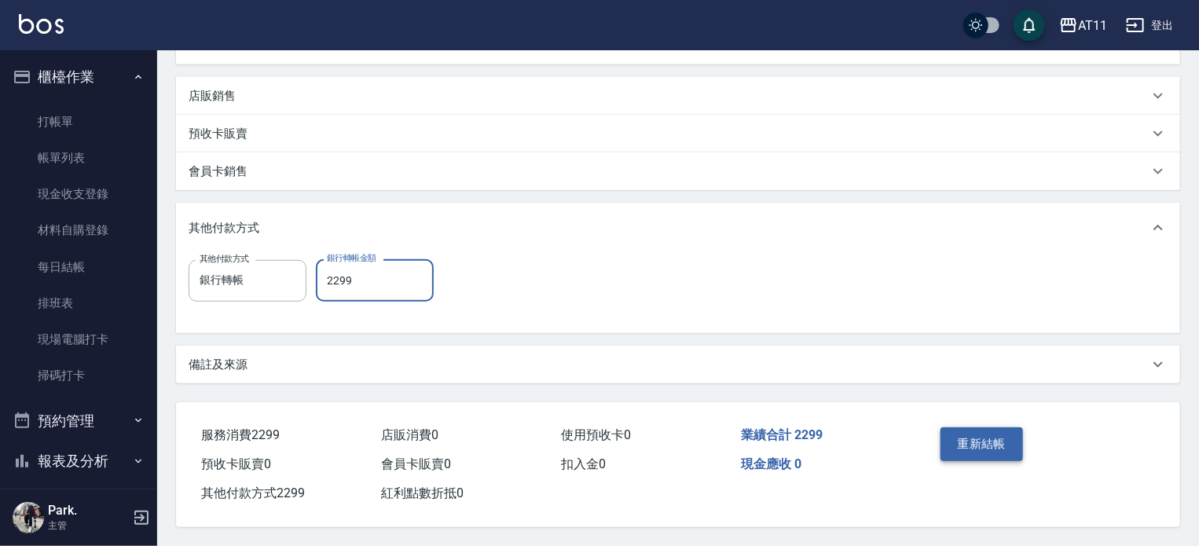
type input "2299"
click at [982, 441] on button "重新結帳" at bounding box center [981, 443] width 83 height 33
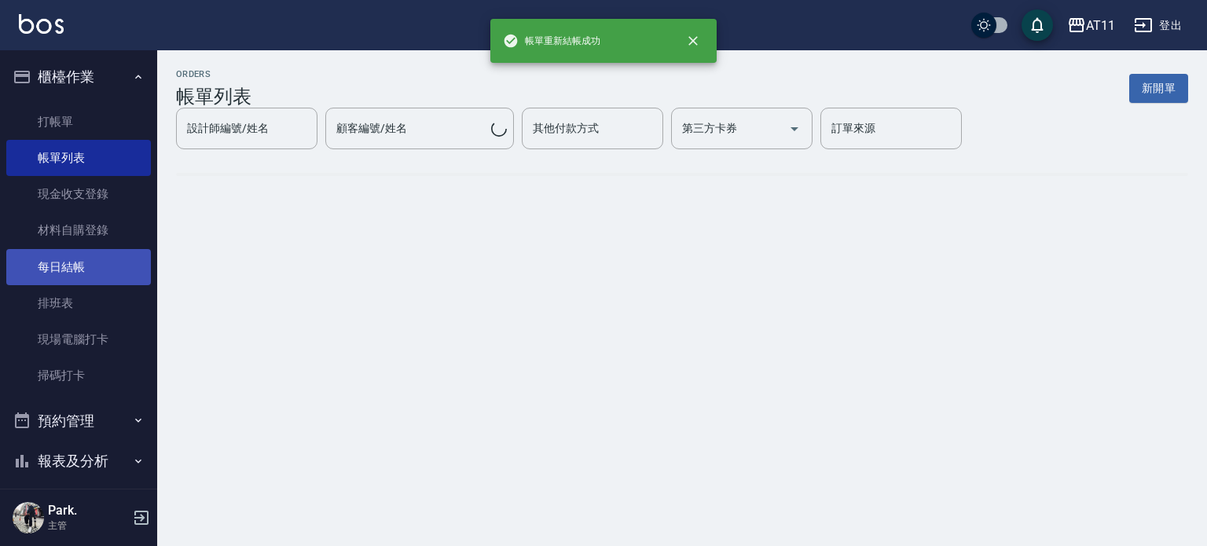
click at [71, 273] on link "每日結帳" at bounding box center [78, 267] width 145 height 36
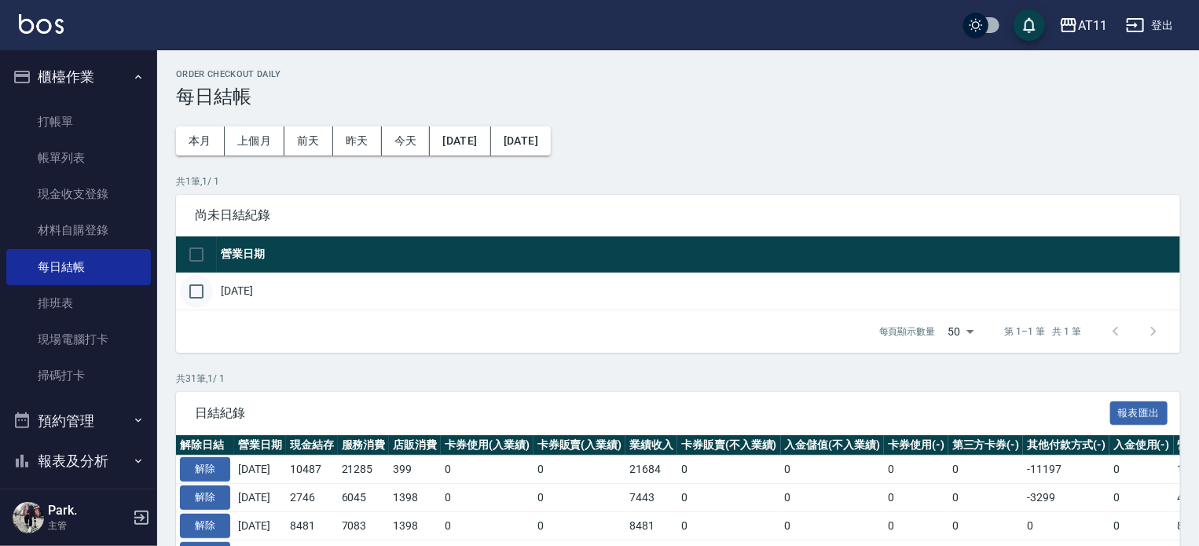
click at [196, 289] on input "checkbox" at bounding box center [196, 291] width 33 height 33
checkbox input "true"
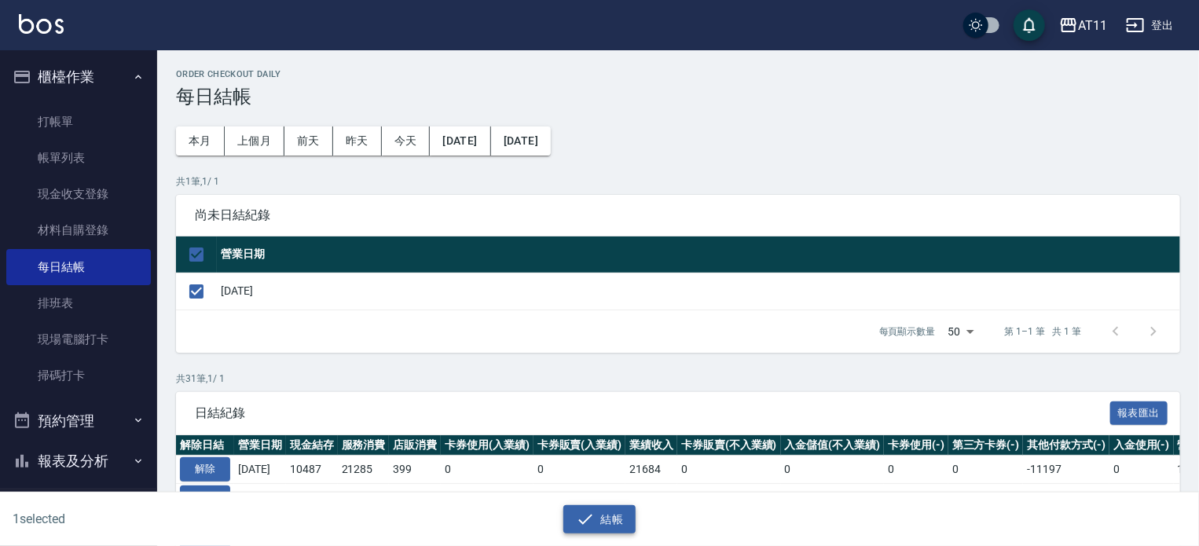
click at [628, 515] on button "結帳" at bounding box center [599, 519] width 73 height 29
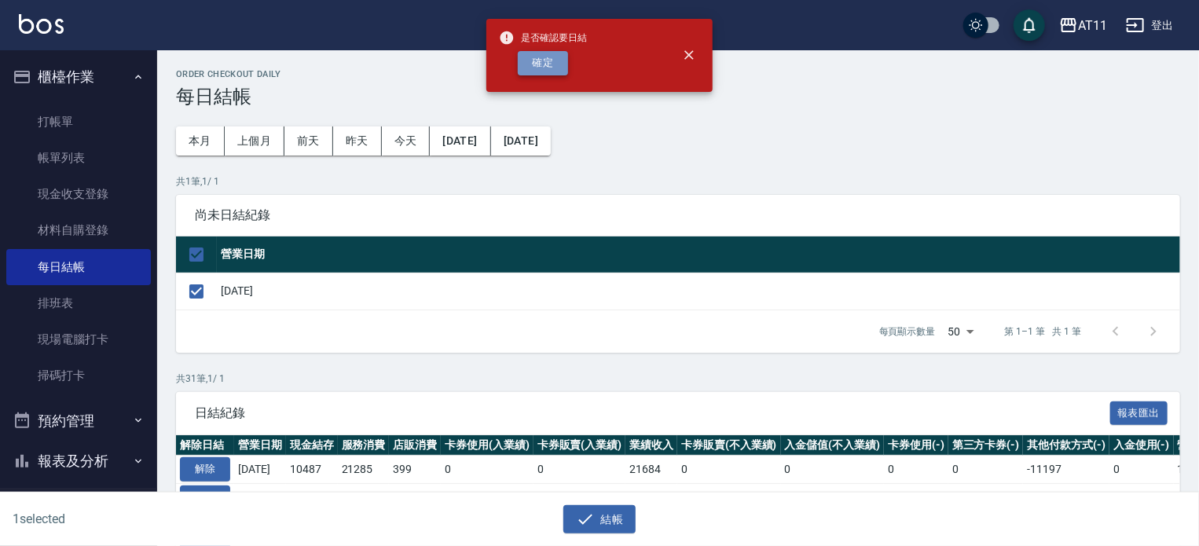
click at [550, 59] on button "確定" at bounding box center [543, 63] width 50 height 24
checkbox input "false"
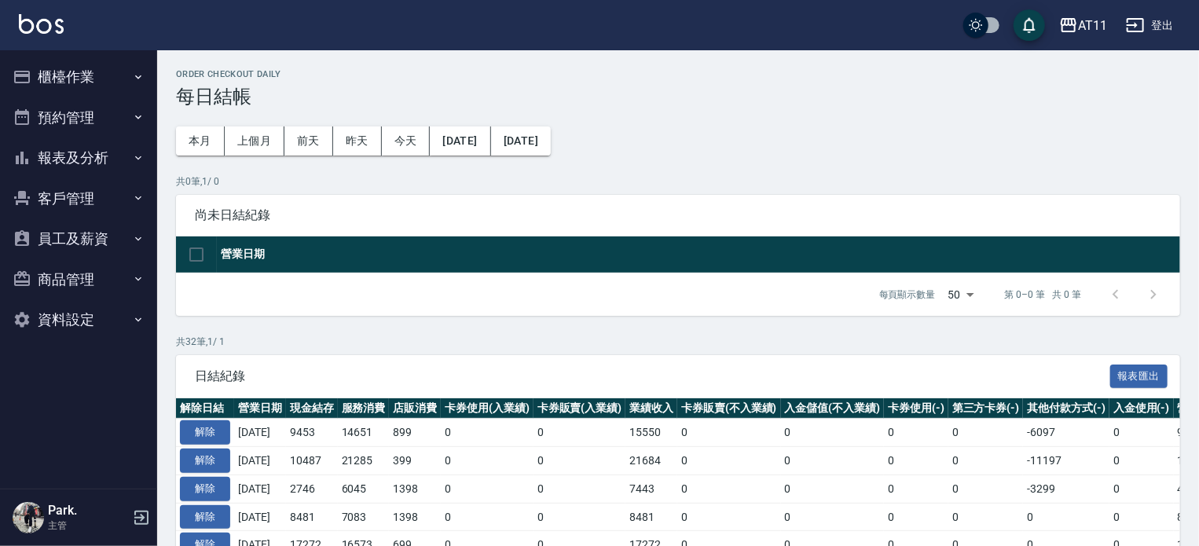
click at [72, 152] on button "報表及分析" at bounding box center [78, 157] width 145 height 41
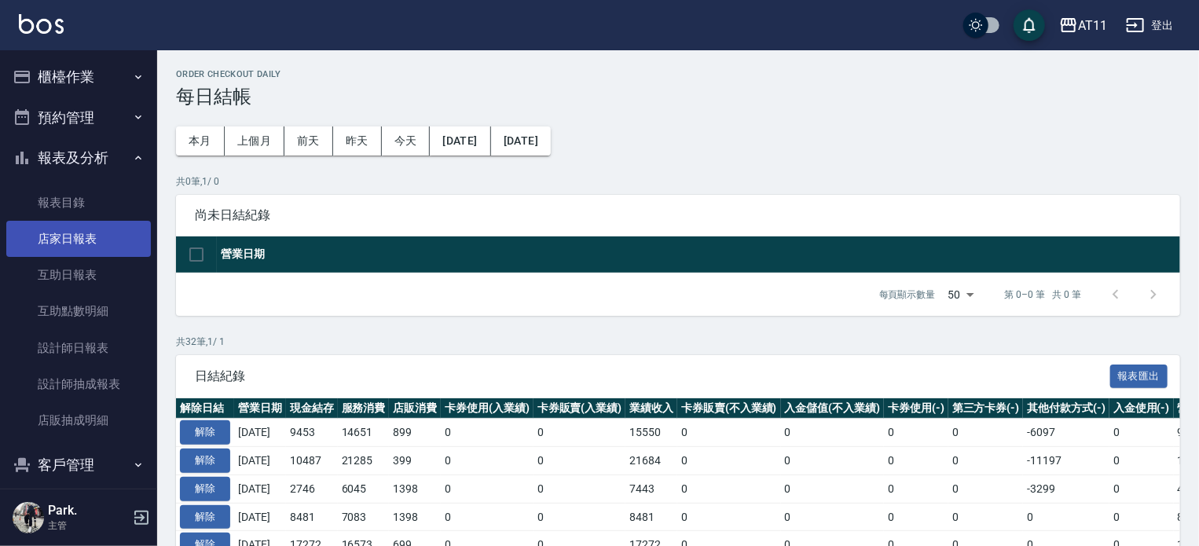
click at [90, 245] on link "店家日報表" at bounding box center [78, 239] width 145 height 36
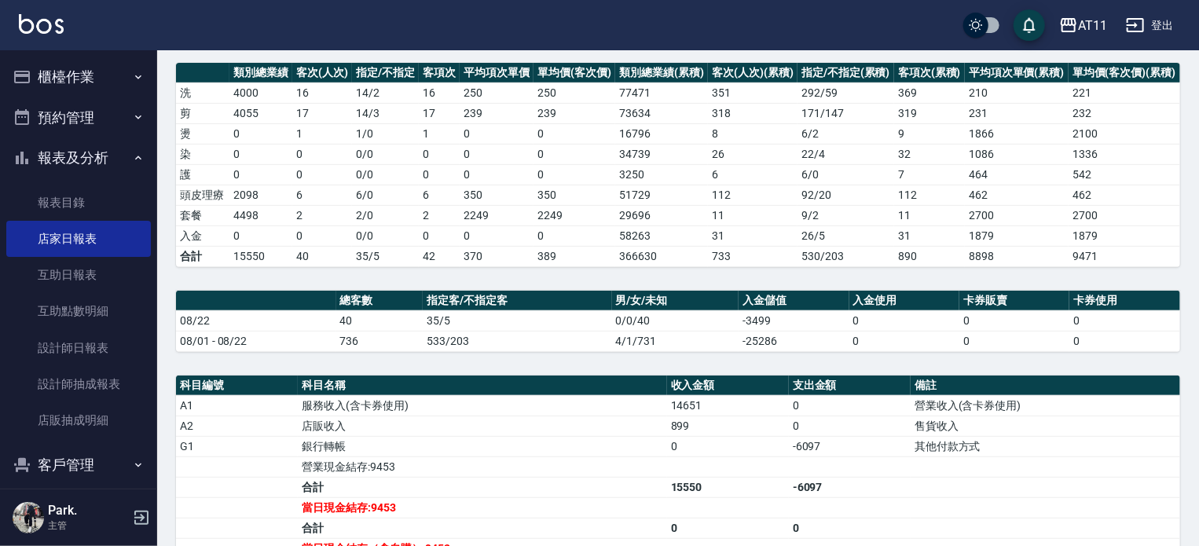
scroll to position [471, 0]
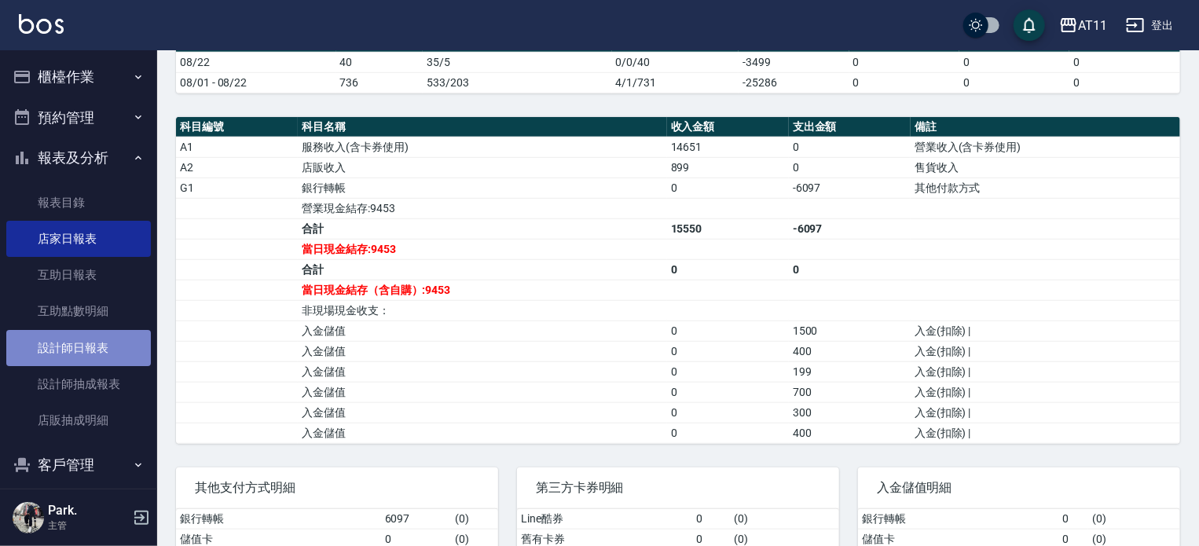
click at [86, 341] on link "設計師日報表" at bounding box center [78, 348] width 145 height 36
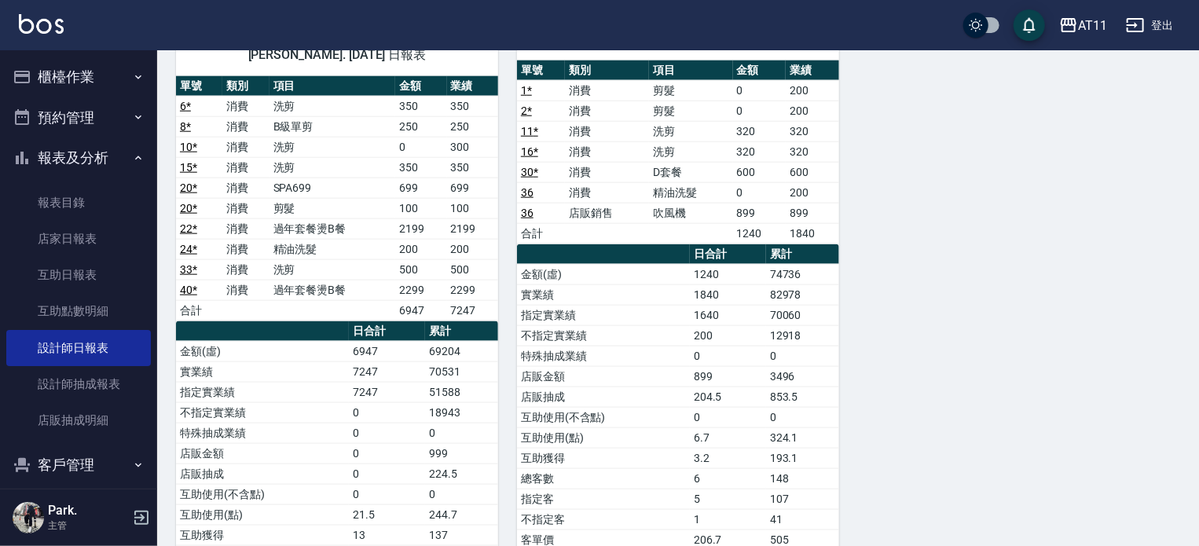
scroll to position [864, 0]
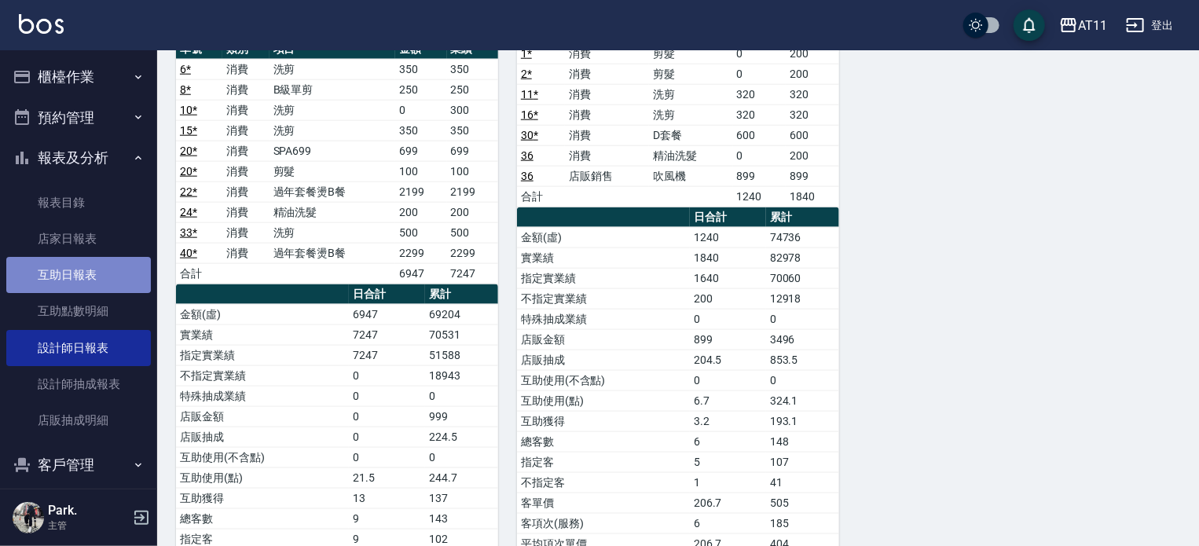
click at [79, 272] on link "互助日報表" at bounding box center [78, 275] width 145 height 36
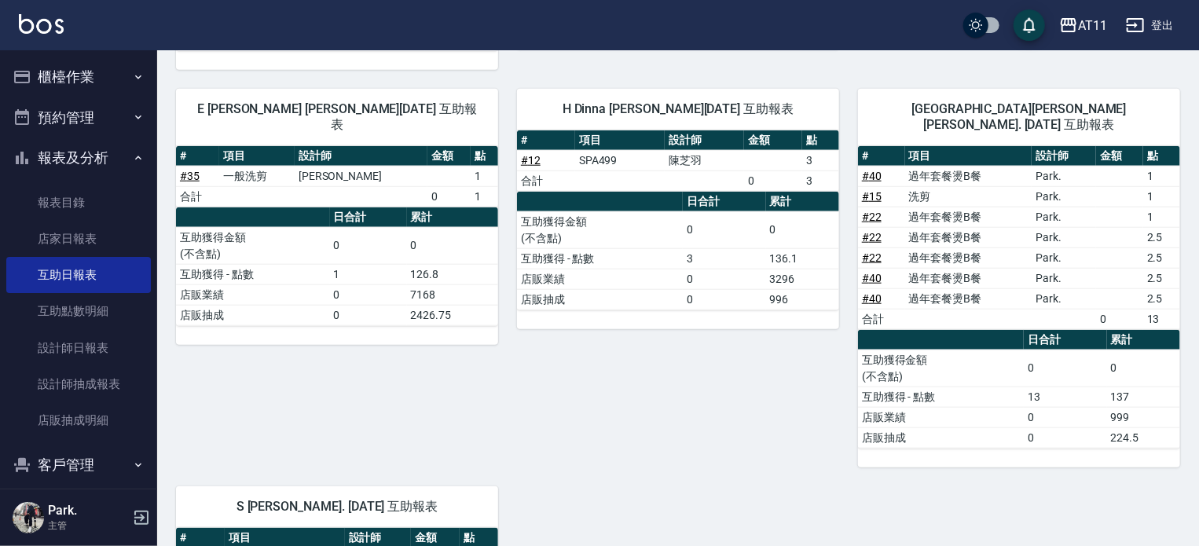
scroll to position [629, 0]
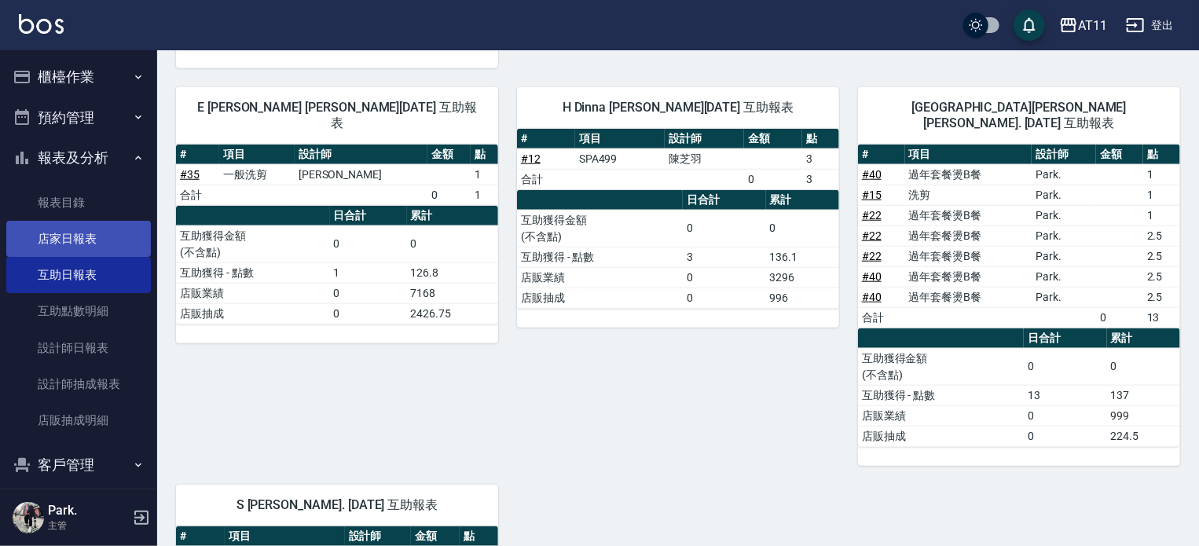
click at [91, 234] on link "店家日報表" at bounding box center [78, 239] width 145 height 36
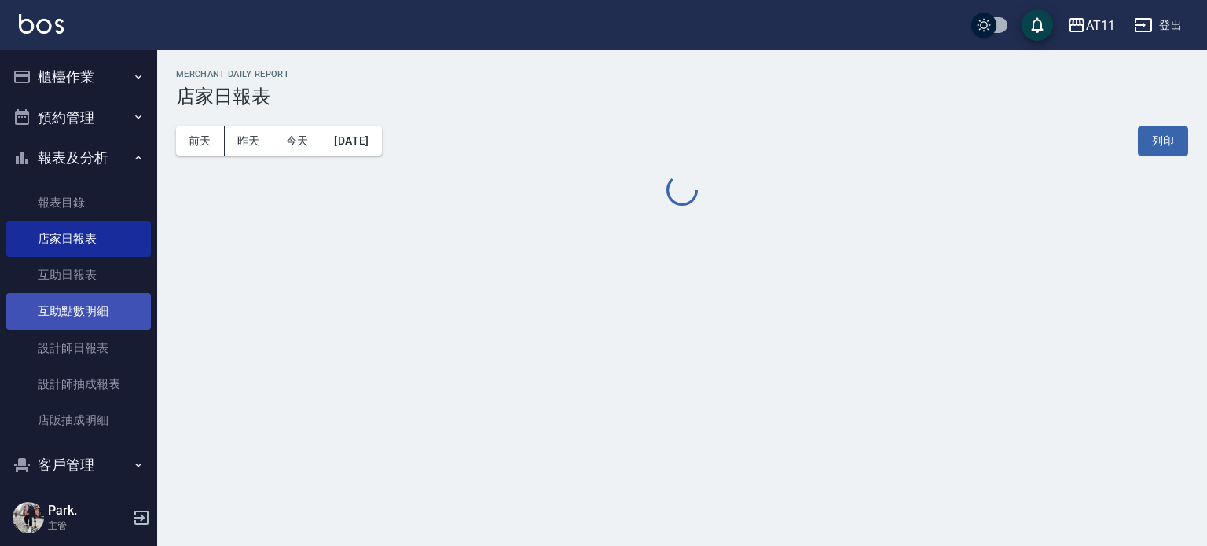
click at [97, 313] on link "互助點數明細" at bounding box center [78, 311] width 145 height 36
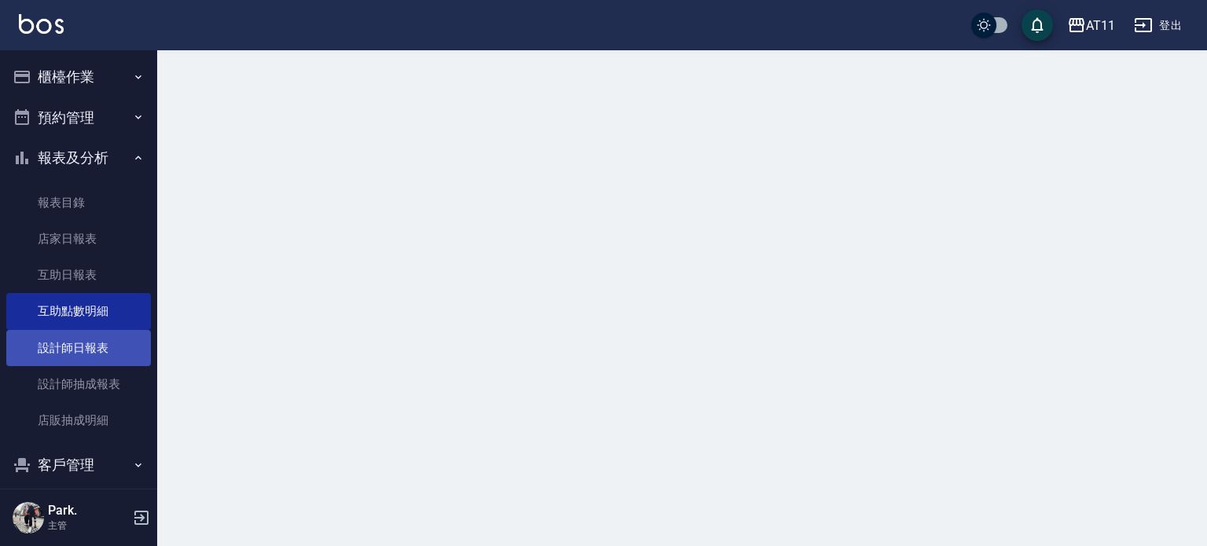
click at [82, 348] on link "設計師日報表" at bounding box center [78, 348] width 145 height 36
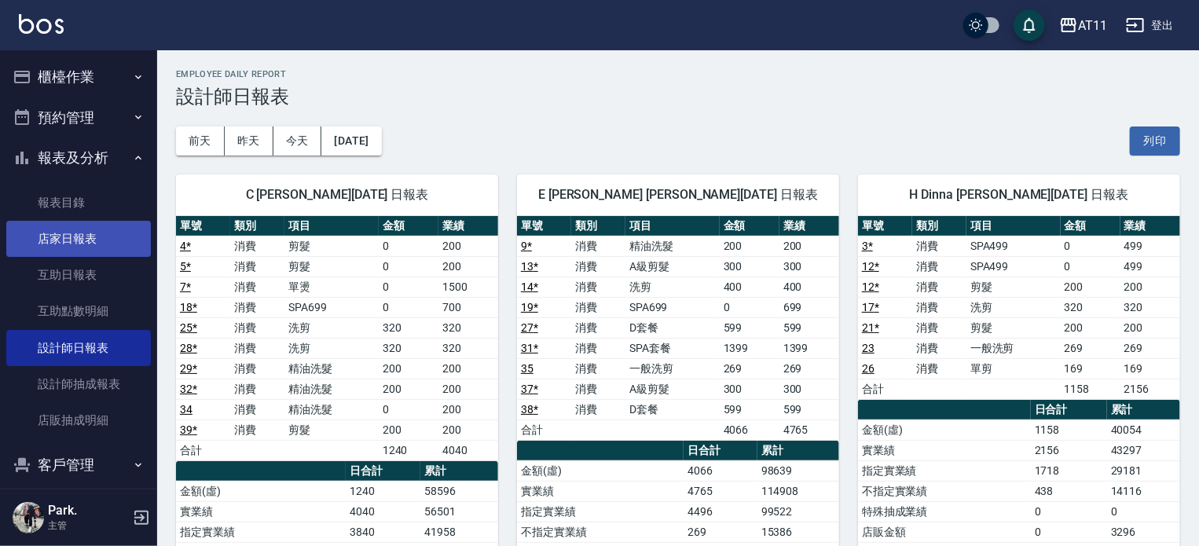
click at [85, 235] on link "店家日報表" at bounding box center [78, 239] width 145 height 36
